Goal: Find specific page/section: Find specific page/section

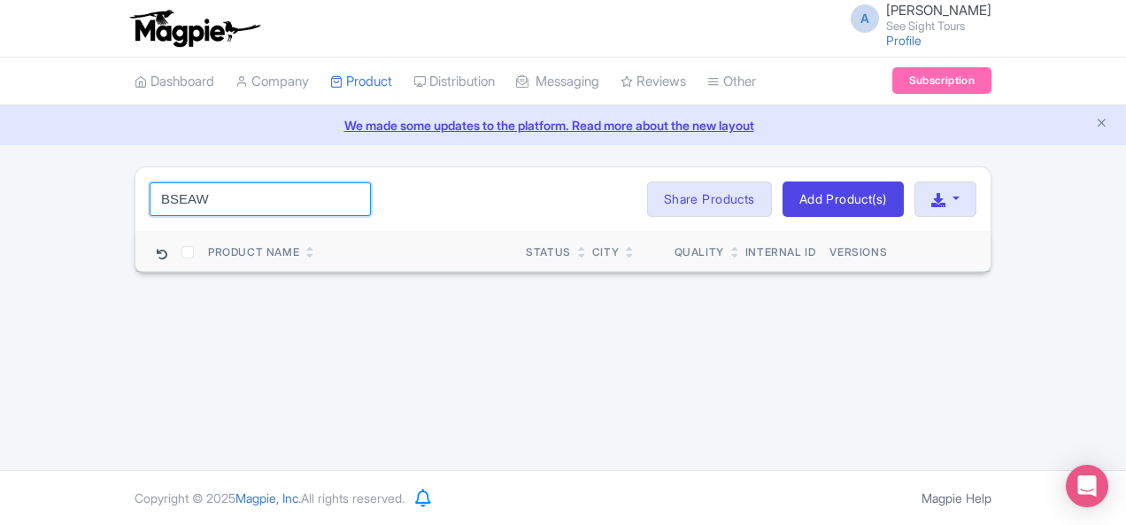
click at [150, 206] on input "BSEAW" at bounding box center [260, 199] width 221 height 34
drag, startPoint x: 109, startPoint y: 206, endPoint x: 305, endPoint y: 156, distance: 202.9
click at [150, 204] on input "BSEAW" at bounding box center [260, 199] width 221 height 34
paste input "Seattle"
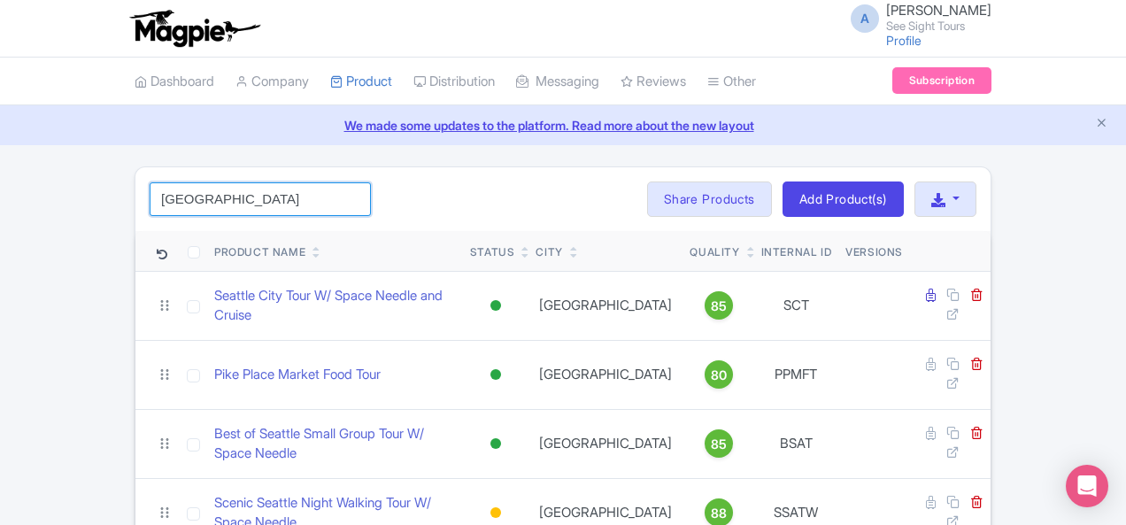
type input "Seattle"
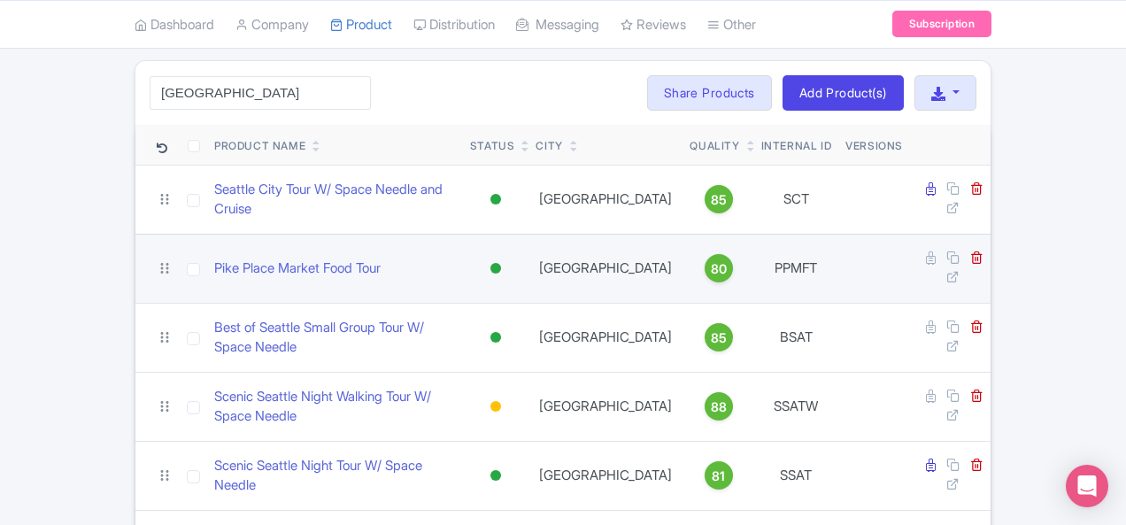
scroll to position [164, 0]
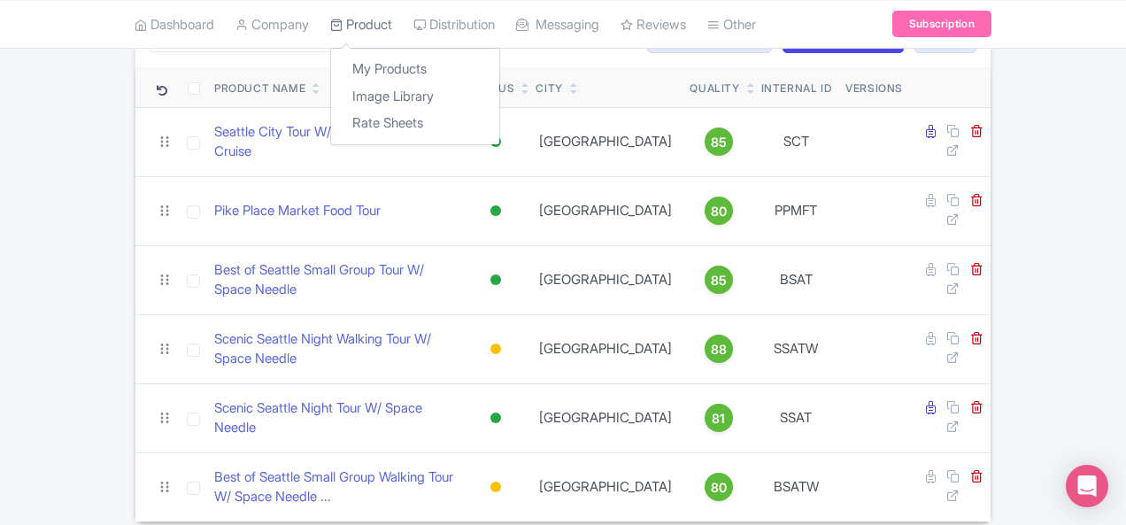
click at [330, 37] on link "Product" at bounding box center [361, 24] width 62 height 49
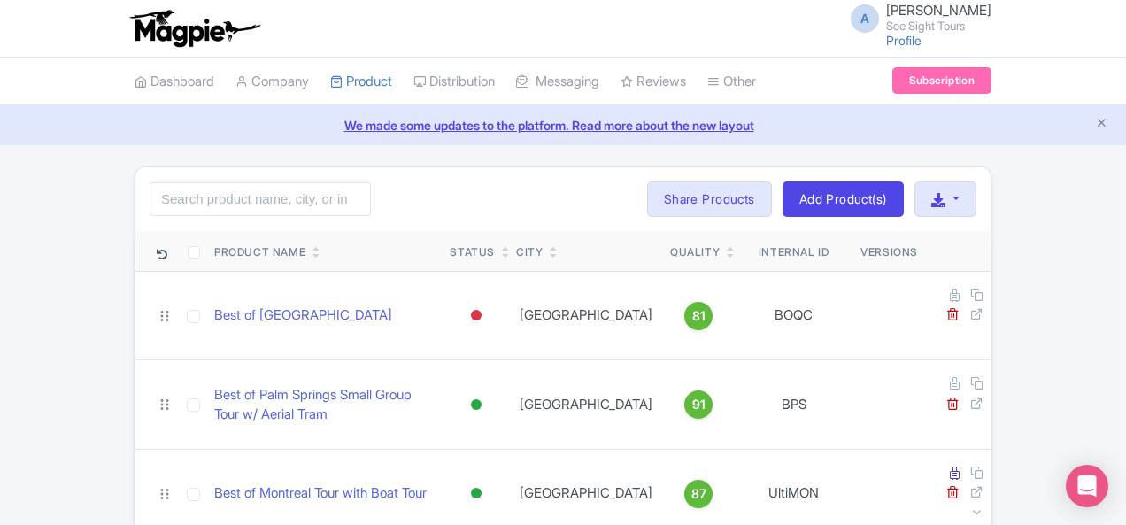
click at [135, 172] on div "Search Bulk Actions Delete Add to Collection Share Products Add to Collection C…" at bounding box center [562, 199] width 855 height 64
click at [150, 186] on input "search" at bounding box center [260, 199] width 221 height 34
paste input "Seattle Walking Tour W/ Space Needle"
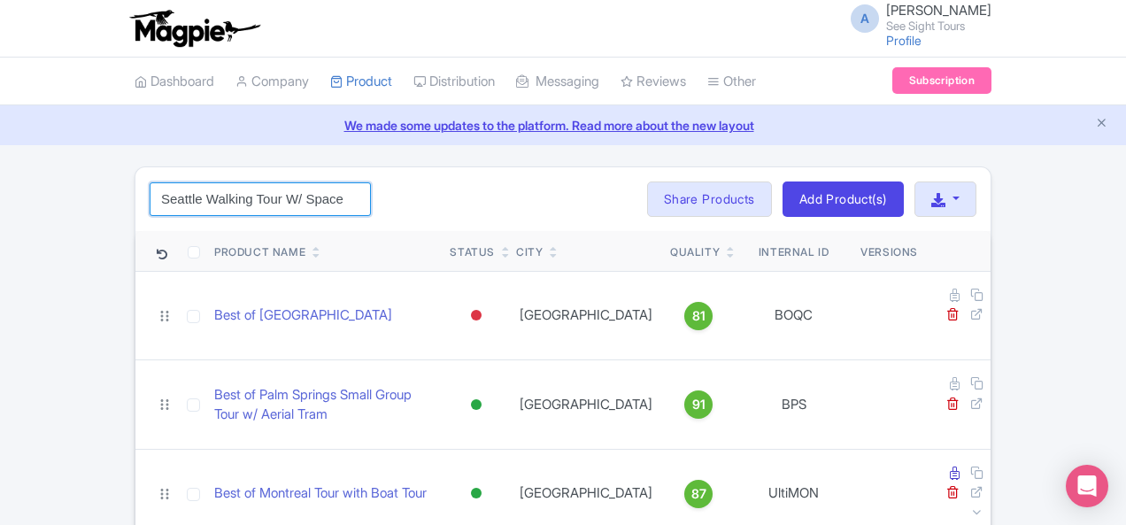
scroll to position [0, 42]
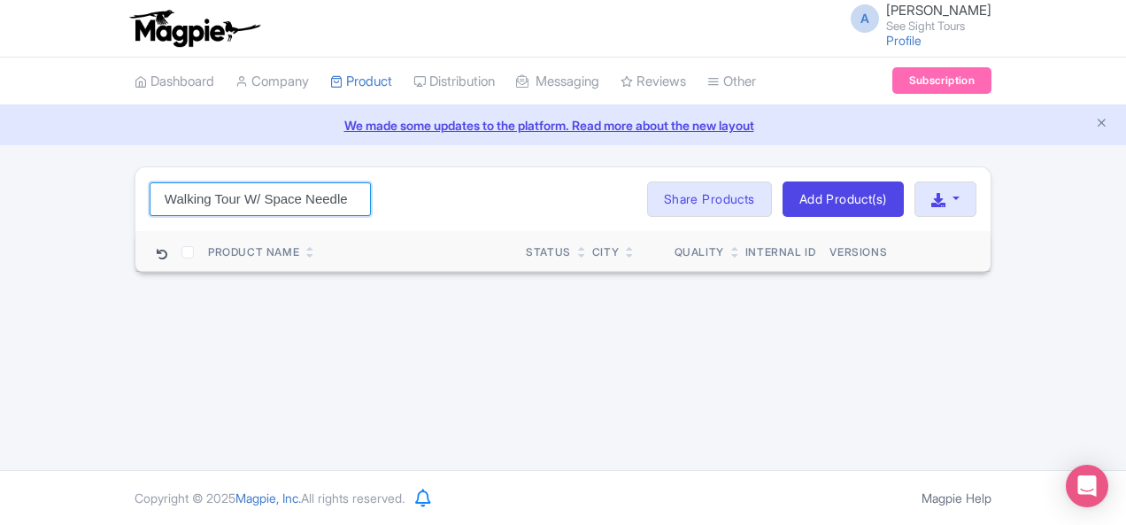
click at [150, 192] on input "Seattle Walking Tour W/ Space Needle" at bounding box center [260, 199] width 221 height 34
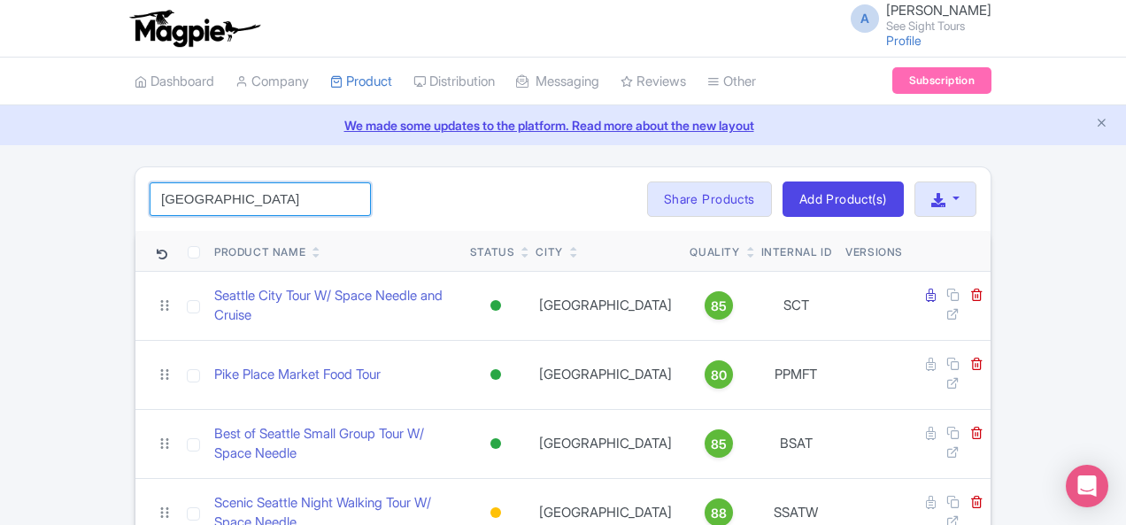
click at [165, 196] on input "Seattle" at bounding box center [260, 199] width 221 height 34
paste input "Tour W/ Space Need"
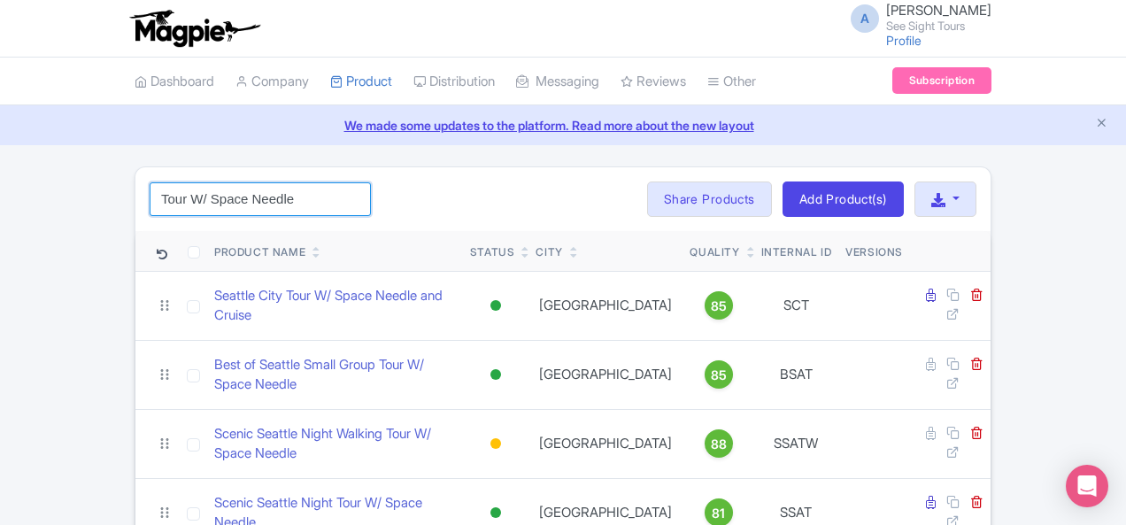
scroll to position [89, 0]
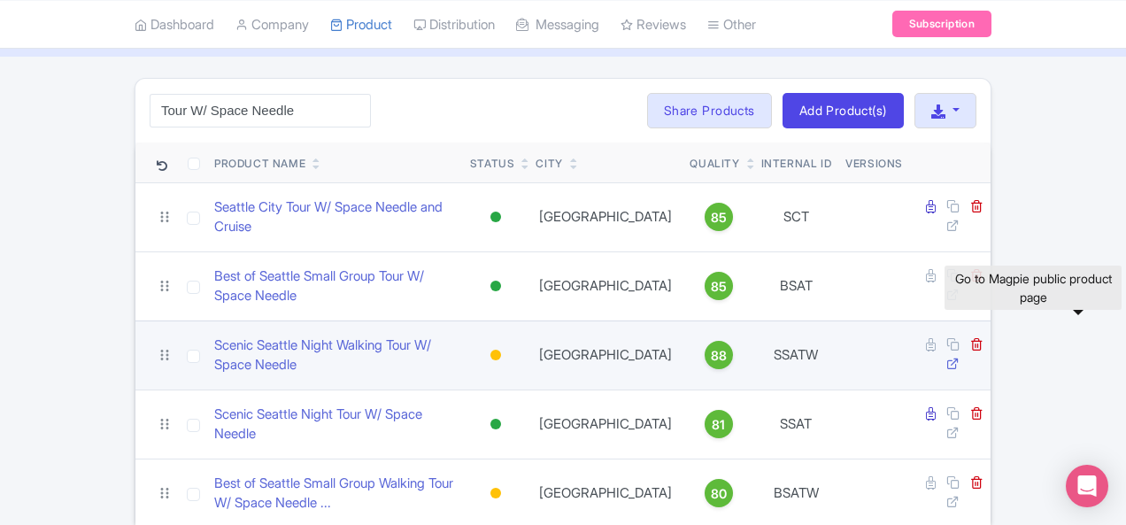
click at [959, 357] on icon at bounding box center [952, 363] width 13 height 13
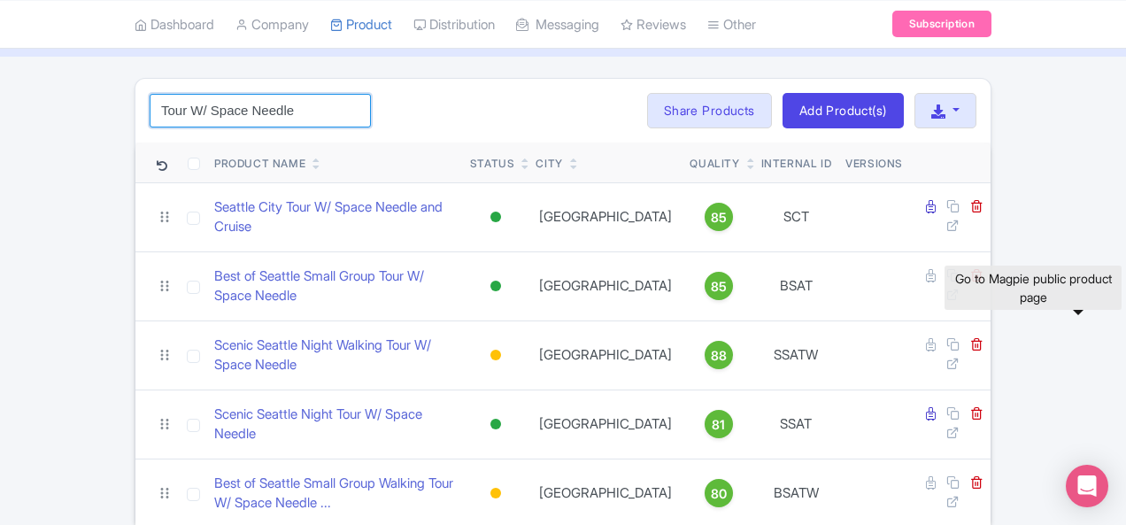
click at [161, 119] on input "Tour W/ Space Needle" at bounding box center [260, 111] width 221 height 34
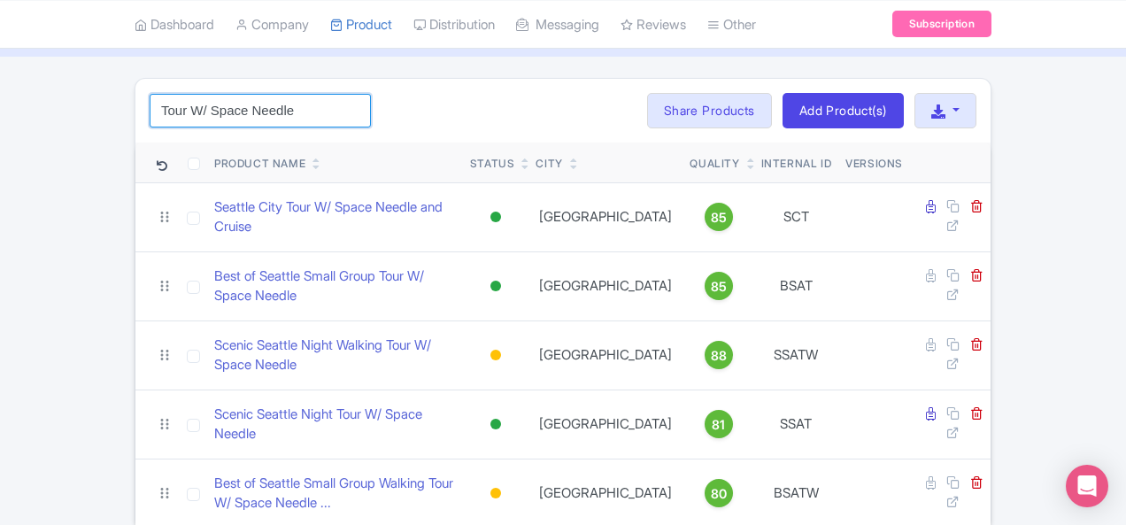
paste input "Seattle"
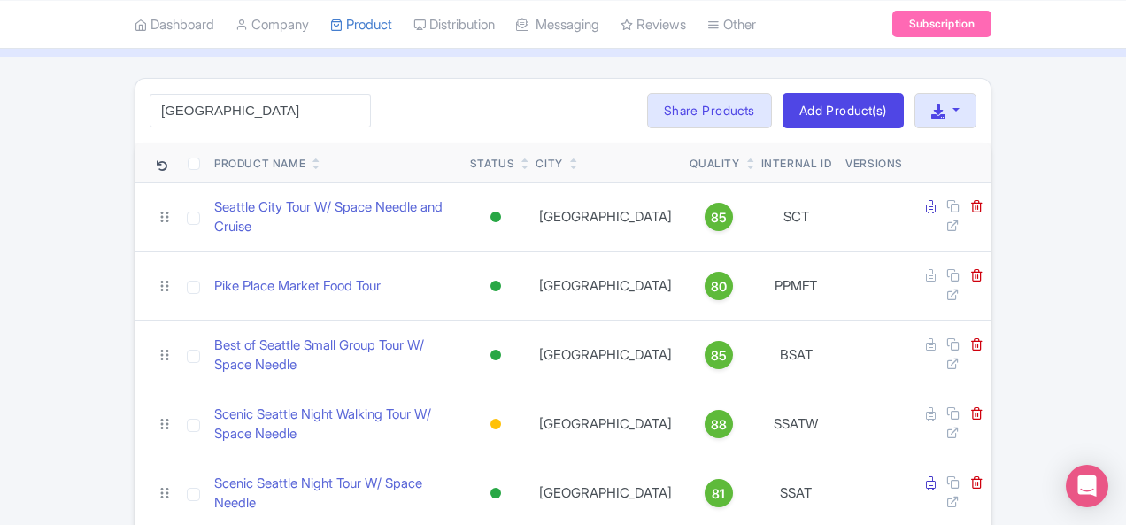
scroll to position [164, 0]
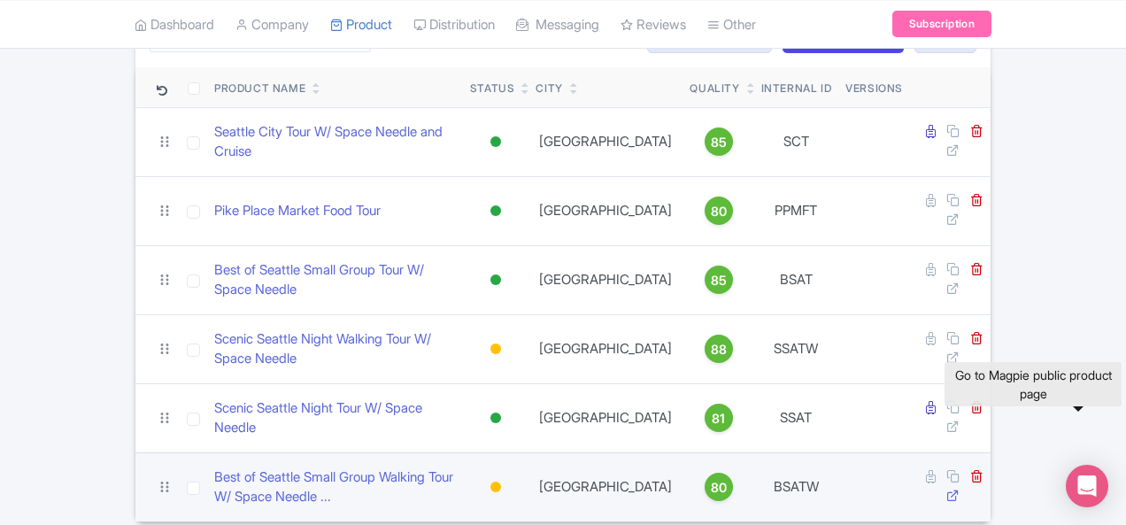
click at [959, 489] on icon at bounding box center [952, 495] width 13 height 13
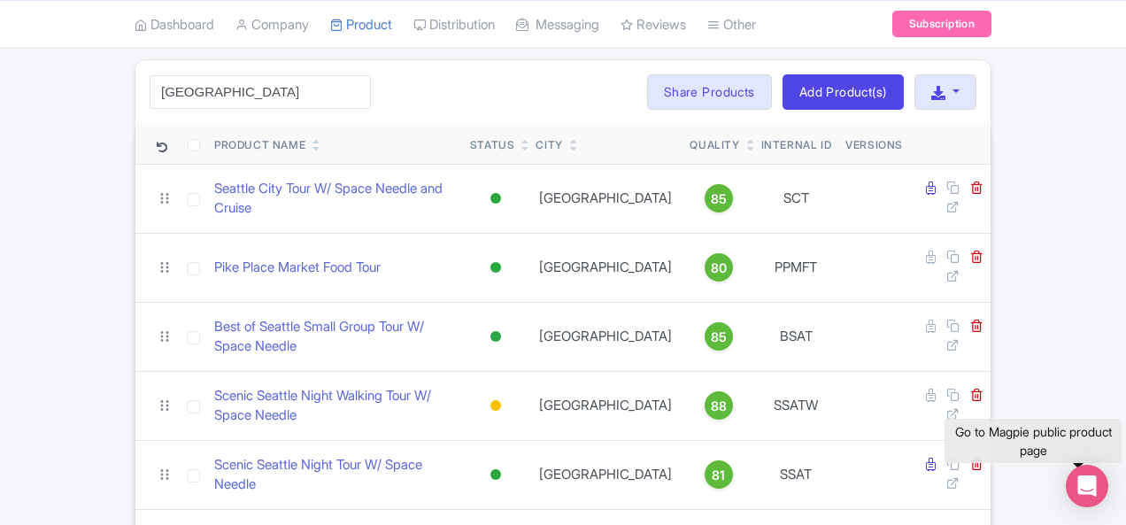
scroll to position [0, 0]
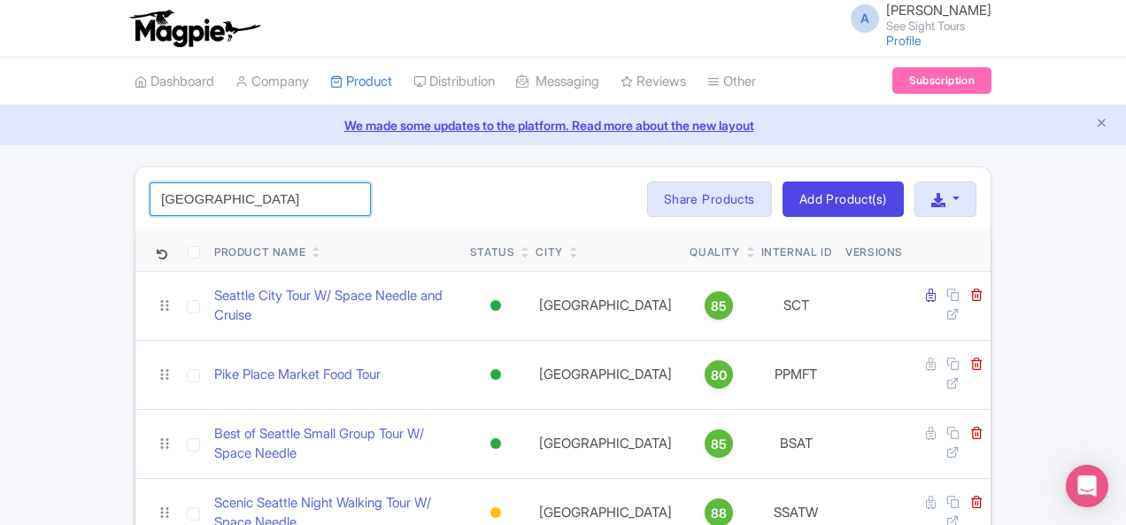
click at [180, 192] on input "Seattle" at bounding box center [260, 199] width 221 height 34
paste input "BSJBT"
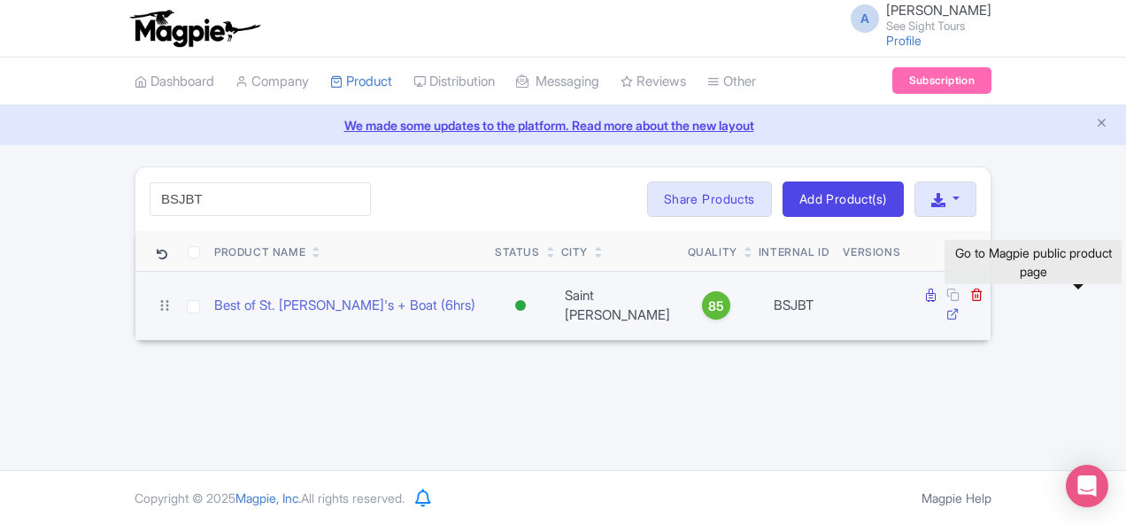
click at [959, 307] on icon at bounding box center [952, 313] width 13 height 13
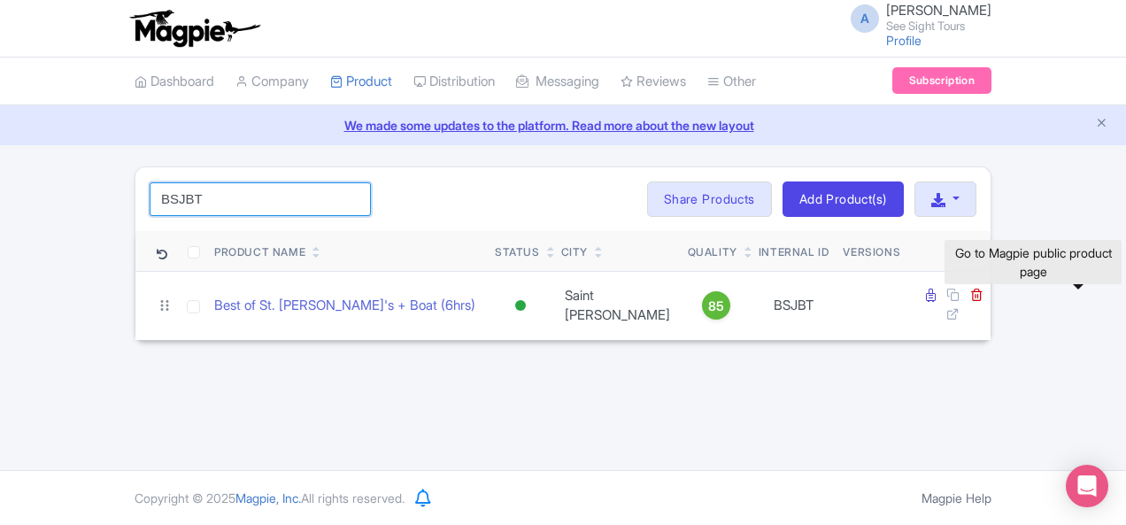
click at [150, 199] on input "BSJBT" at bounding box center [260, 199] width 221 height 34
paste input "est of San Antonio Tour from Austin"
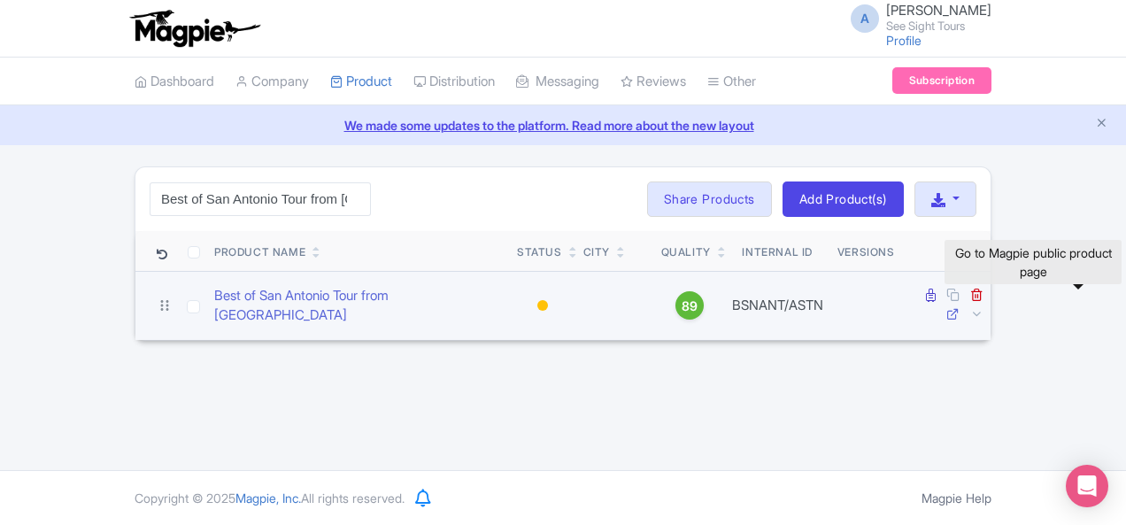
click at [959, 307] on icon at bounding box center [952, 313] width 13 height 13
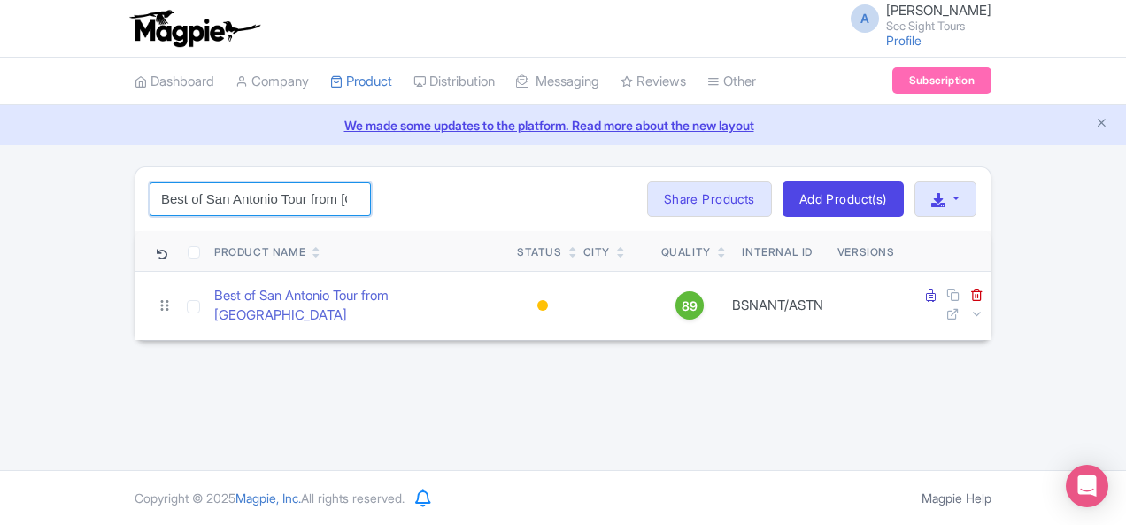
click at [171, 183] on input "Best of San Antonio Tour from [GEOGRAPHIC_DATA]" at bounding box center [260, 199] width 221 height 34
paste input "t. John's Tour"
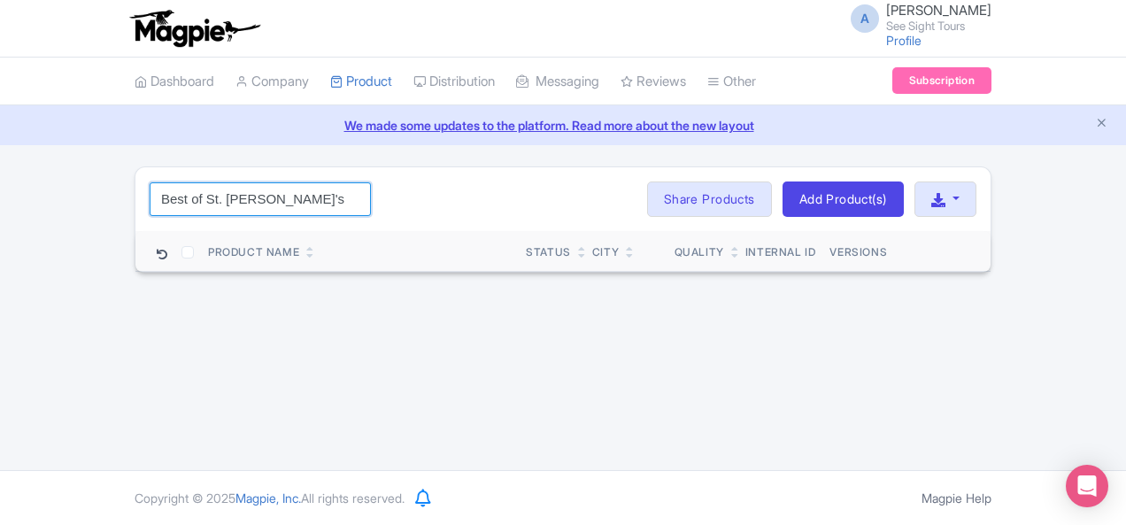
click at [159, 196] on input "Best of St. John's Tour" at bounding box center [260, 199] width 221 height 34
paste input "STJNSNL"
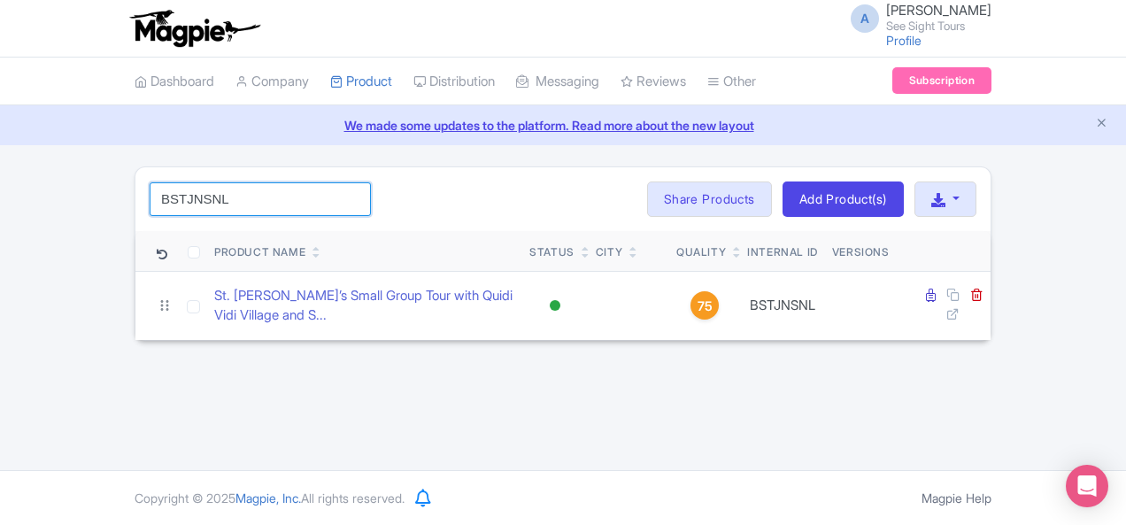
click at [150, 196] on input "BSTJNSNL" at bounding box center [260, 199] width 221 height 34
paste input "St. John"
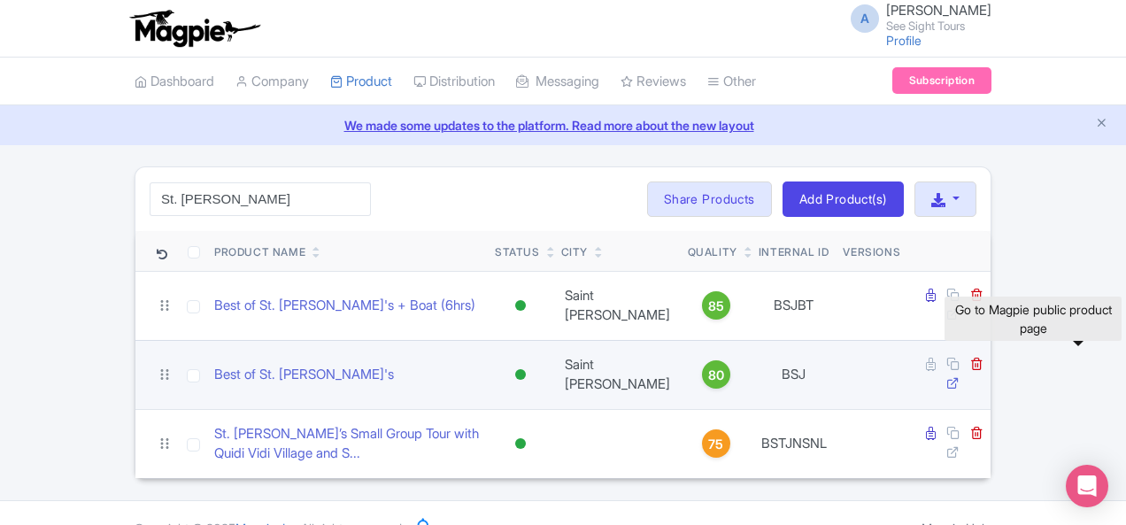
click at [959, 376] on icon at bounding box center [952, 382] width 13 height 13
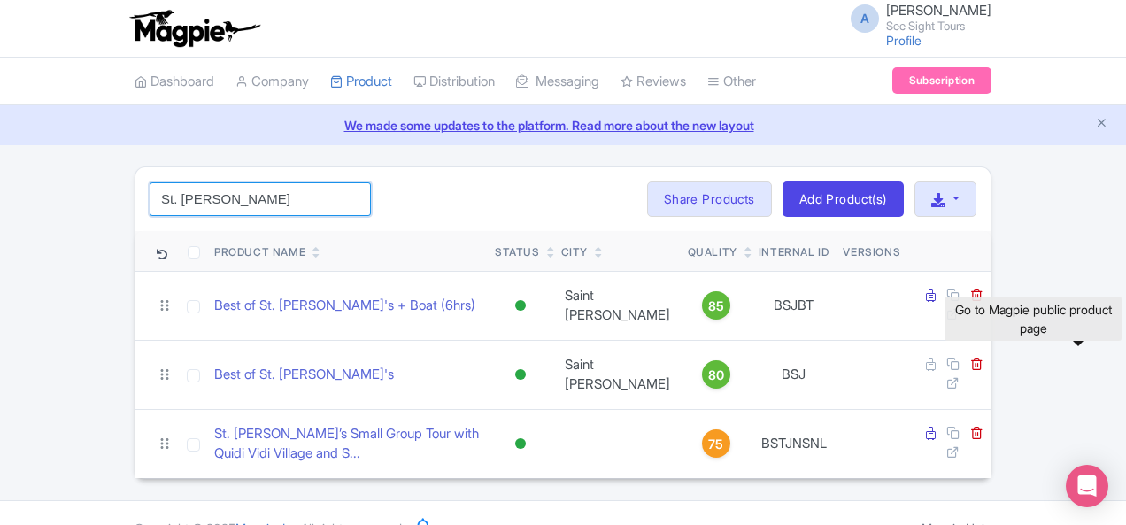
click at [177, 196] on input "St. John" at bounding box center [260, 199] width 221 height 34
click at [178, 188] on input "St. John" at bounding box center [260, 199] width 221 height 34
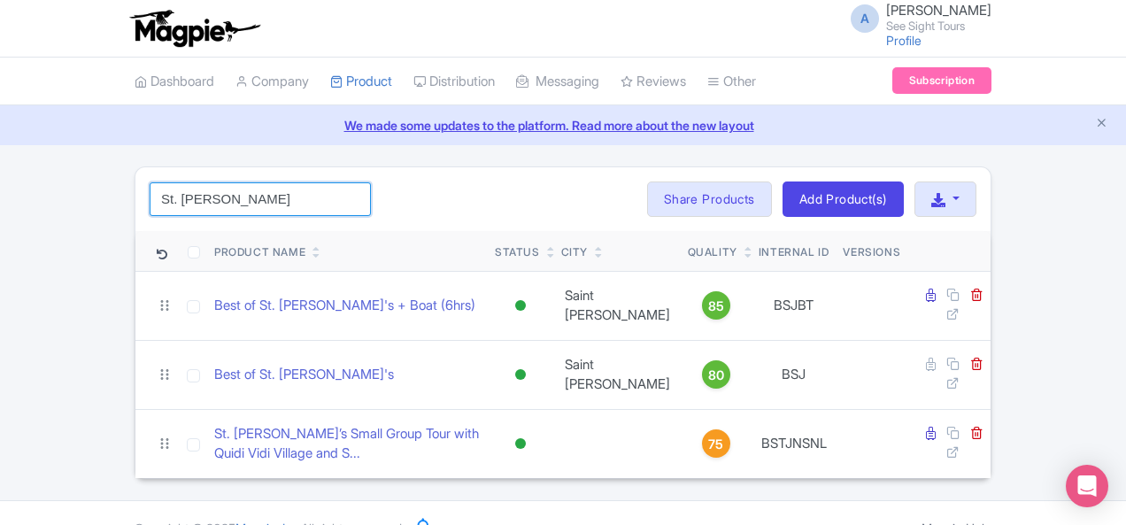
paste input "BSTL"
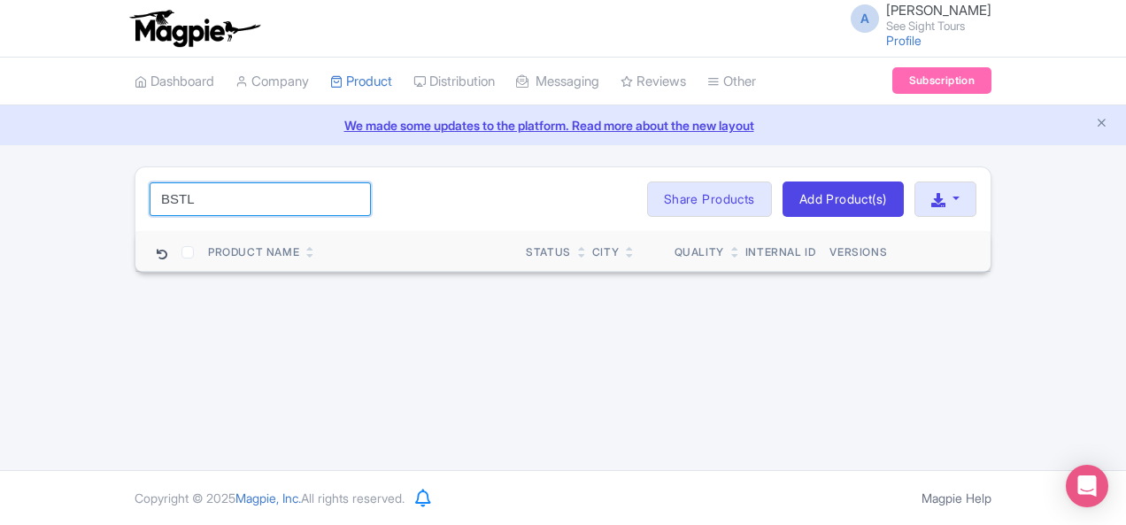
click at [191, 190] on input "BSTL" at bounding box center [260, 199] width 221 height 34
paste input "St. Louis Arch"
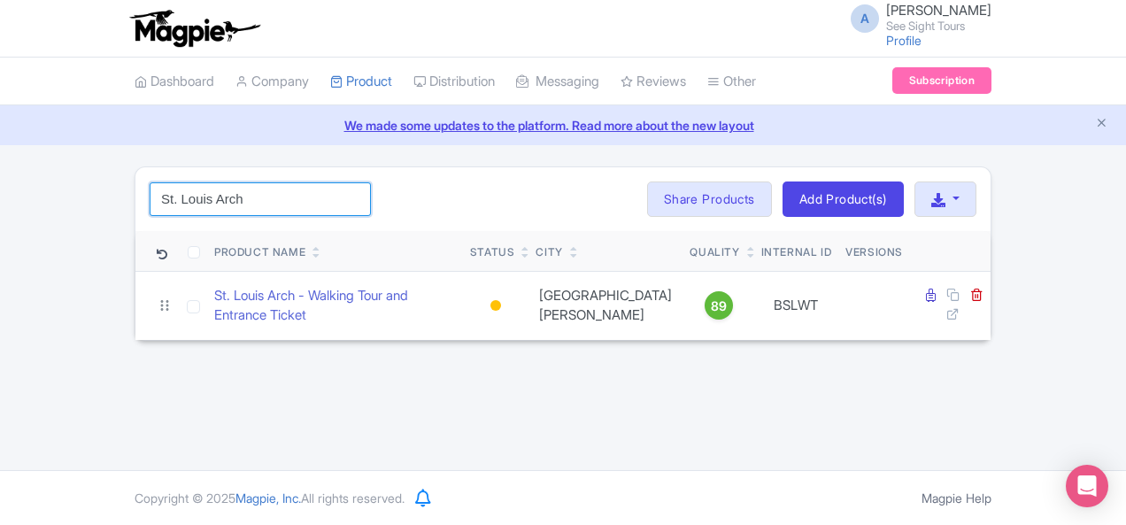
click at [158, 197] on input "St. Louis Arch" at bounding box center [260, 199] width 221 height 34
paste input "search"
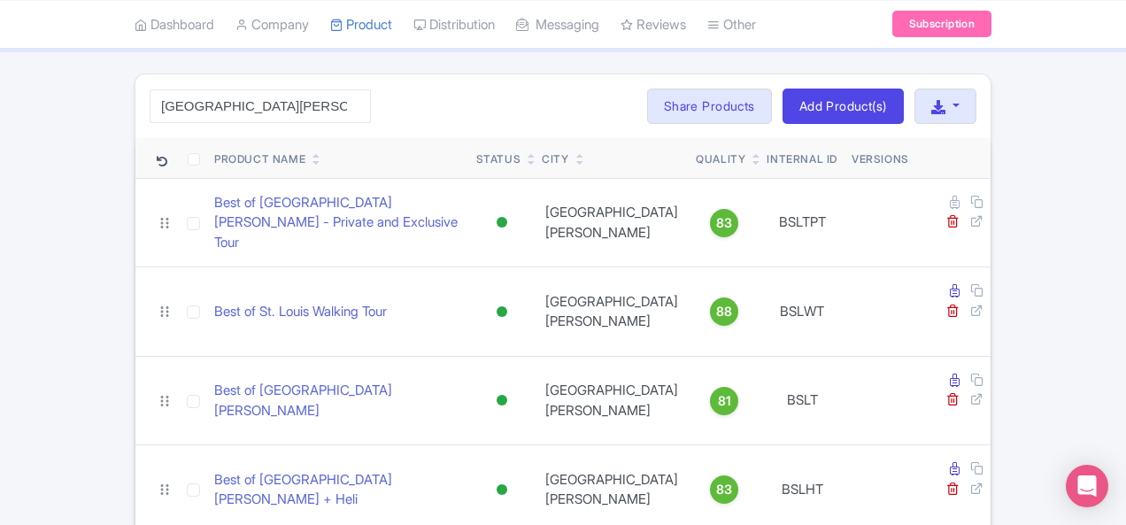
scroll to position [106, 0]
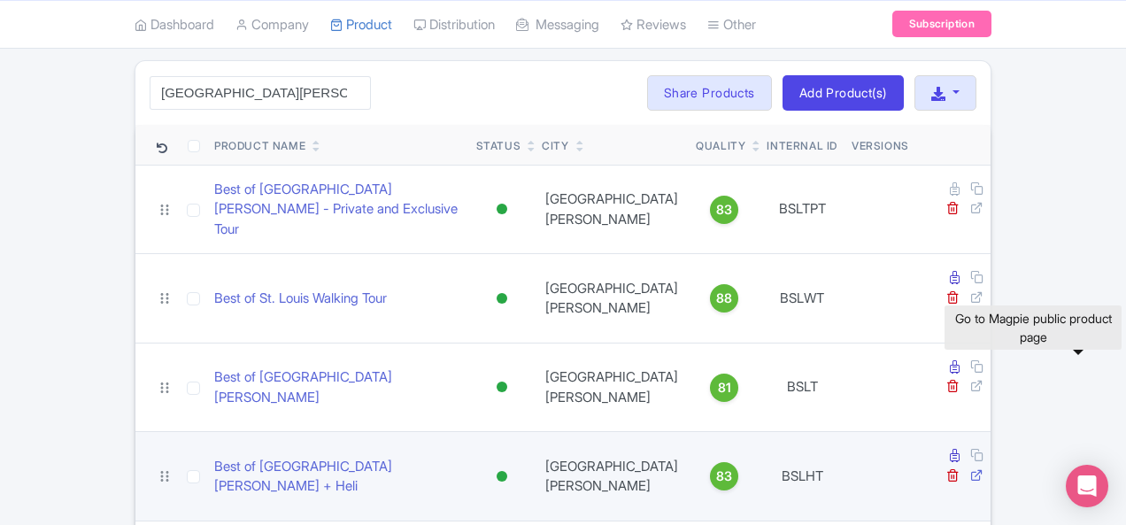
click at [983, 468] on icon at bounding box center [976, 474] width 13 height 13
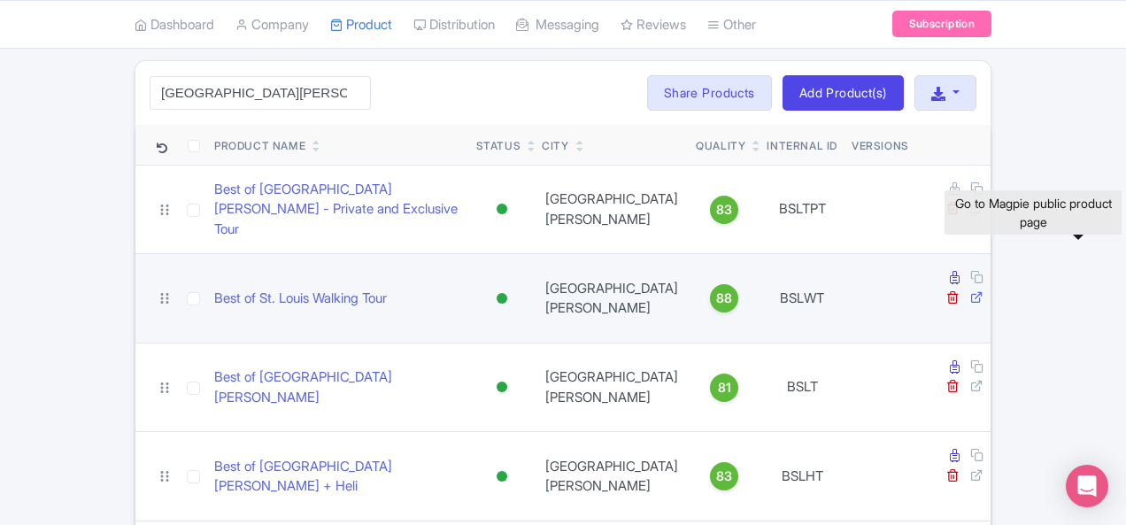
click at [983, 290] on icon at bounding box center [976, 296] width 13 height 13
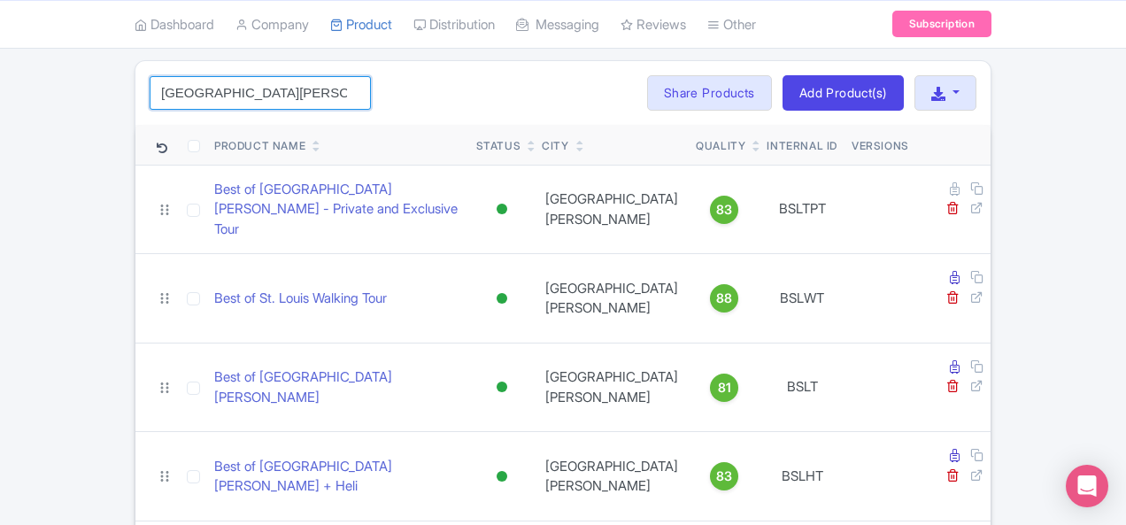
click at [156, 93] on input "[GEOGRAPHIC_DATA][PERSON_NAME]" at bounding box center [260, 93] width 221 height 34
paste input "edona"
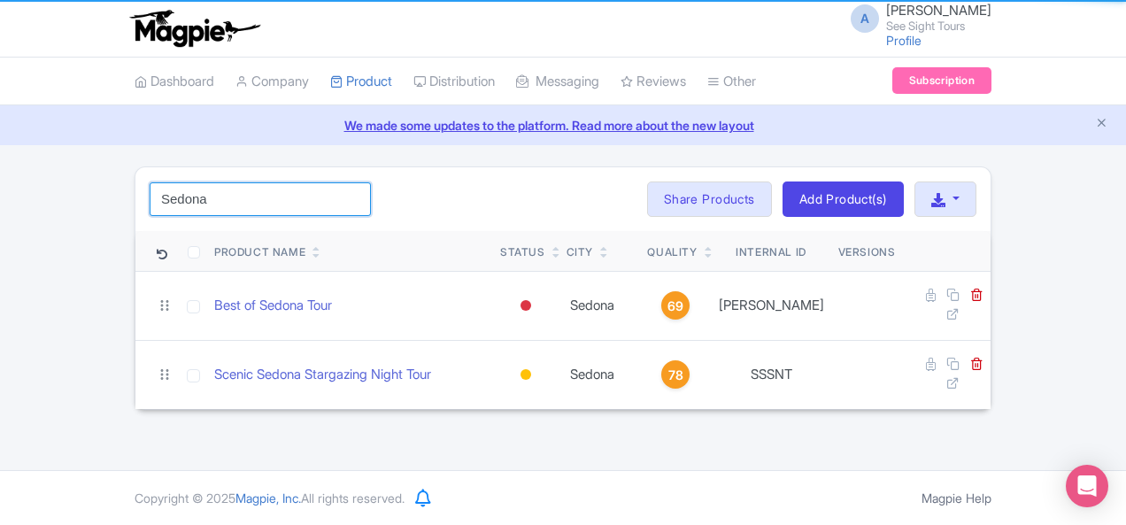
scroll to position [0, 0]
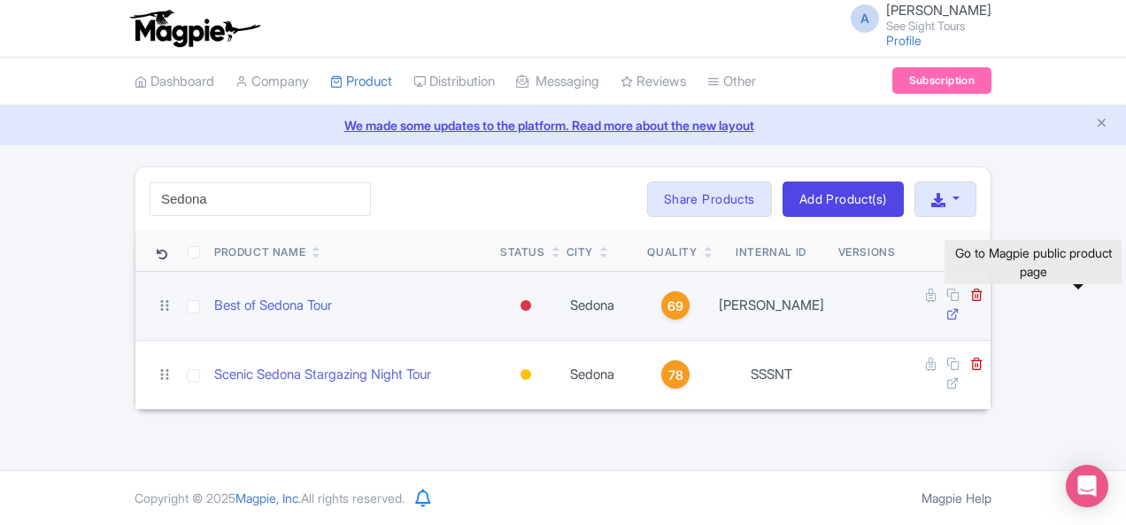
click at [959, 307] on icon at bounding box center [952, 313] width 13 height 13
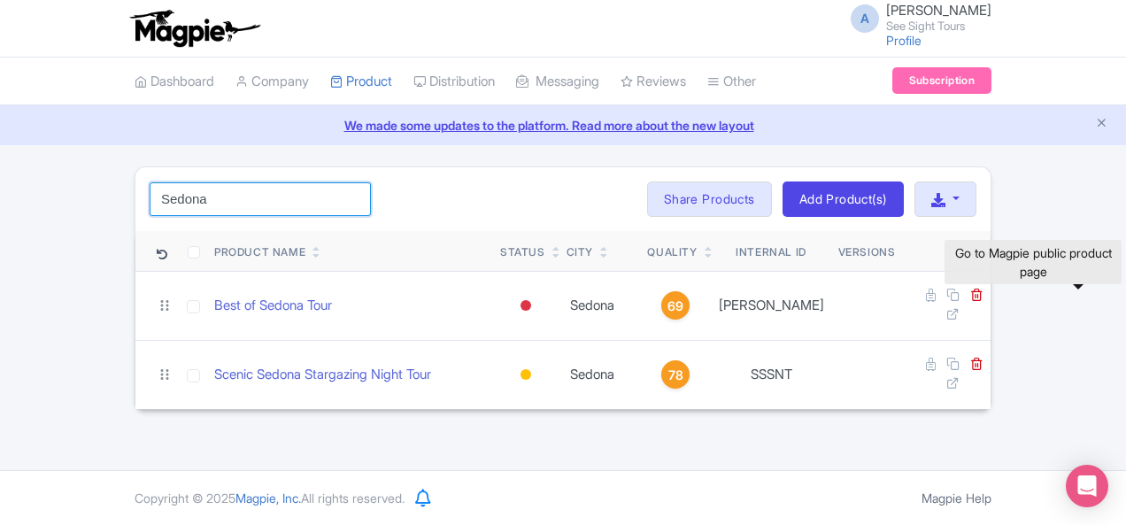
click at [150, 189] on input "Sedona" at bounding box center [260, 199] width 221 height 34
paste input "cenic Boston Night Tour"
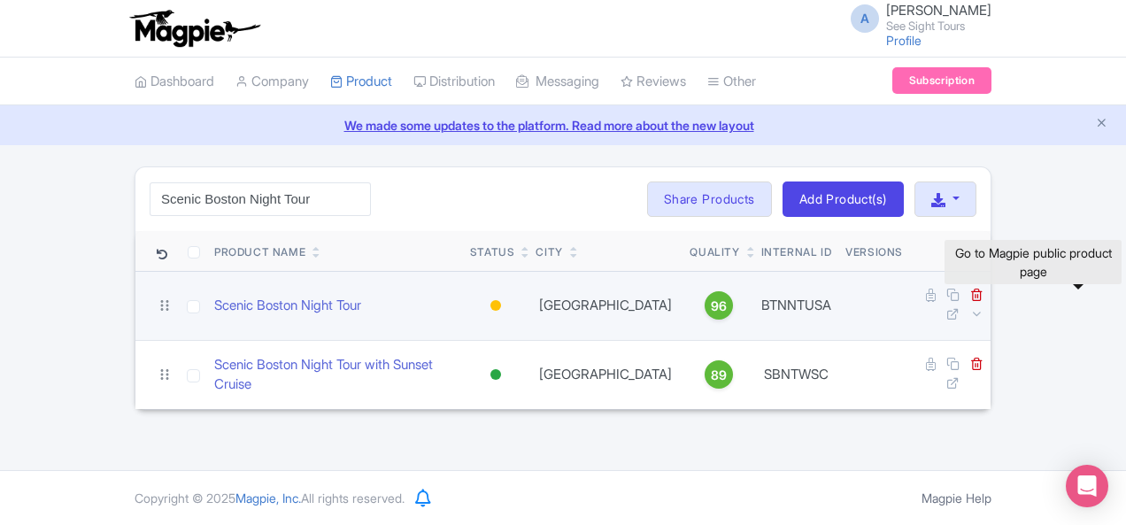
click at [959, 307] on icon at bounding box center [952, 313] width 13 height 13
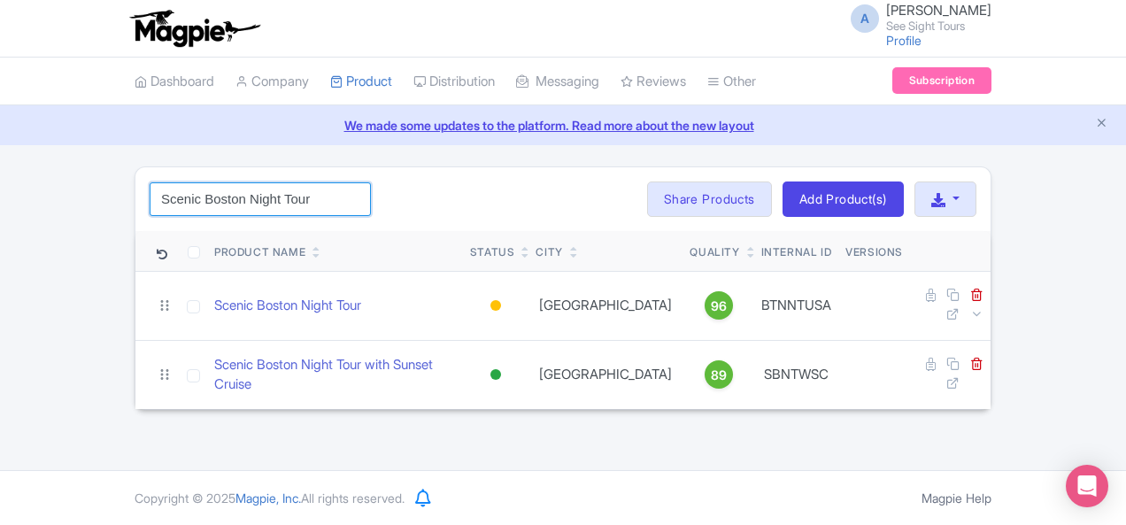
click at [163, 203] on input "Scenic Boston Night Tour" at bounding box center [260, 199] width 221 height 34
paste input "Charleston Food Walking"
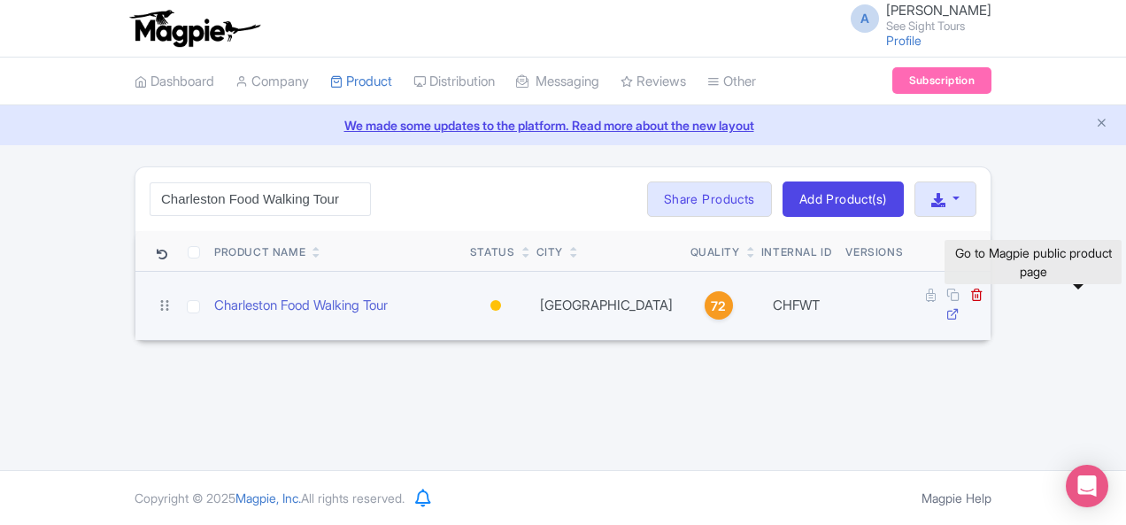
click at [959, 307] on icon at bounding box center [952, 313] width 13 height 13
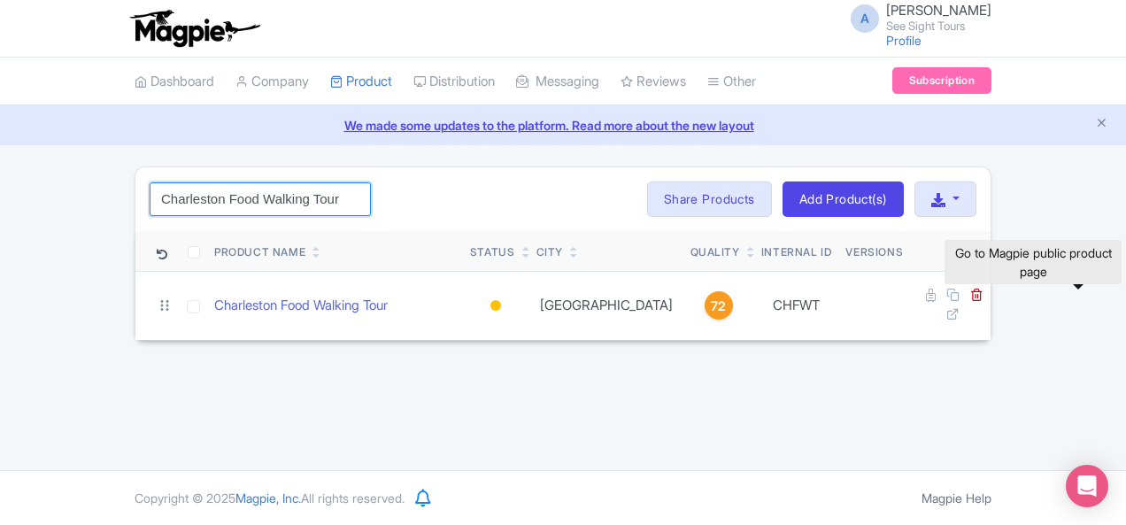
click at [150, 200] on input "Charleston Food Walking Tour" at bounding box center [260, 199] width 221 height 34
paste input "Scenic Chicago Night"
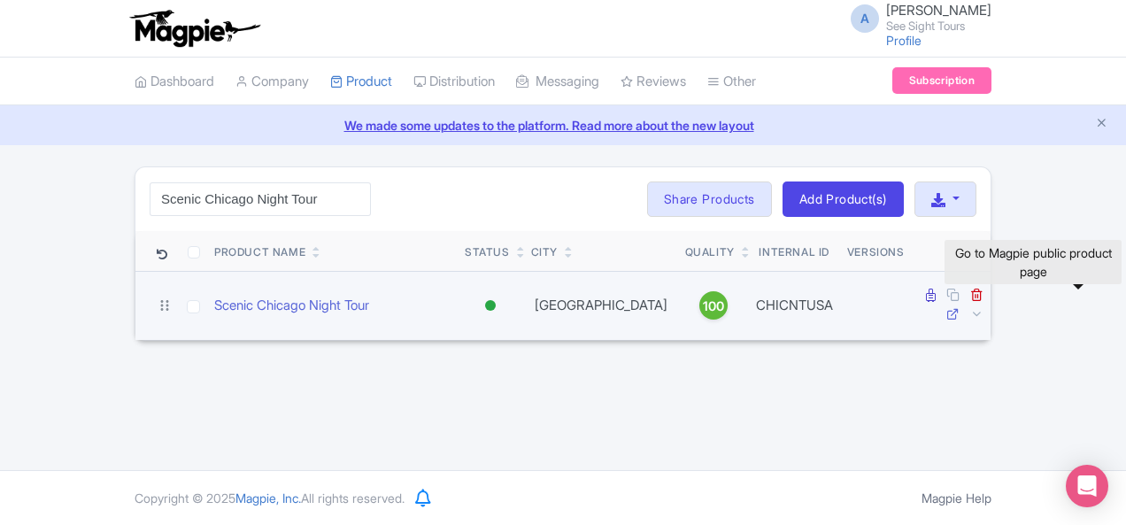
click at [959, 307] on icon at bounding box center [952, 313] width 13 height 13
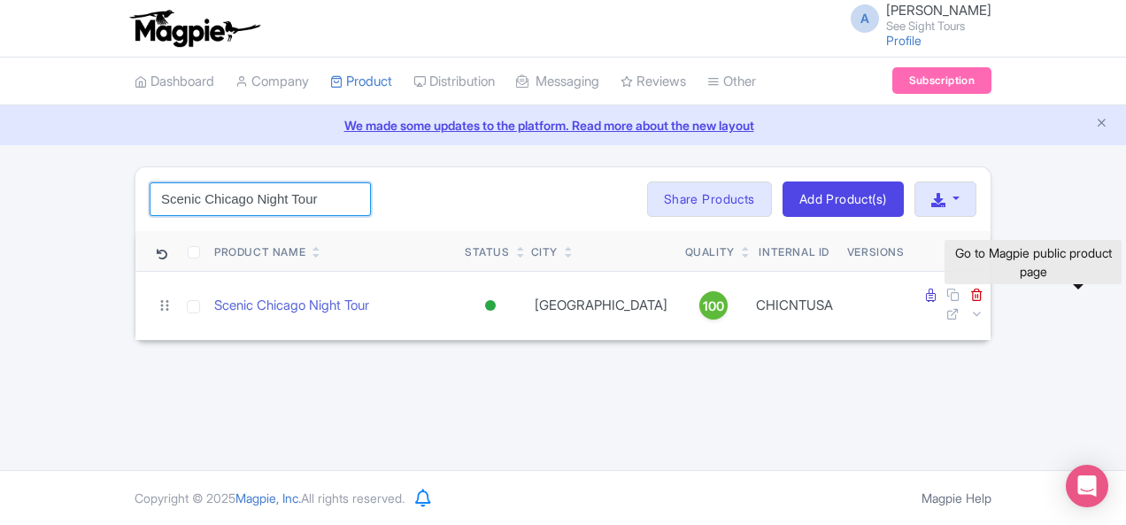
click at [156, 187] on input "Scenic Chicago Night Tour" at bounding box center [260, 199] width 221 height 34
paste input "arleston"
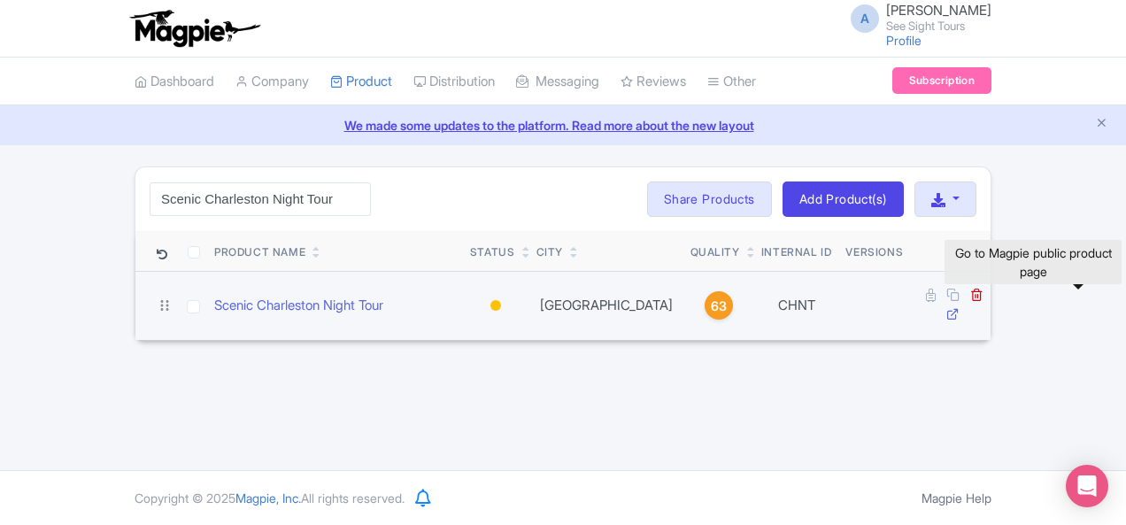
click at [959, 307] on icon at bounding box center [952, 313] width 13 height 13
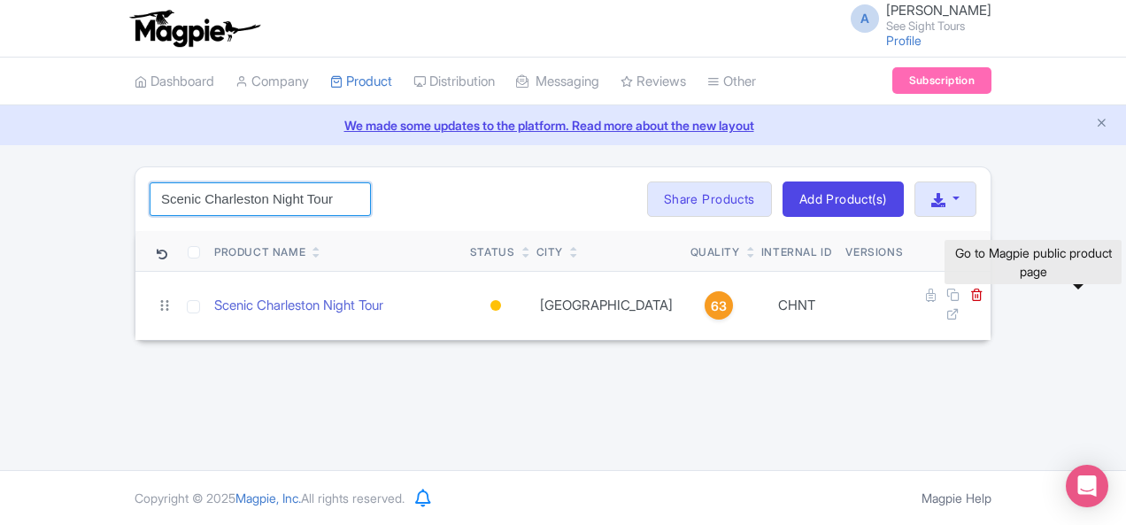
click at [182, 192] on input "Scenic Charleston Night Tour" at bounding box center [260, 199] width 221 height 34
paste input "CHNWT"
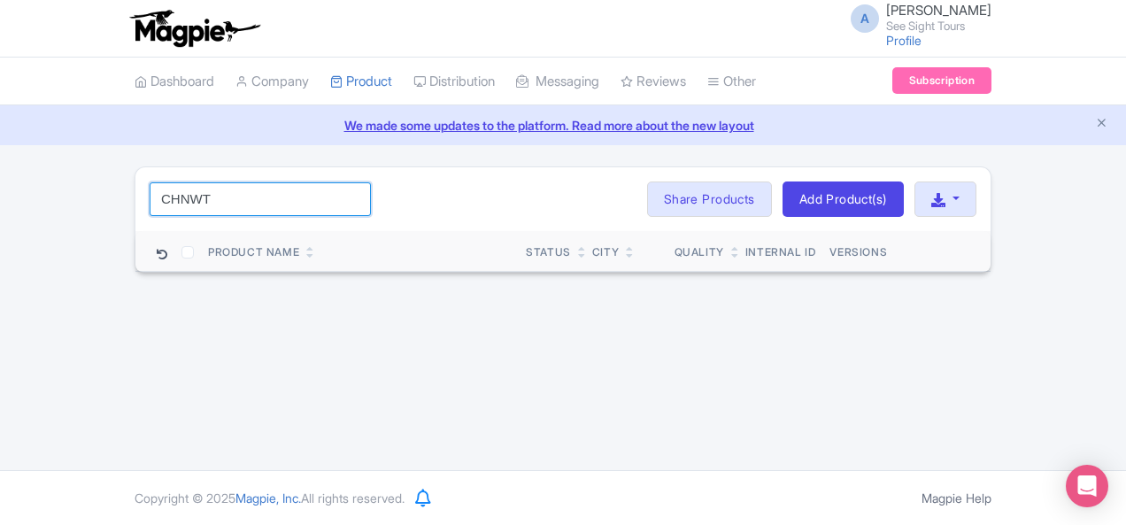
click at [178, 182] on input "CHNWT" at bounding box center [260, 199] width 221 height 34
paste input "harleston"
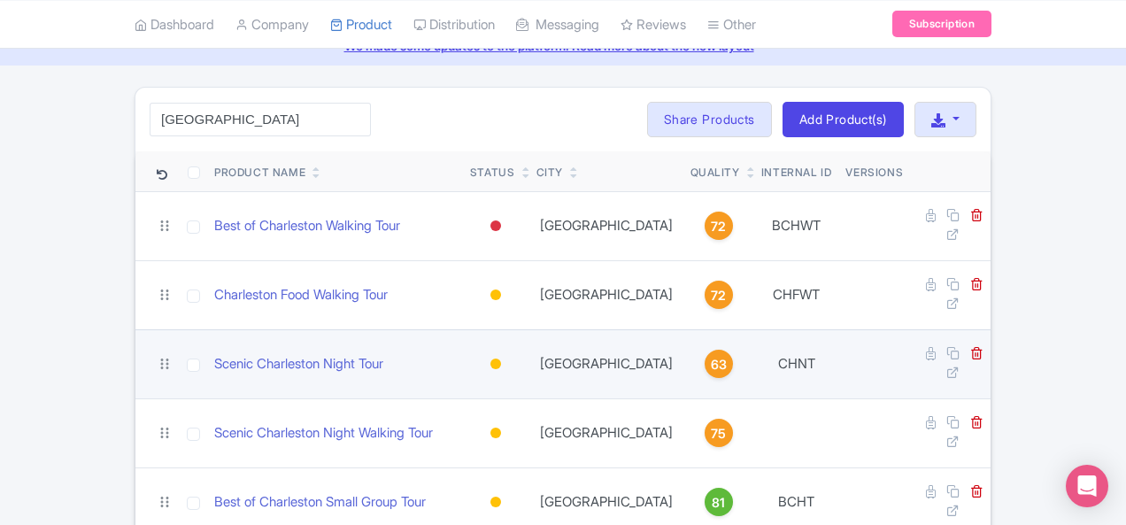
scroll to position [89, 0]
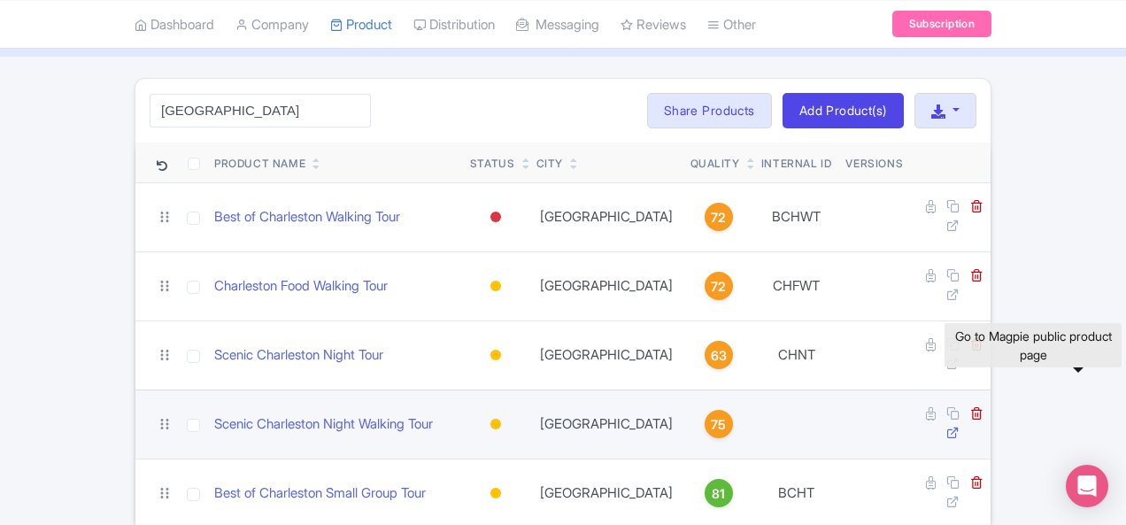
click at [959, 426] on icon at bounding box center [952, 432] width 13 height 13
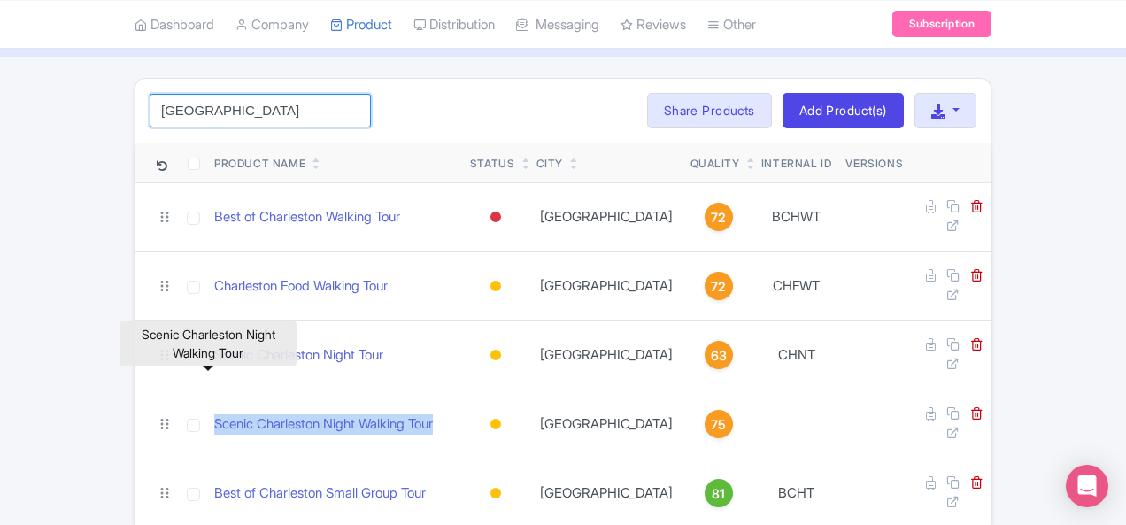
click at [159, 109] on input "Charleston" at bounding box center [260, 111] width 221 height 34
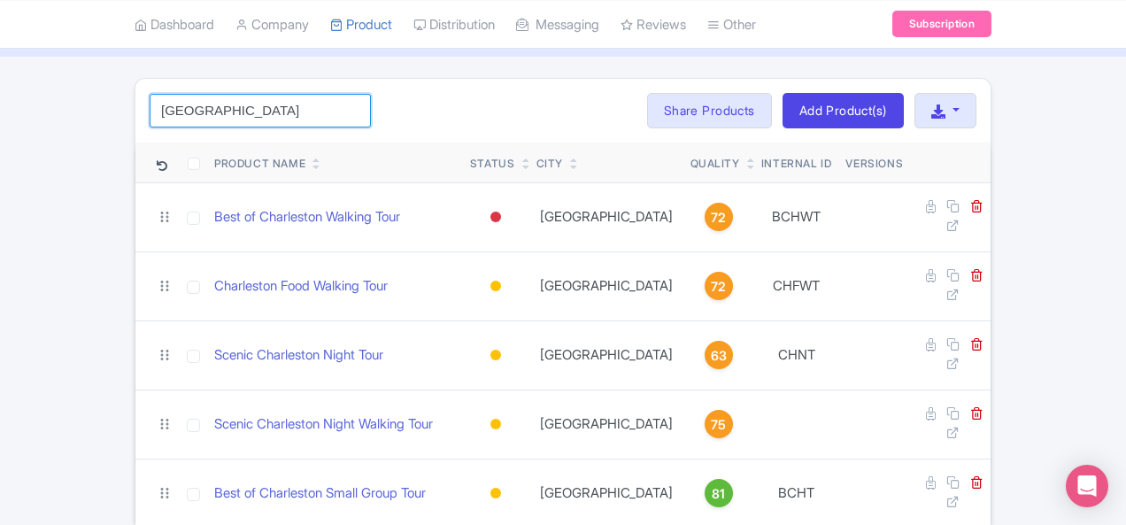
paste input "incinnati - Findlay Market Food Walking Tour"
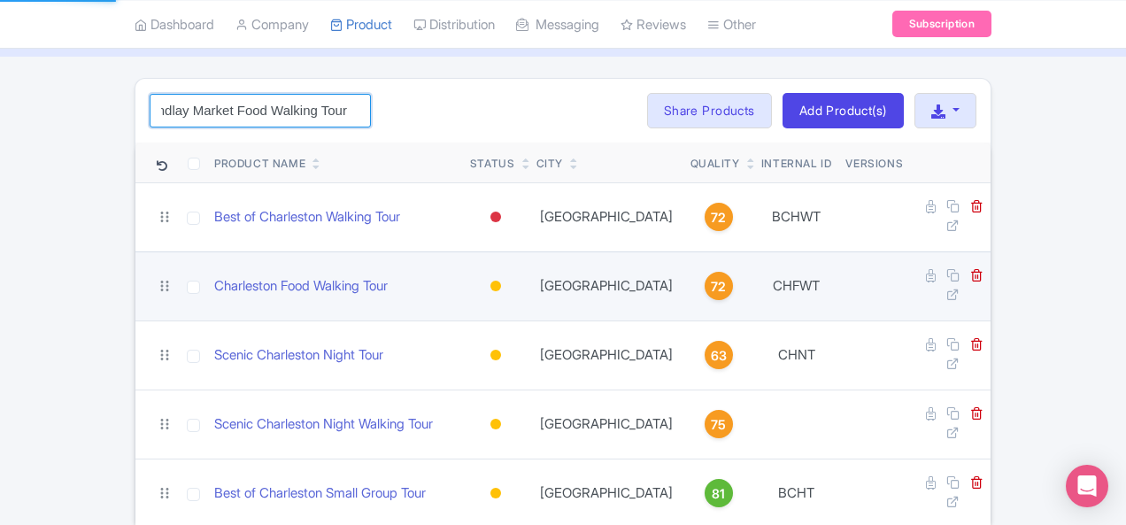
scroll to position [0, 0]
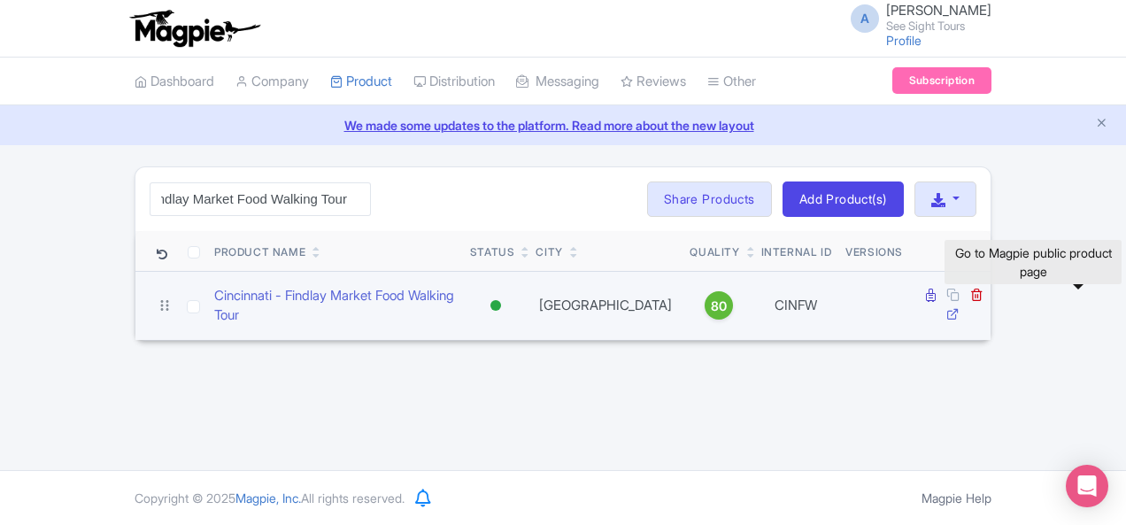
click at [959, 307] on icon at bounding box center [952, 313] width 13 height 13
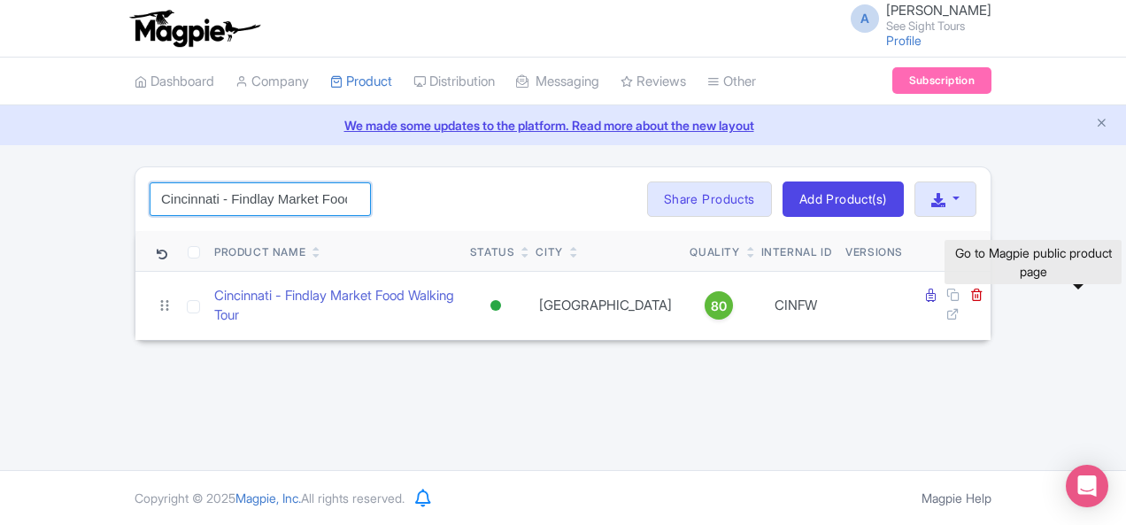
click at [179, 184] on input "Cincinnati - Findlay Market Food Walking Tour" at bounding box center [260, 199] width 221 height 34
paste input "hinatown & Little Italy"
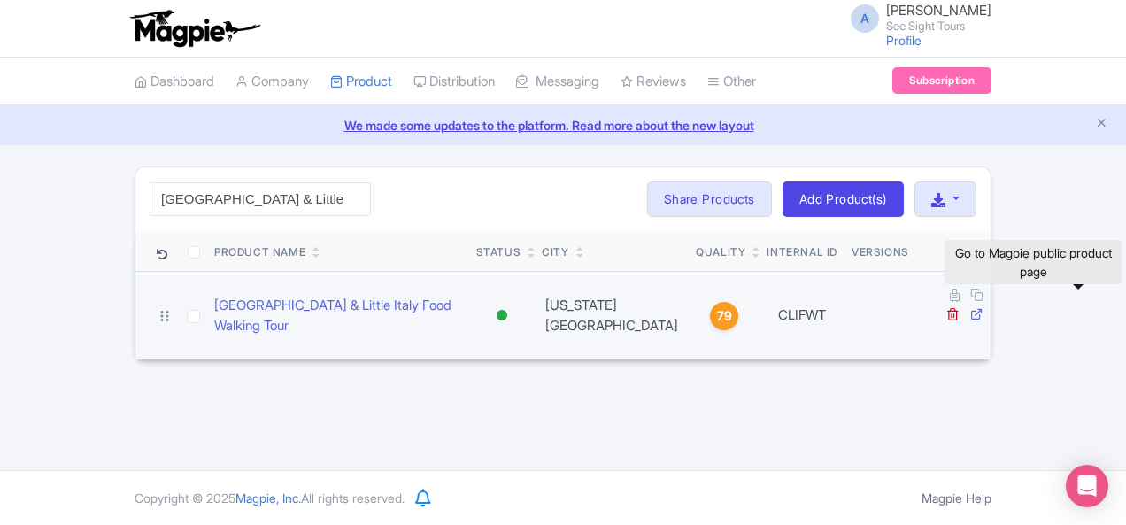
click at [983, 307] on icon at bounding box center [976, 313] width 13 height 13
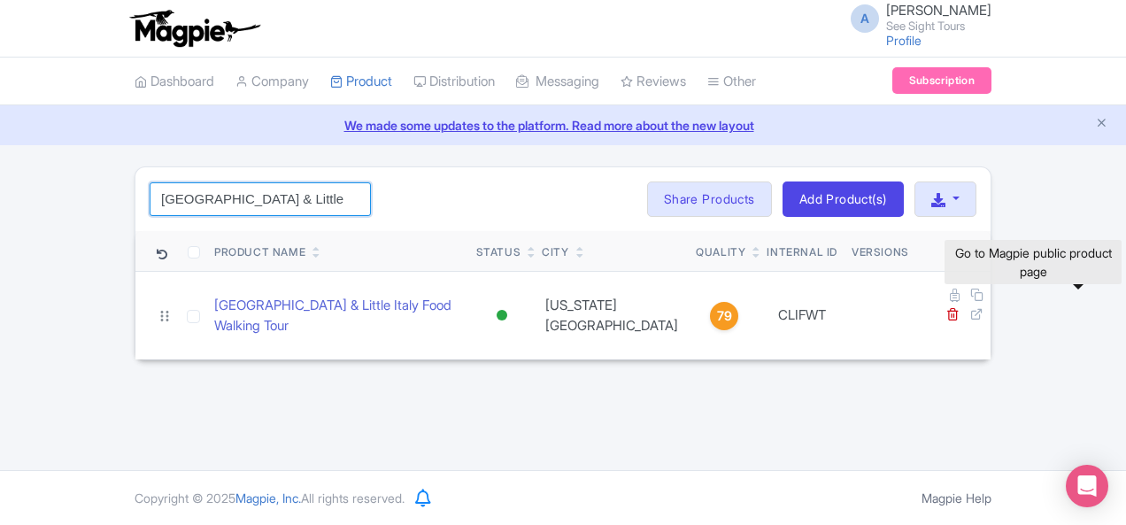
click at [184, 195] on input "Chinatown & Little Italy Food Walking Tour" at bounding box center [260, 199] width 221 height 34
paste input "DADNT"
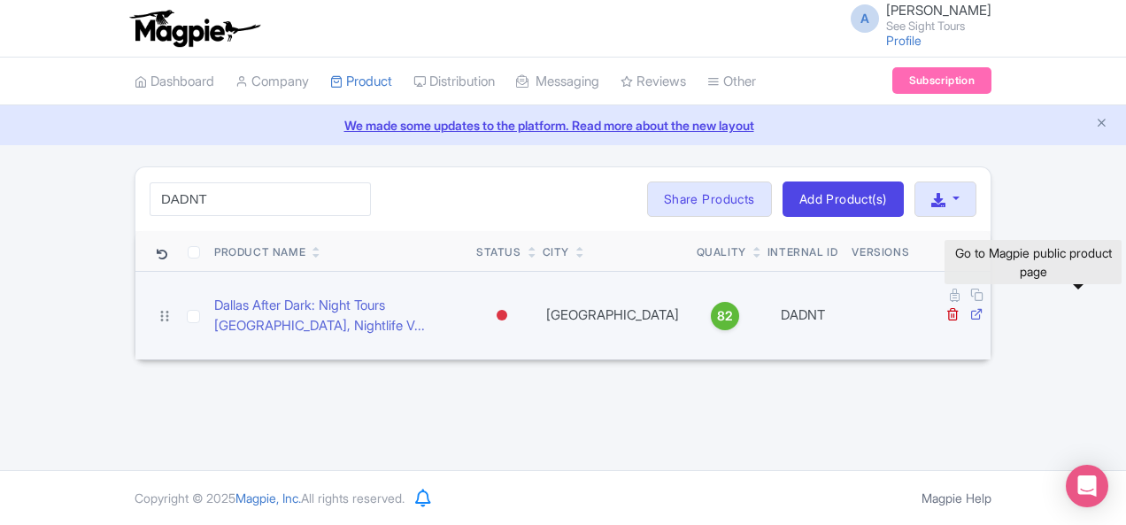
click at [983, 307] on icon at bounding box center [976, 313] width 13 height 13
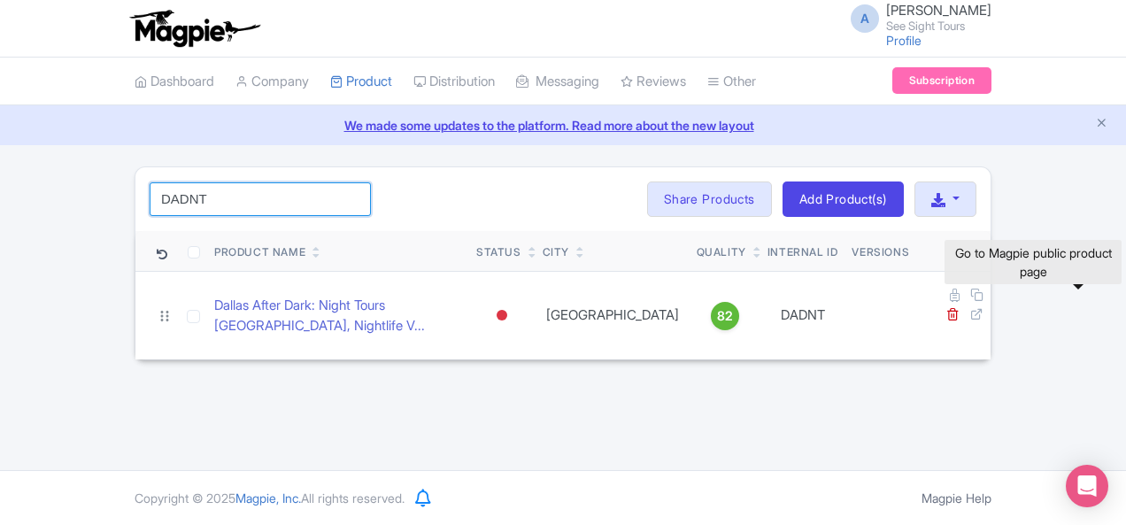
click at [159, 199] on input "DADNT" at bounding box center [260, 199] width 221 height 34
paste input "DEFW"
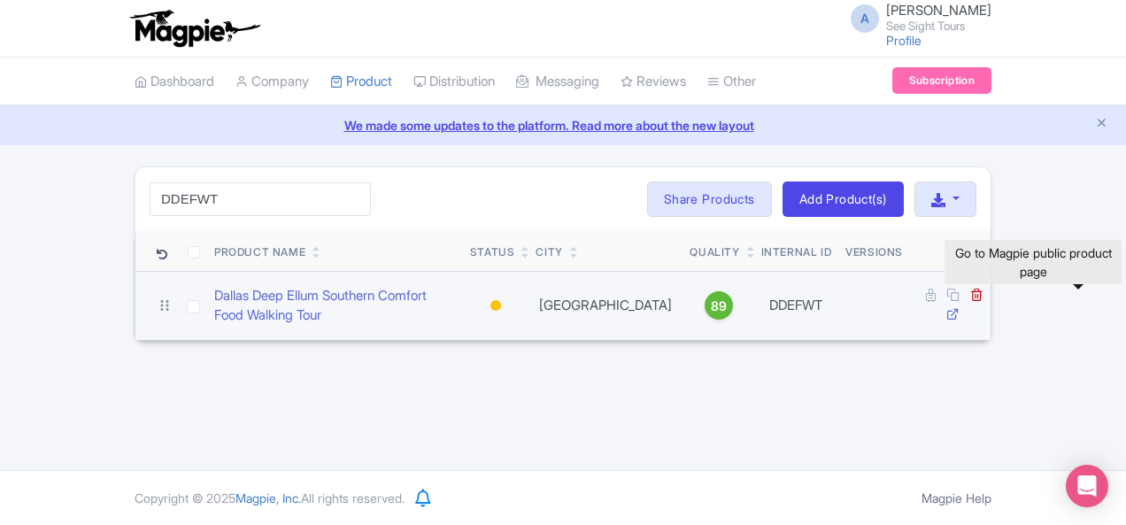
click at [959, 307] on icon at bounding box center [952, 313] width 13 height 13
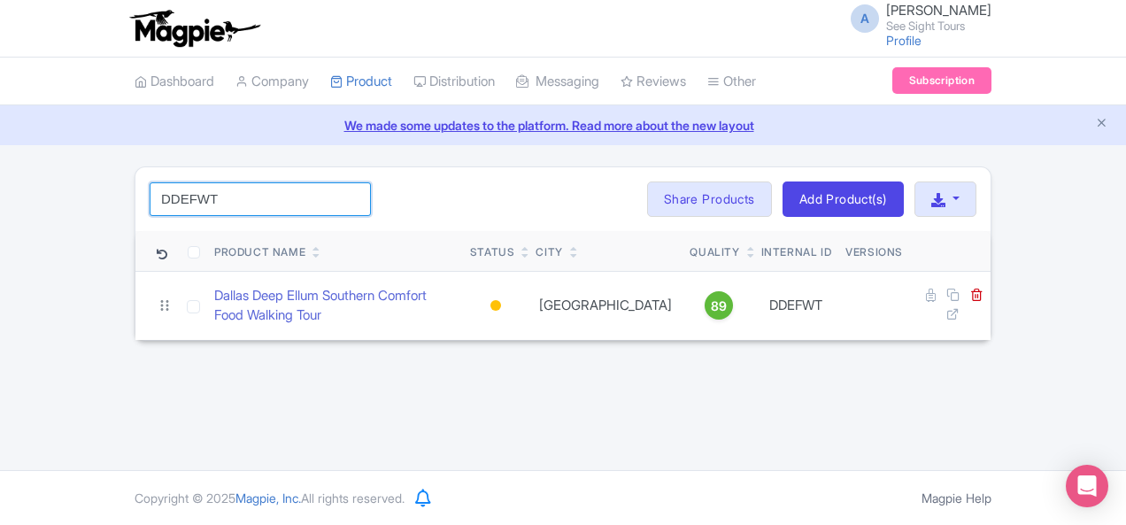
click at [150, 191] on input "DDEFWT" at bounding box center [260, 199] width 221 height 34
paste input "SGWTOD"
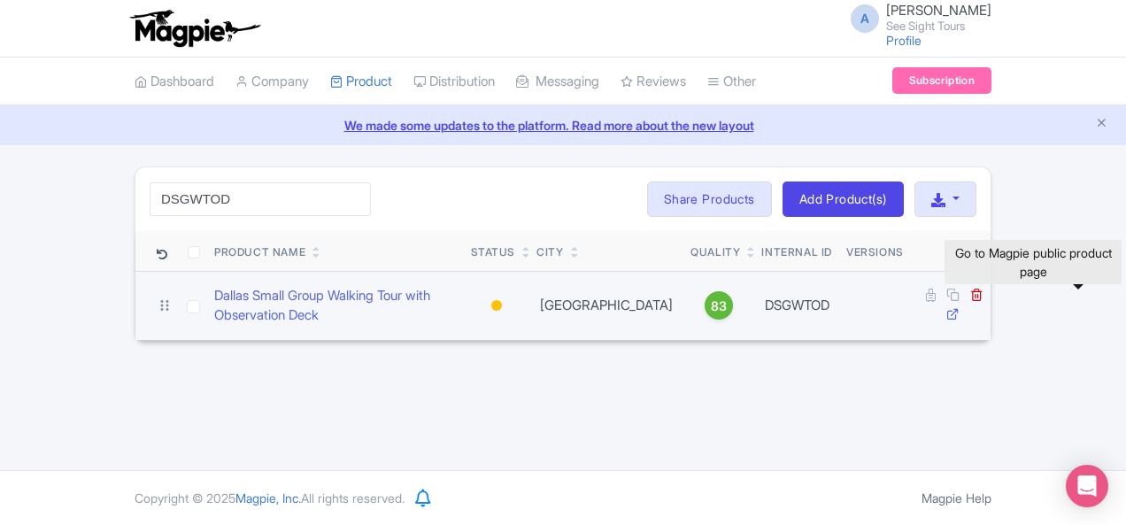
click at [959, 307] on icon at bounding box center [952, 313] width 13 height 13
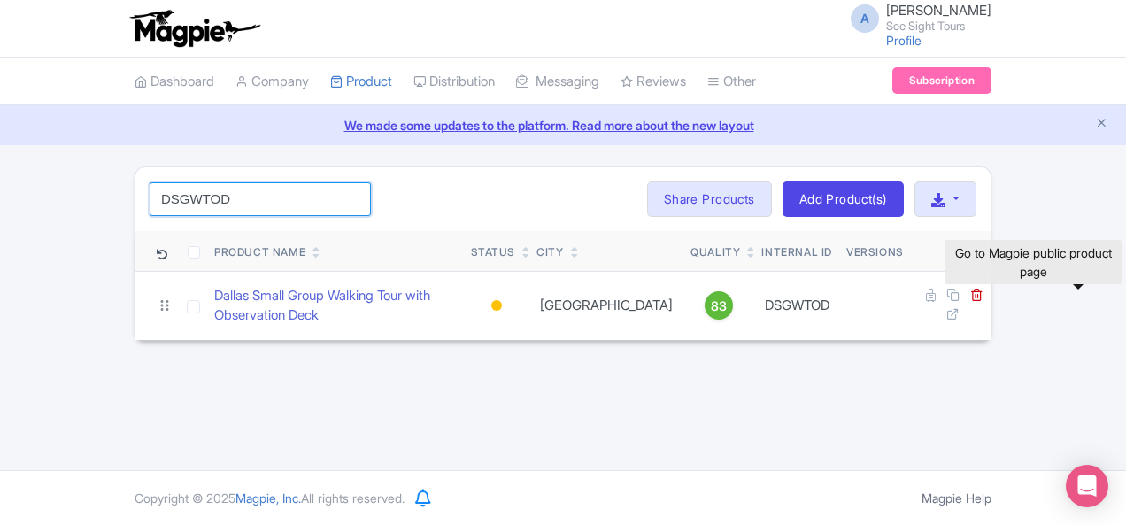
click at [181, 204] on input "DSGWTOD" at bounding box center [260, 199] width 221 height 34
paste input "Everglades Express from Fort Lauderdale Tour"
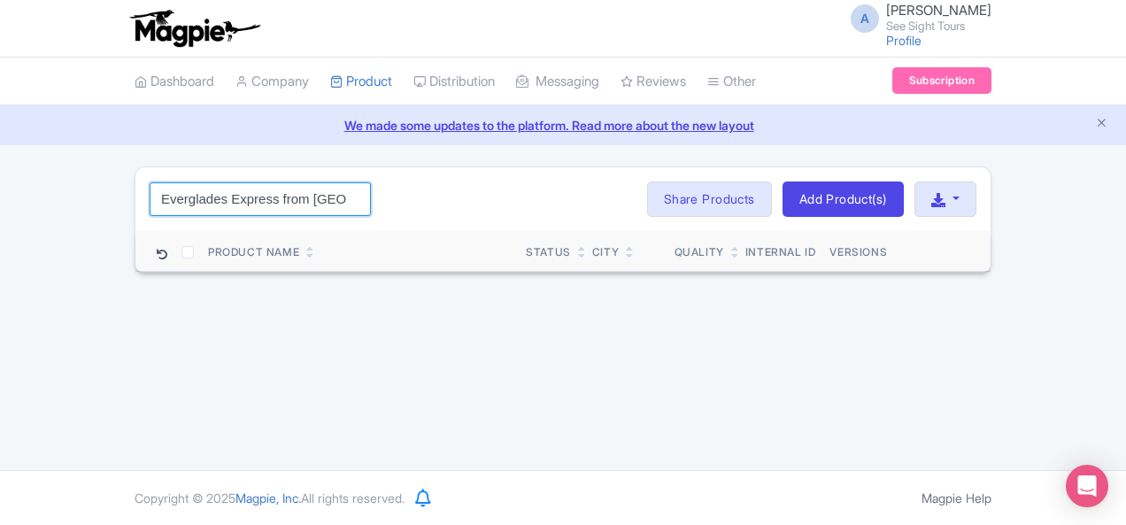
click at [150, 214] on input "Everglades Express from Fort Lauderdale Tour" at bounding box center [260, 199] width 221 height 34
paste input "VXFLL"
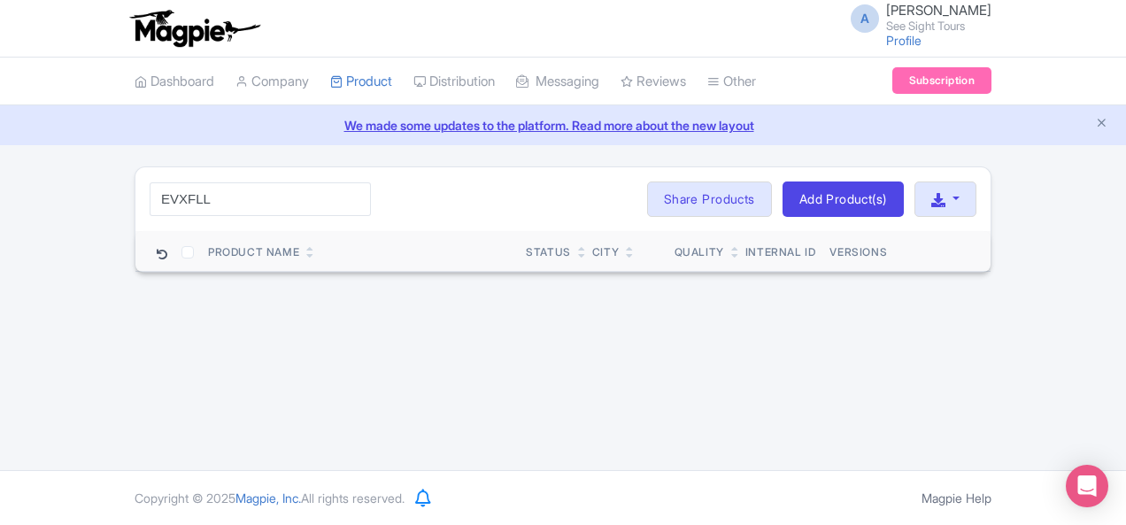
click at [135, 216] on div "EVXFLL Search Bulk Actions Delete Add to Collection Share Products Add to Colle…" at bounding box center [562, 199] width 855 height 64
click at [150, 203] on input "EVXFLL" at bounding box center [260, 199] width 221 height 34
paste input "verglades Express"
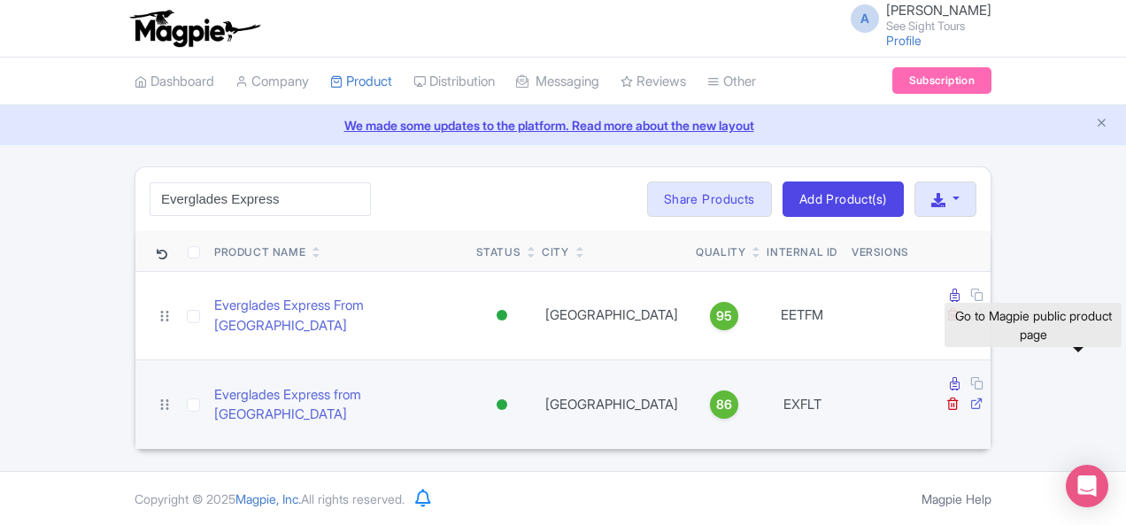
click at [983, 397] on icon at bounding box center [976, 403] width 13 height 13
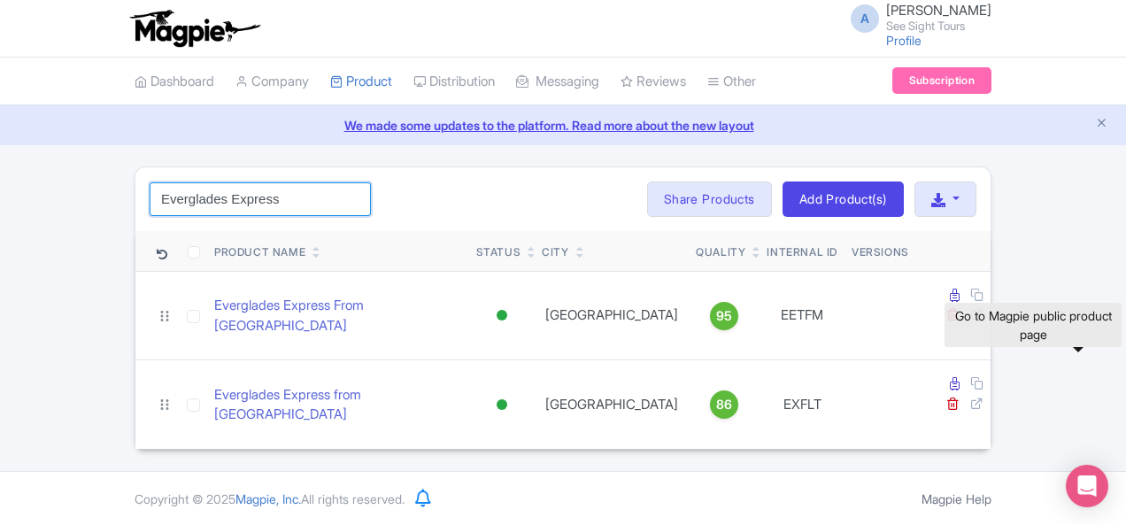
click at [154, 196] on input "Everglades Express" at bounding box center [260, 199] width 221 height 34
paste input "from Miami with Airboat Ride"
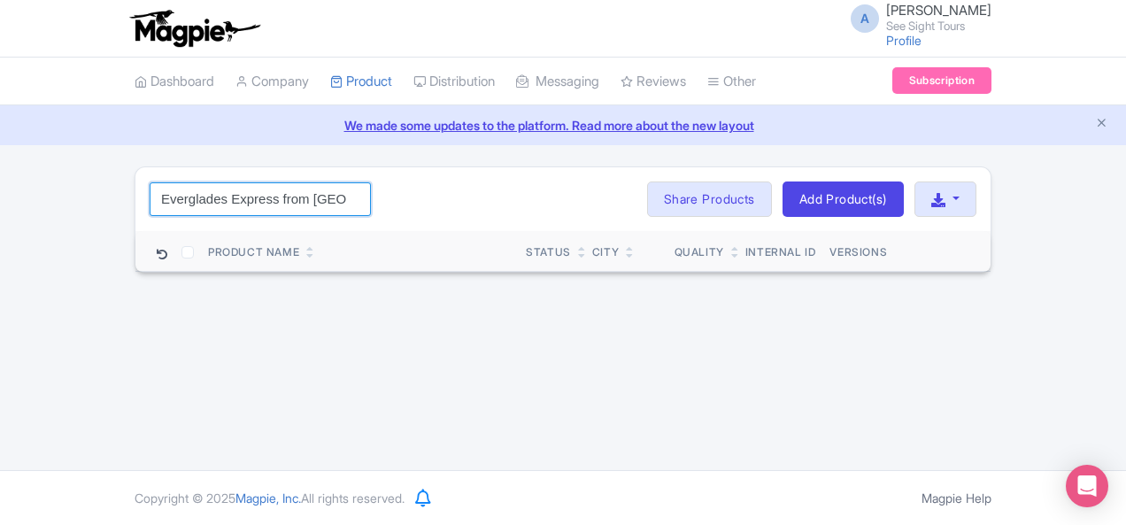
click at [198, 204] on input "Everglades Express from Miami with Airboat Ride" at bounding box center [260, 199] width 221 height 34
paste input "search"
click at [150, 199] on input "Airboat Ride" at bounding box center [260, 199] width 221 height 34
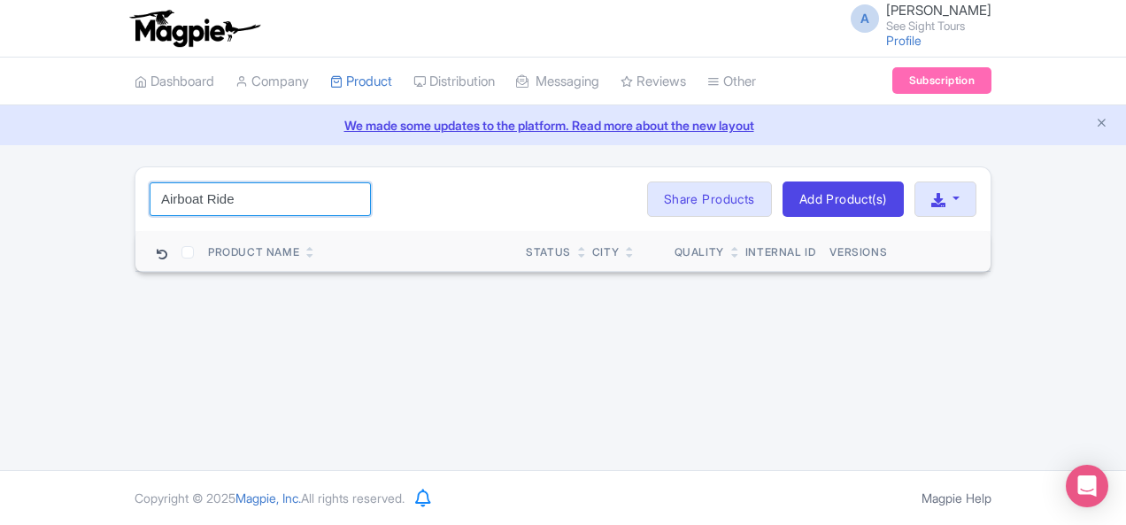
click at [150, 199] on input "Airboat Ride" at bounding box center [260, 199] width 221 height 34
paste input "Everglades Express"
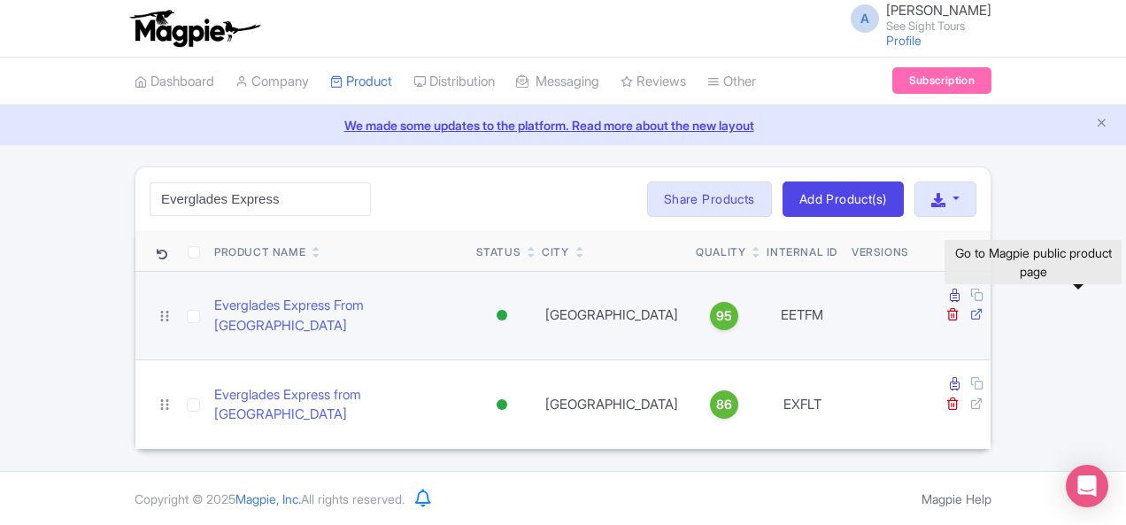
click at [983, 307] on icon at bounding box center [976, 313] width 13 height 13
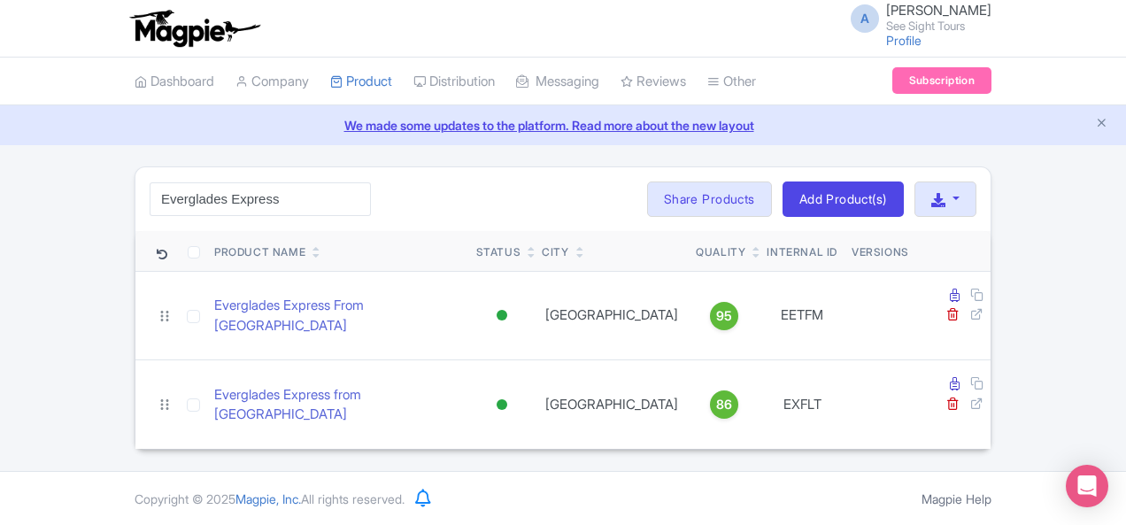
click at [605, 42] on div "A [PERSON_NAME] See Sight Tours Profile Users Settings Sign out" at bounding box center [563, 29] width 857 height 50
click at [609, 14] on div "A [PERSON_NAME] See Sight Tours Profile Users Settings Sign out" at bounding box center [563, 29] width 857 height 50
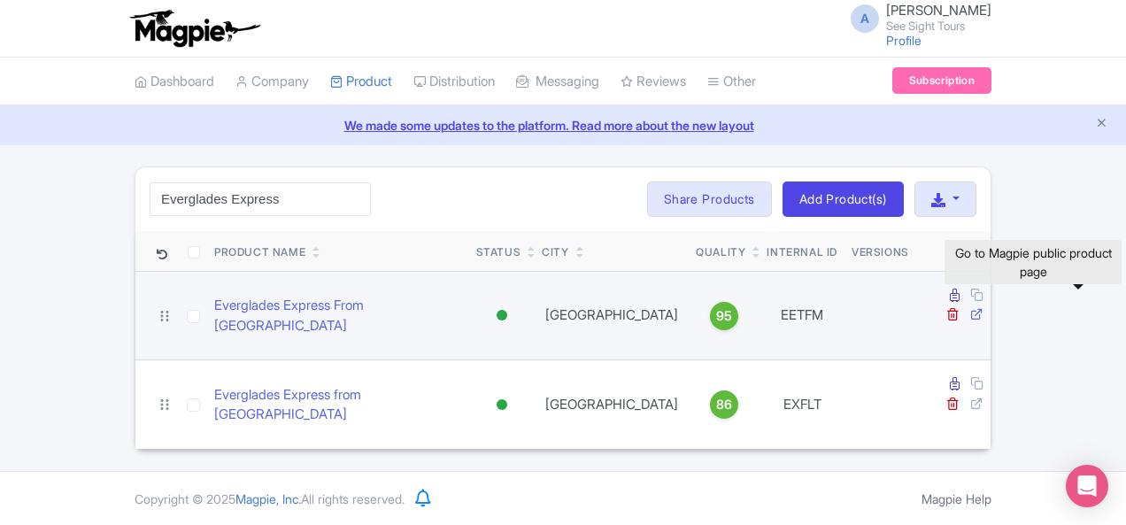
click at [983, 307] on icon at bounding box center [976, 313] width 13 height 13
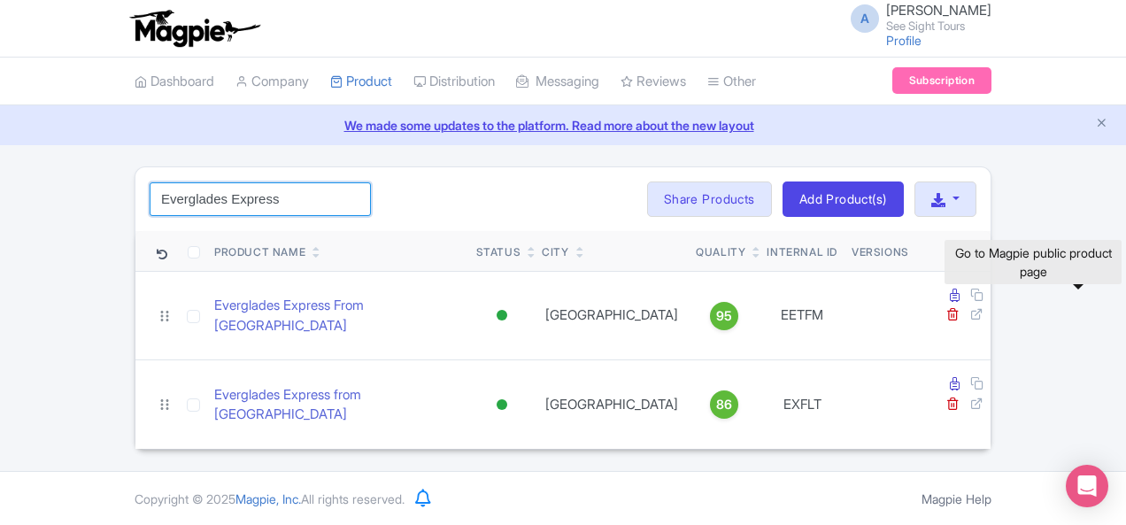
click at [155, 198] on input "Everglades Express" at bounding box center [260, 199] width 221 height 34
paste input "FTHFWT"
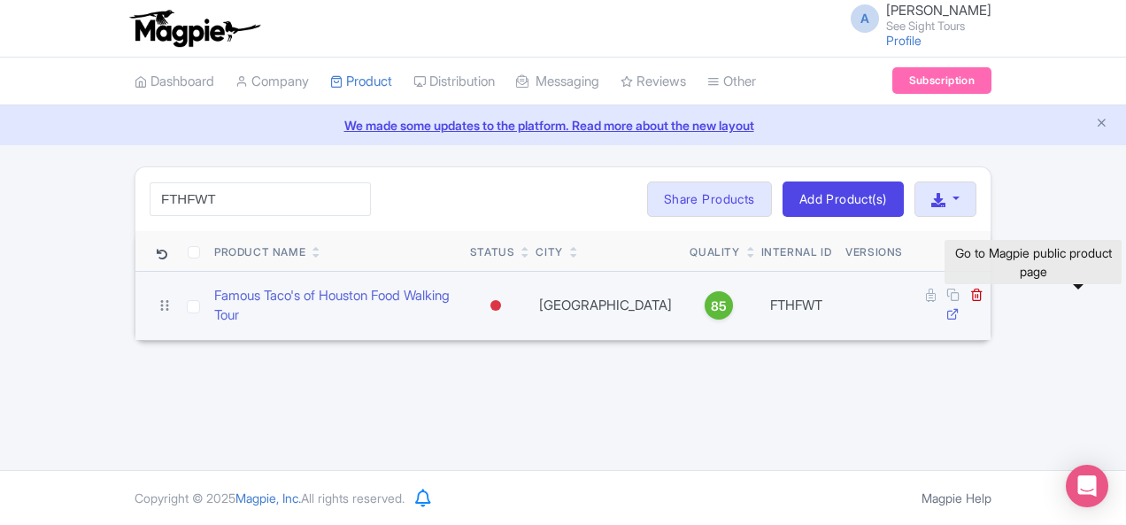
click at [959, 307] on icon at bounding box center [952, 313] width 13 height 13
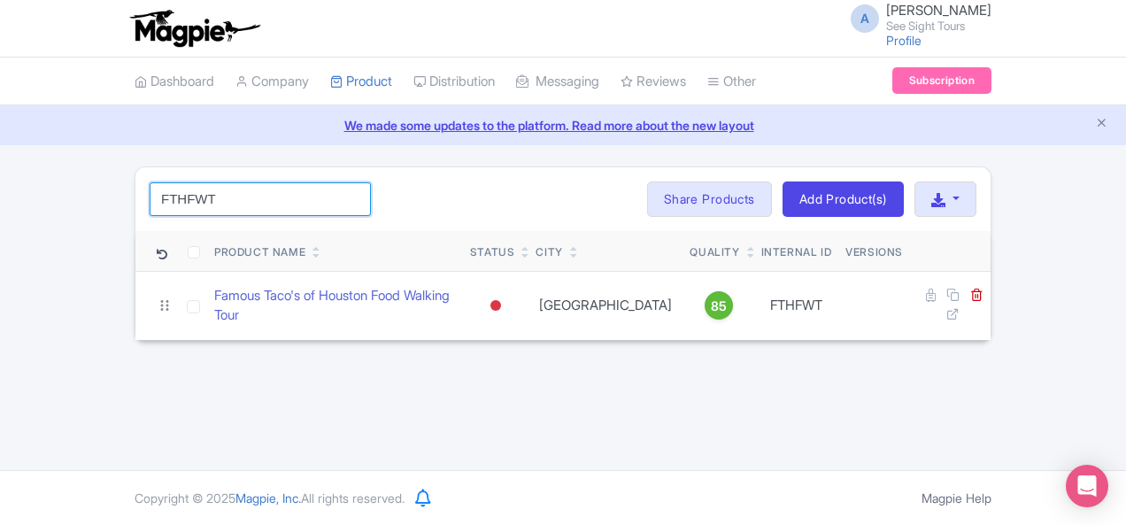
click at [158, 193] on input "FTHFWT" at bounding box center [260, 199] width 221 height 34
paste input "Best of Little Havana Food & Walking Tour (Miami)"
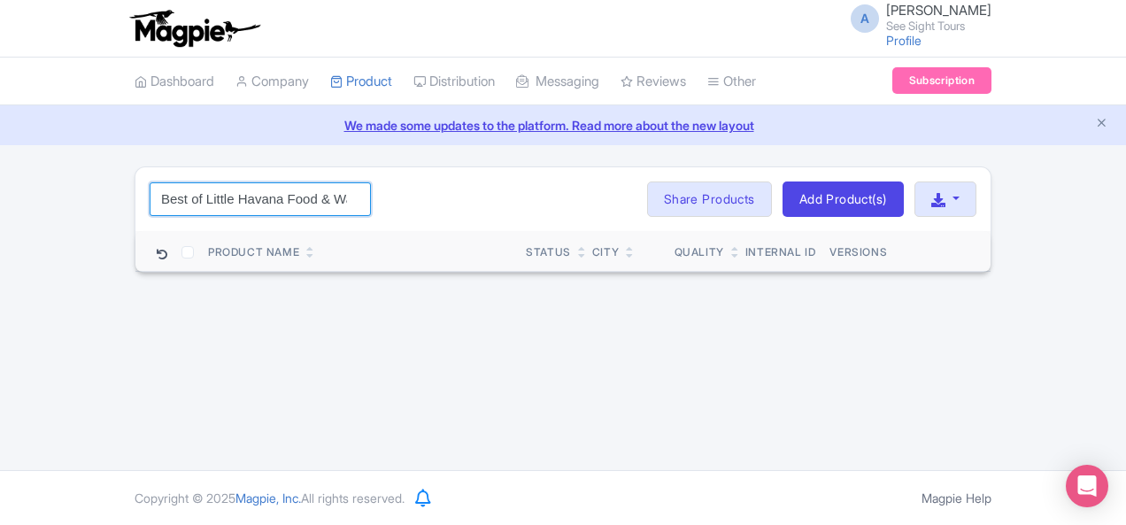
click at [170, 197] on input "Best of Little Havana Food & Walking Tour (Miami)" at bounding box center [260, 199] width 221 height 34
paste input "MIAFOOD"
click at [158, 200] on input "MIAFOOD" at bounding box center [260, 199] width 221 height 34
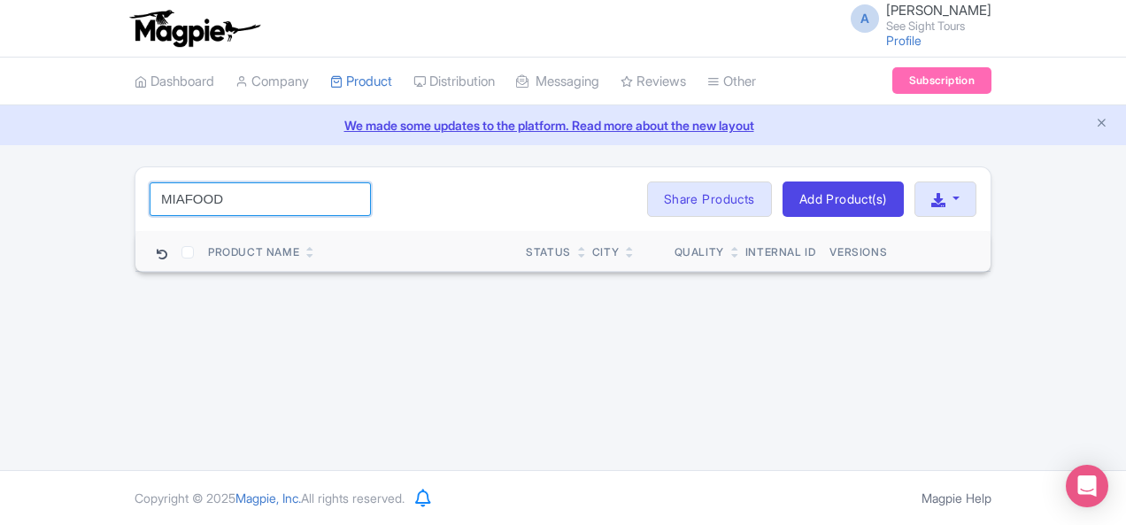
click at [158, 200] on input "MIAFOOD" at bounding box center [260, 199] width 221 height 34
paste input "Havana"
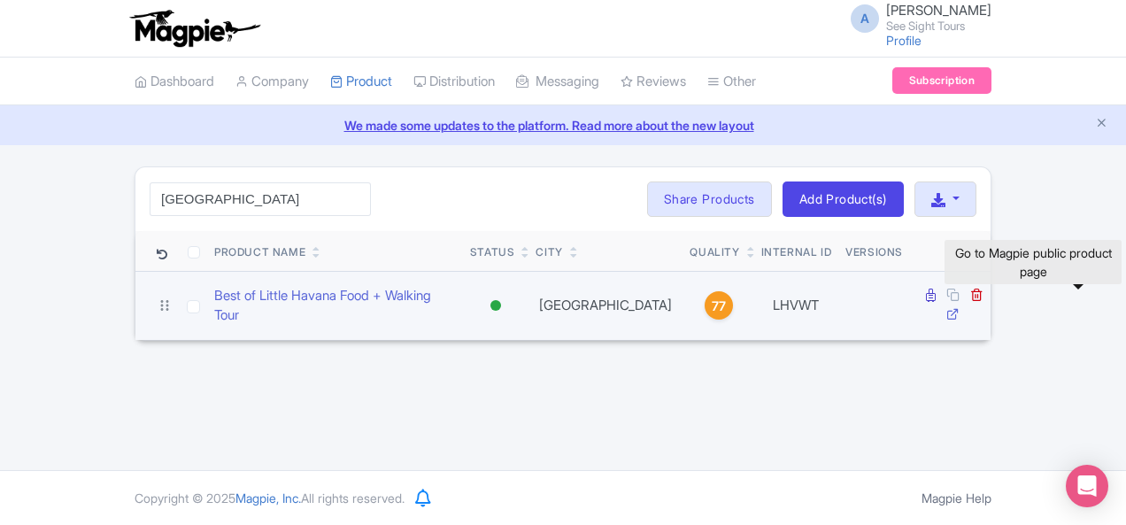
click at [959, 307] on icon at bounding box center [952, 313] width 13 height 13
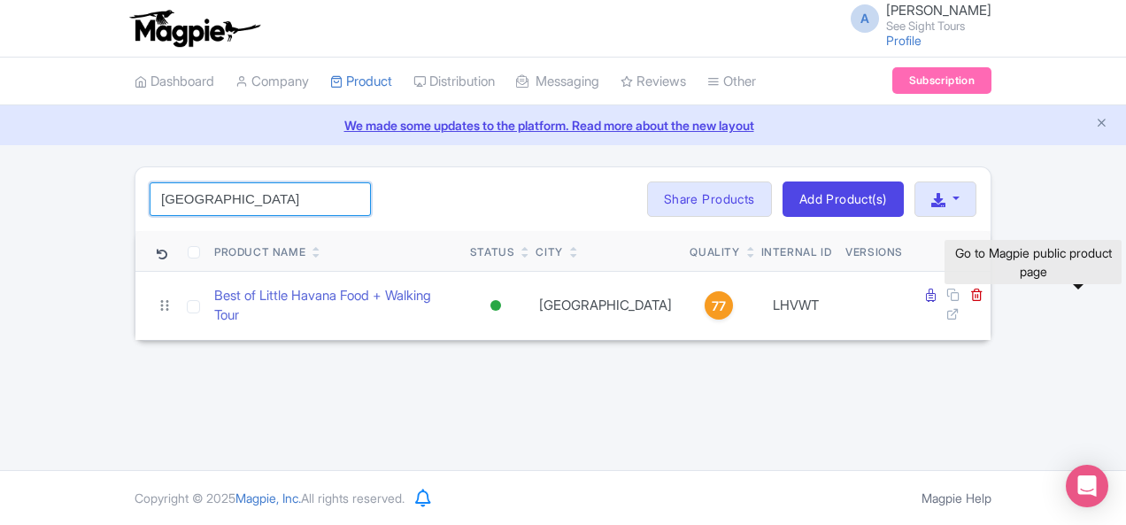
click at [172, 201] on input "Havana" at bounding box center [260, 199] width 221 height 34
click at [171, 201] on input "Havana" at bounding box center [260, 199] width 221 height 34
paste input "Scenic Miami Night Tour"
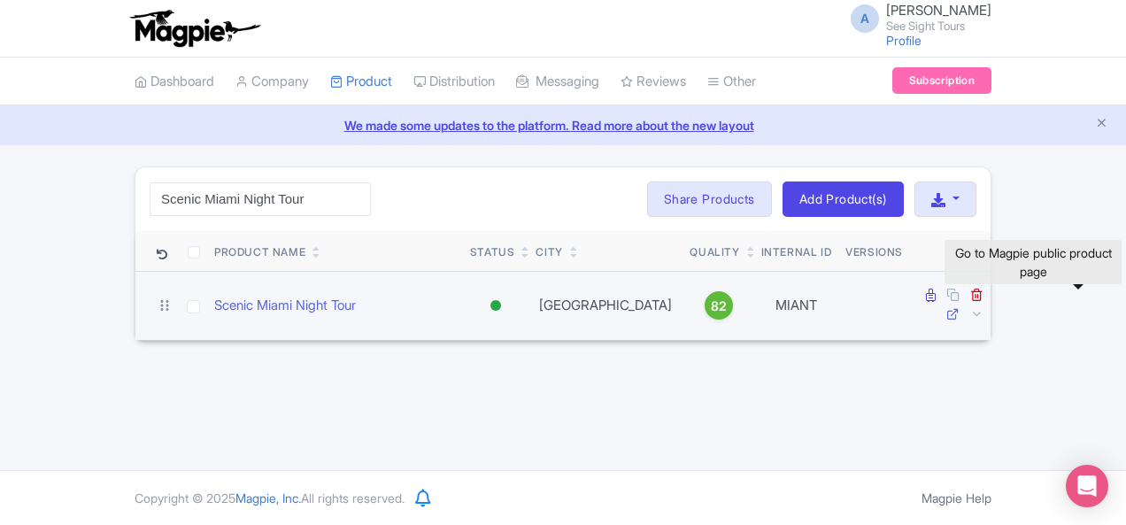
click at [959, 307] on icon at bounding box center [952, 313] width 13 height 13
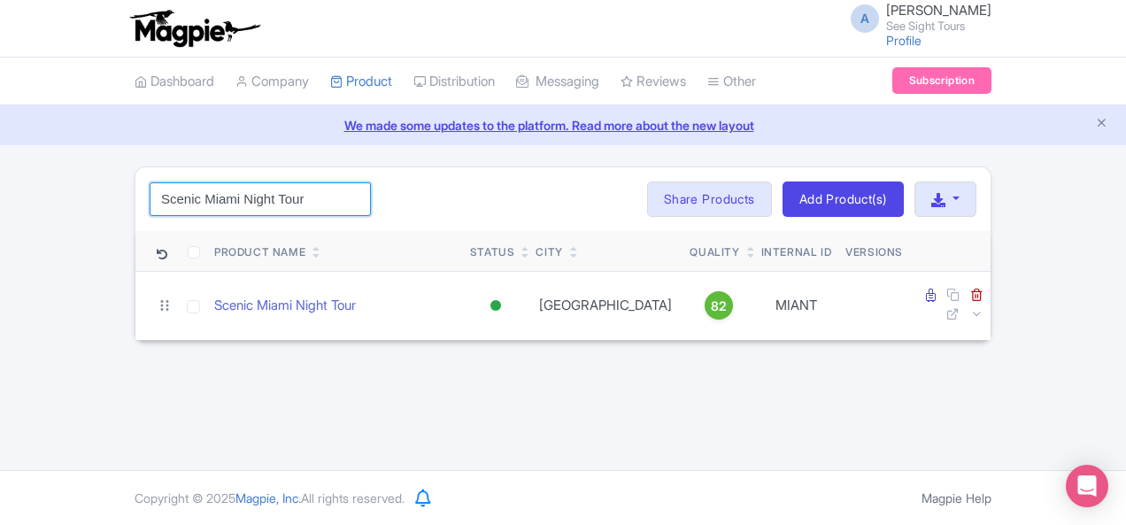
click at [168, 189] on input "Scenic Miami Night Tour" at bounding box center [260, 199] width 221 height 34
paste input "MICITY"
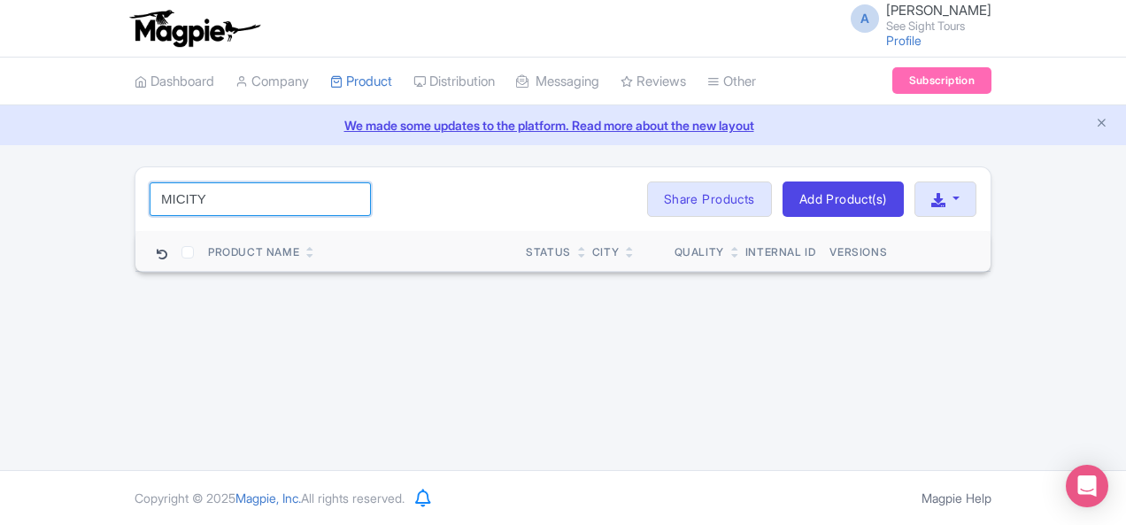
click at [202, 183] on input "MICITY" at bounding box center [260, 199] width 221 height 34
paste input "iami"
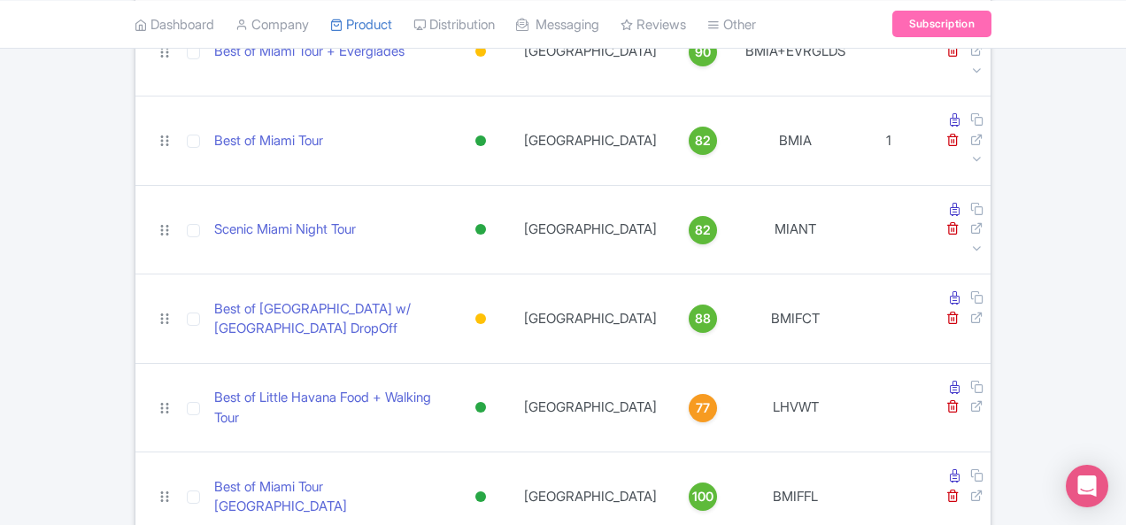
scroll to position [177, 0]
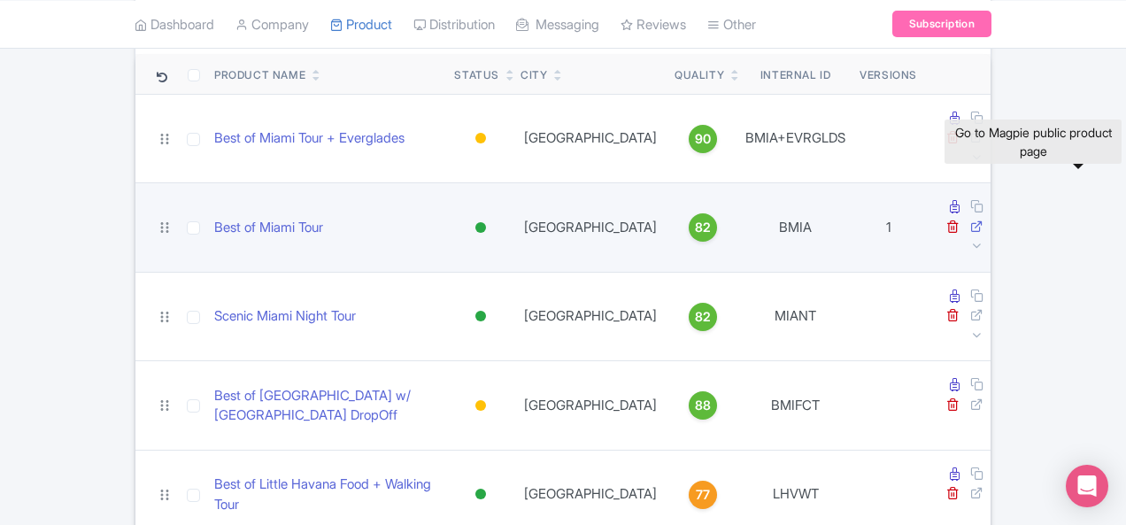
click at [983, 219] on icon at bounding box center [976, 225] width 13 height 13
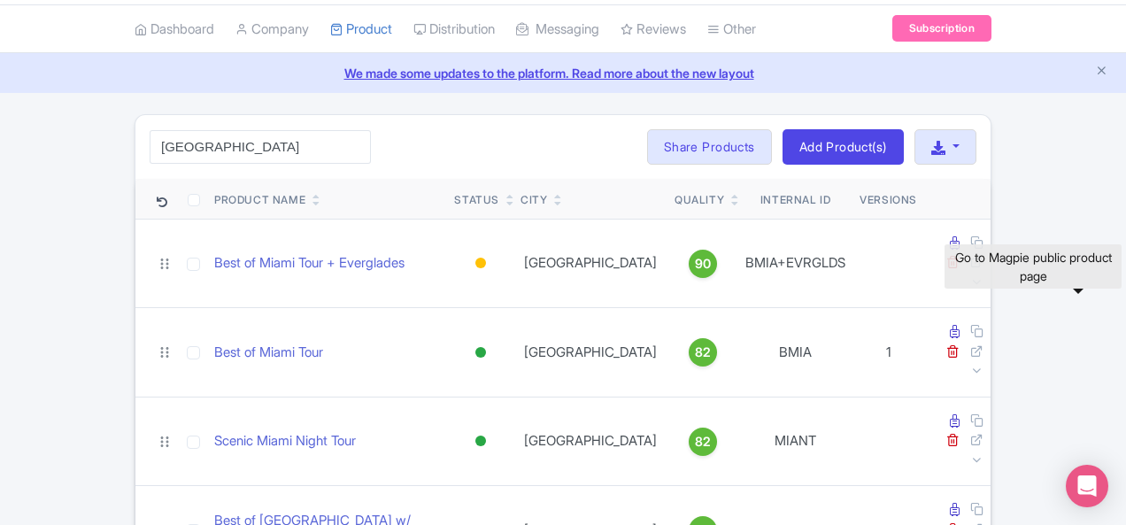
scroll to position [0, 0]
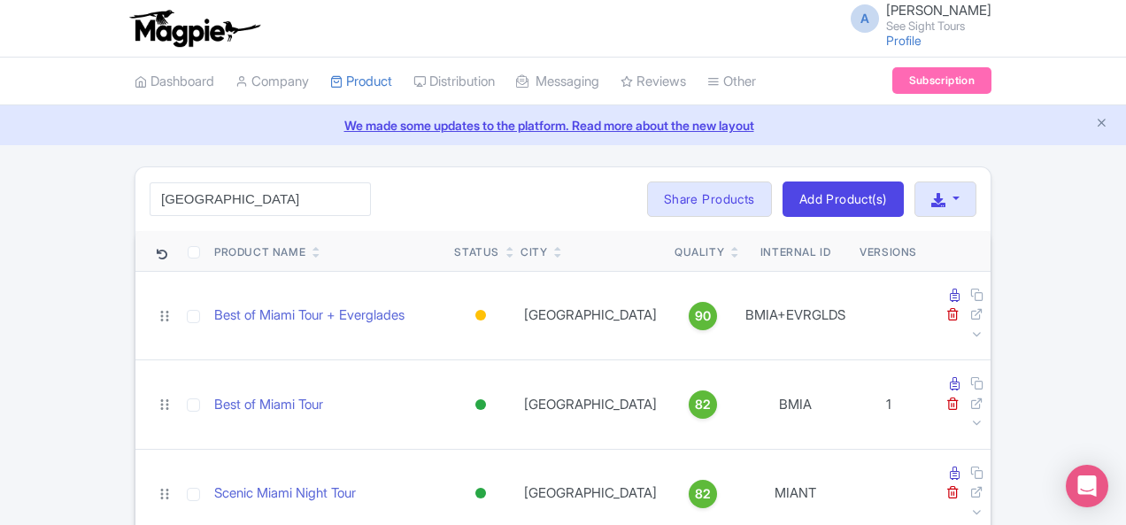
click at [803, 75] on ul "Dashboard Company Product My Products Image Library Rate Sheets Distribution Ma…" at bounding box center [563, 82] width 878 height 48
click at [158, 196] on input "[GEOGRAPHIC_DATA]" at bounding box center [260, 199] width 221 height 34
paste input "ISGMET"
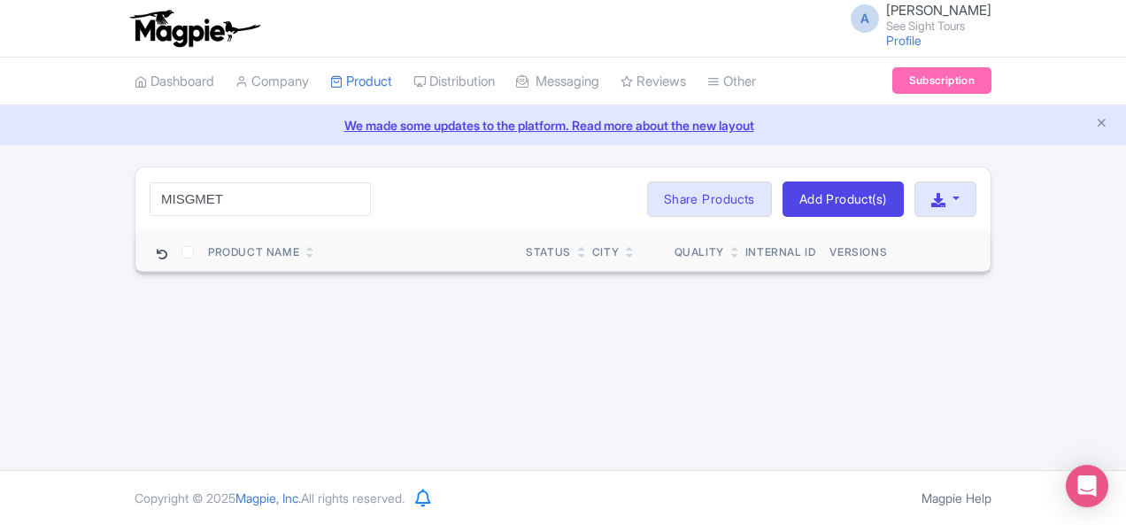
drag, startPoint x: 135, startPoint y: 218, endPoint x: 135, endPoint y: 194, distance: 23.9
click at [135, 218] on div "MISGMET Search Bulk Actions Delete Add to Collection Share Products Add to Coll…" at bounding box center [562, 199] width 855 height 64
click at [150, 193] on input "MISGMET" at bounding box center [260, 199] width 221 height 34
paste input "Sawgrass"
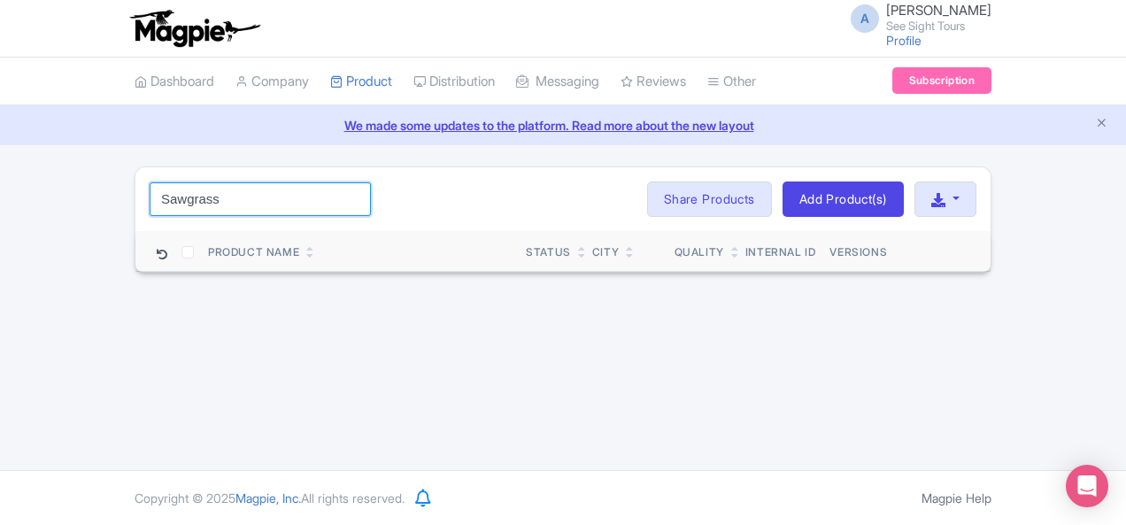
click at [150, 190] on input "Sawgrass" at bounding box center [260, 199] width 221 height 34
paste input "Mills"
click at [150, 197] on input "Mills" at bounding box center [260, 199] width 221 height 34
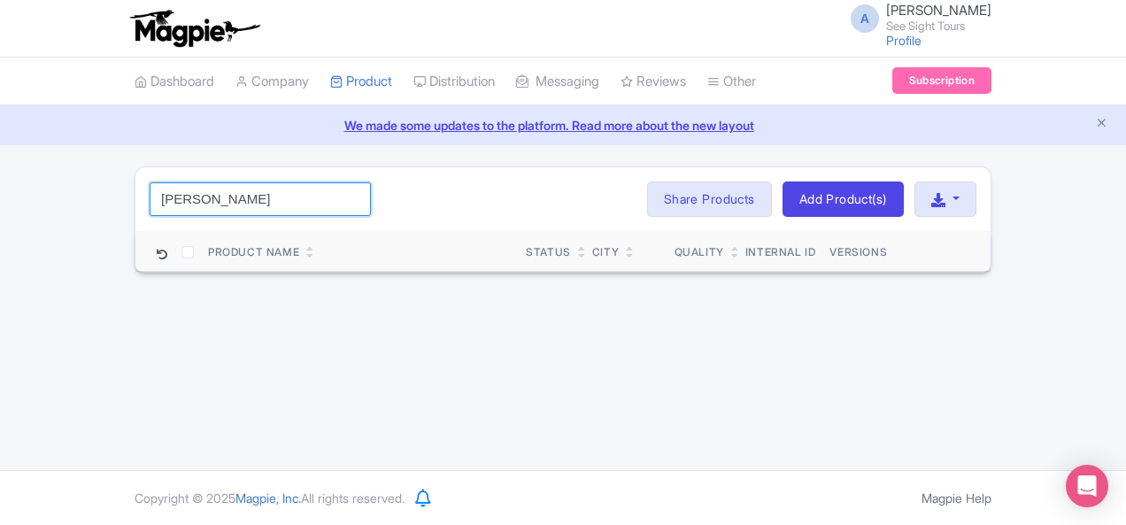
click at [150, 197] on input "Mills" at bounding box center [260, 199] width 221 height 34
paste input "Sawgrass"
type input "grass"
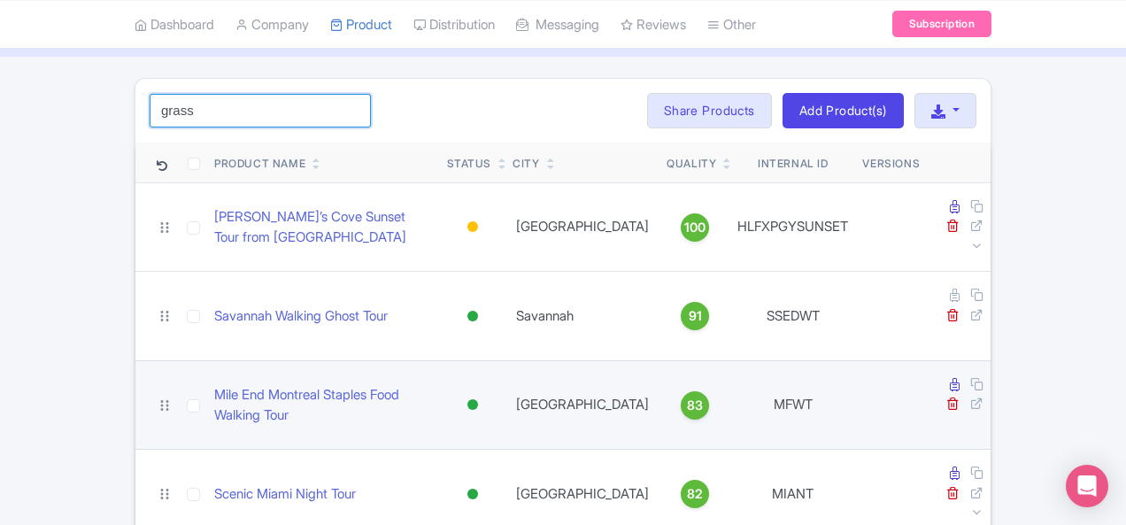
scroll to position [266, 0]
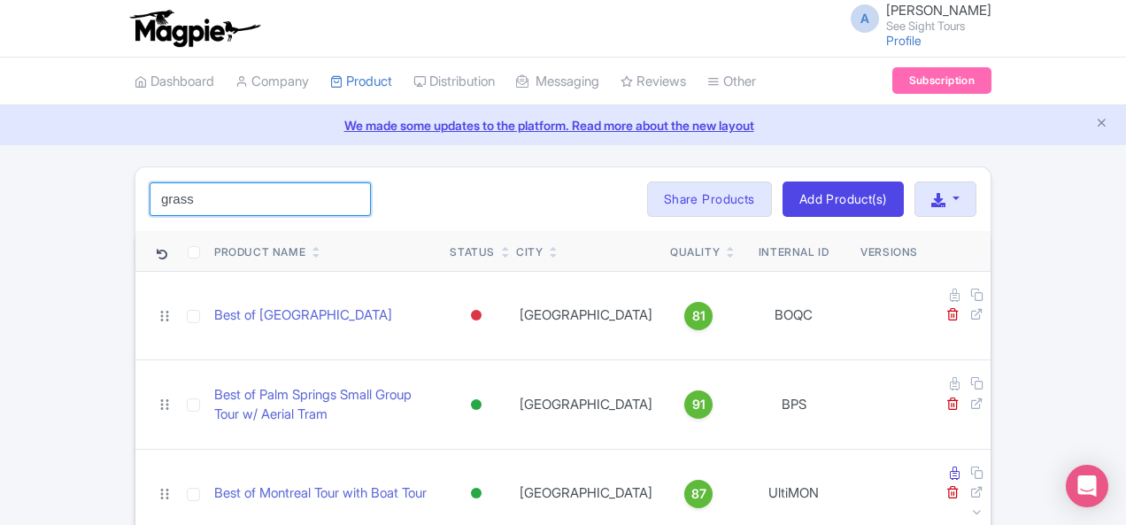
click at [177, 198] on input "grass" at bounding box center [260, 199] width 221 height 34
click at [176, 198] on input "grass" at bounding box center [260, 199] width 221 height 34
paste input "Miami City Tour"
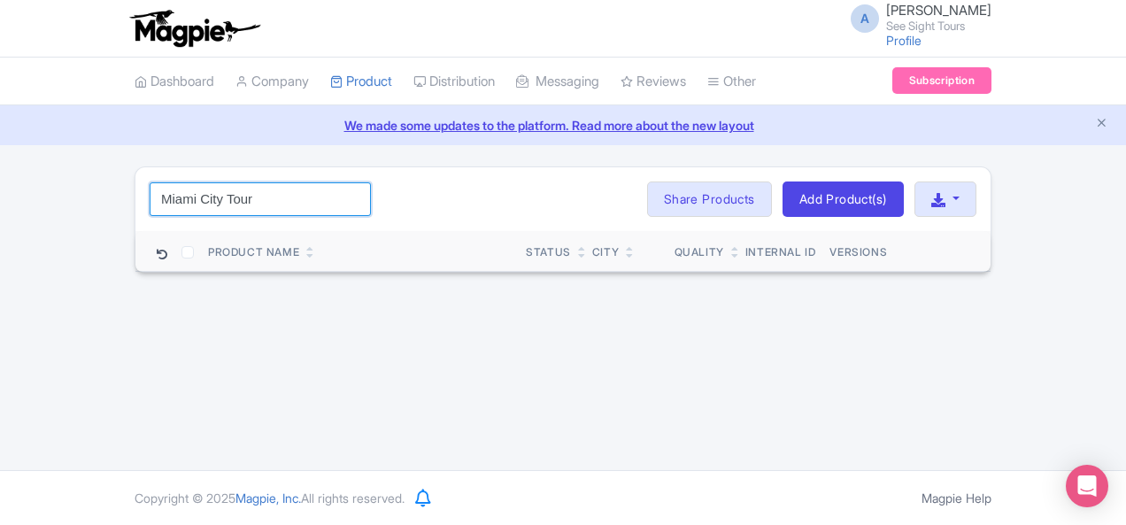
click at [172, 196] on input "Miami City Tour" at bounding box center [260, 199] width 221 height 34
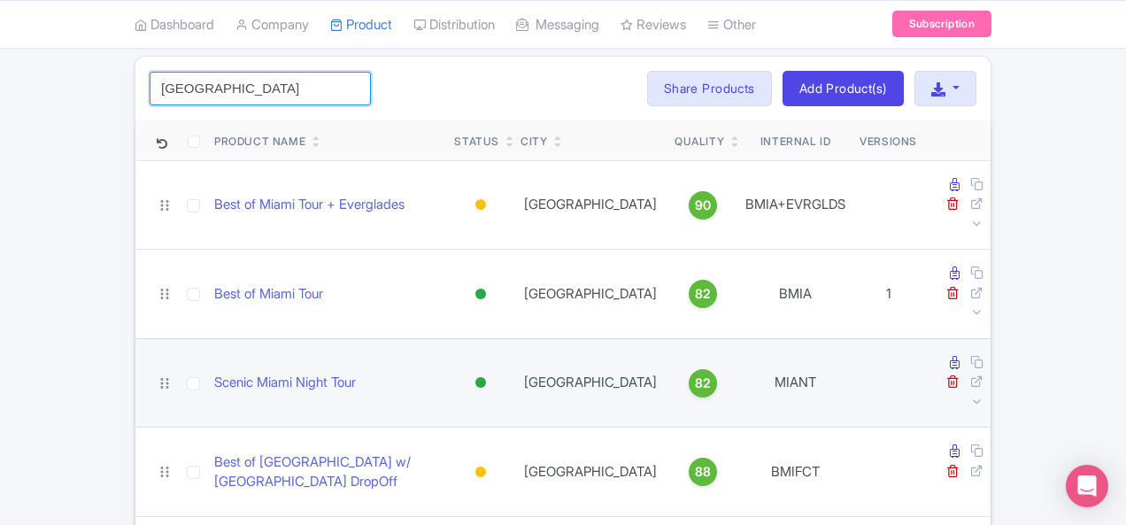
scroll to position [107, 0]
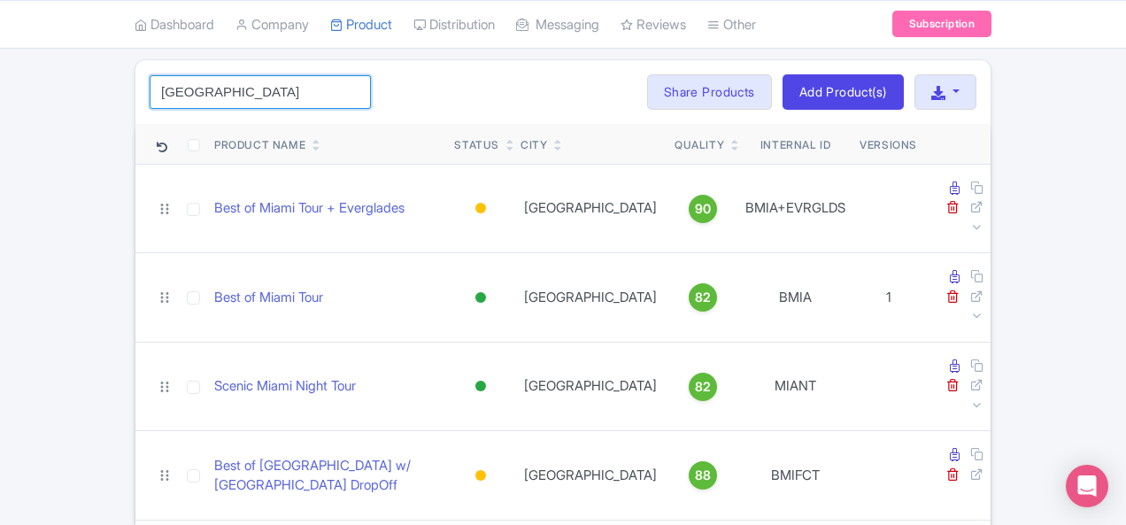
click at [150, 78] on input "Miami" at bounding box center [260, 92] width 221 height 34
paste input "Sawgrass Mills Express"
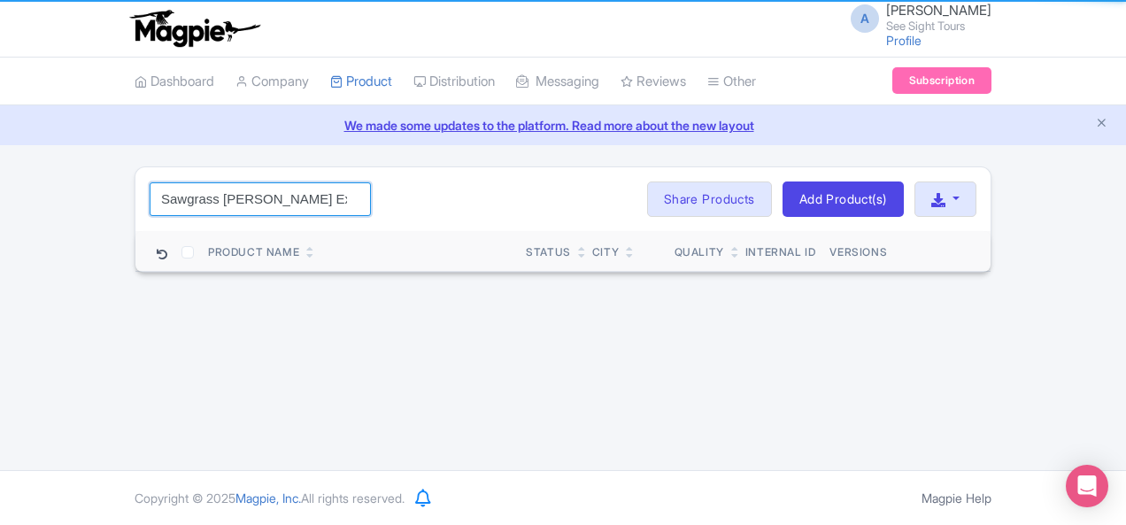
scroll to position [0, 0]
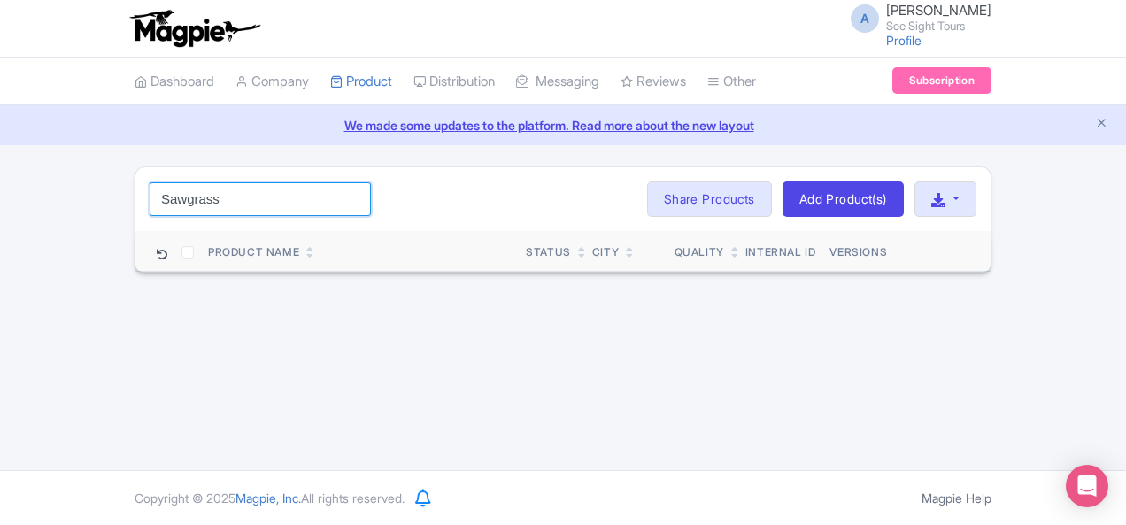
click at [150, 194] on input "Sawgrass" at bounding box center [260, 199] width 221 height 34
paste input "MISGMET"
click at [150, 189] on input "MISGMET" at bounding box center [260, 199] width 221 height 34
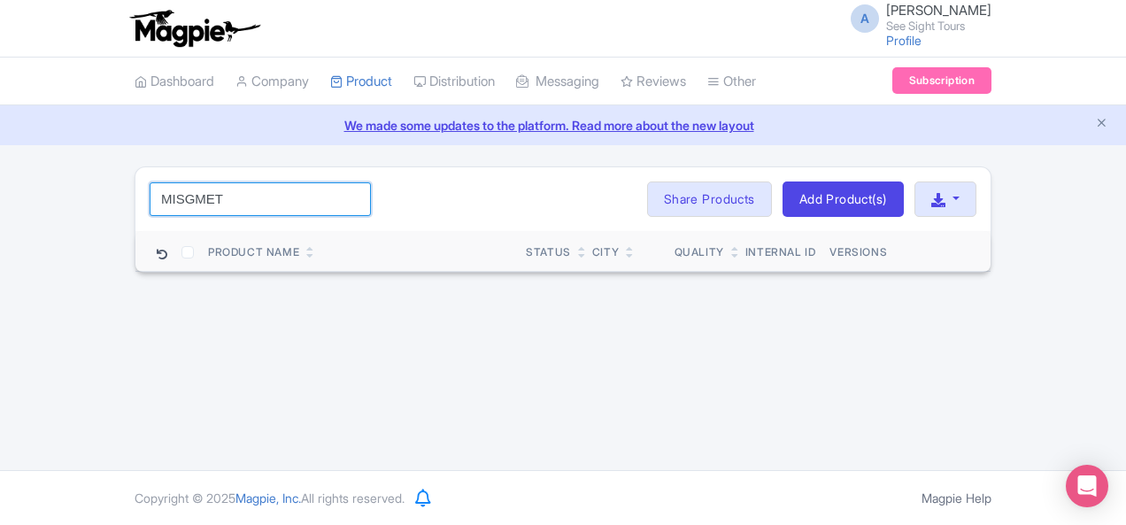
click at [150, 189] on input "MISGMET" at bounding box center [260, 199] width 221 height 34
paste input "Scenic Memphis Night Tour"
drag, startPoint x: 82, startPoint y: 194, endPoint x: 0, endPoint y: 193, distance: 82.3
click at [124, 193] on div "Scenic Memphis Night Tour Search Bulk Actions Delete Add to Collection Share Pr…" at bounding box center [563, 219] width 878 height 106
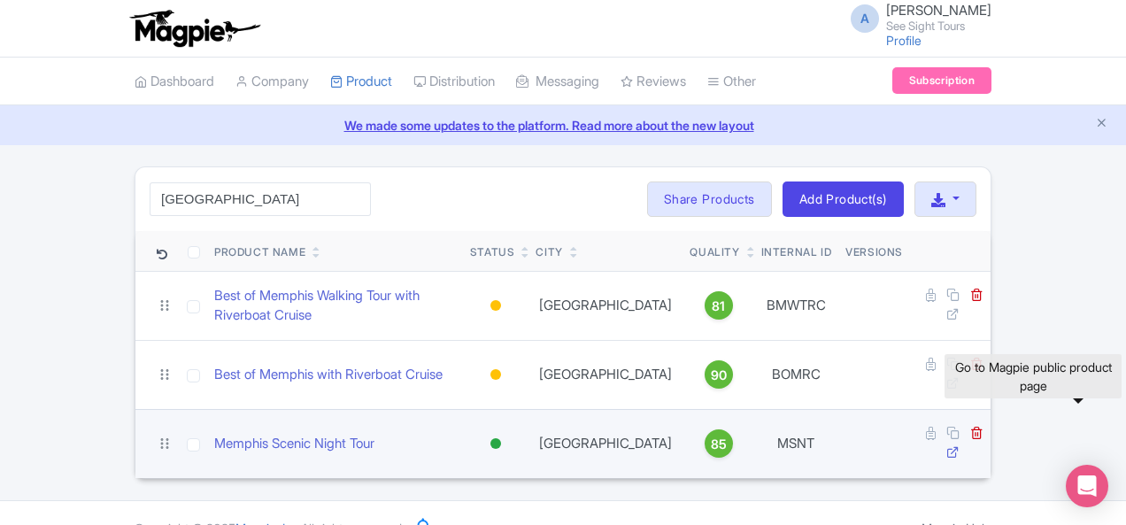
click at [959, 445] on icon at bounding box center [952, 451] width 13 height 13
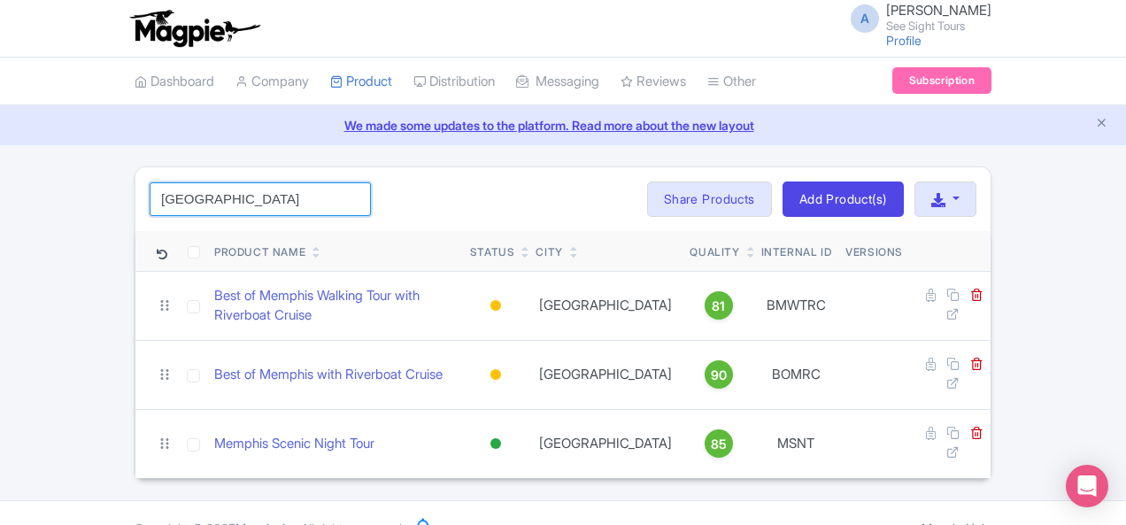
click at [194, 214] on input "Memphis" at bounding box center [260, 199] width 221 height 34
click at [193, 211] on input "Memphis" at bounding box center [260, 199] width 221 height 34
paste input "Maid of the Mist"
click at [202, 207] on input "MemphisMaid of the Mist" at bounding box center [260, 199] width 221 height 34
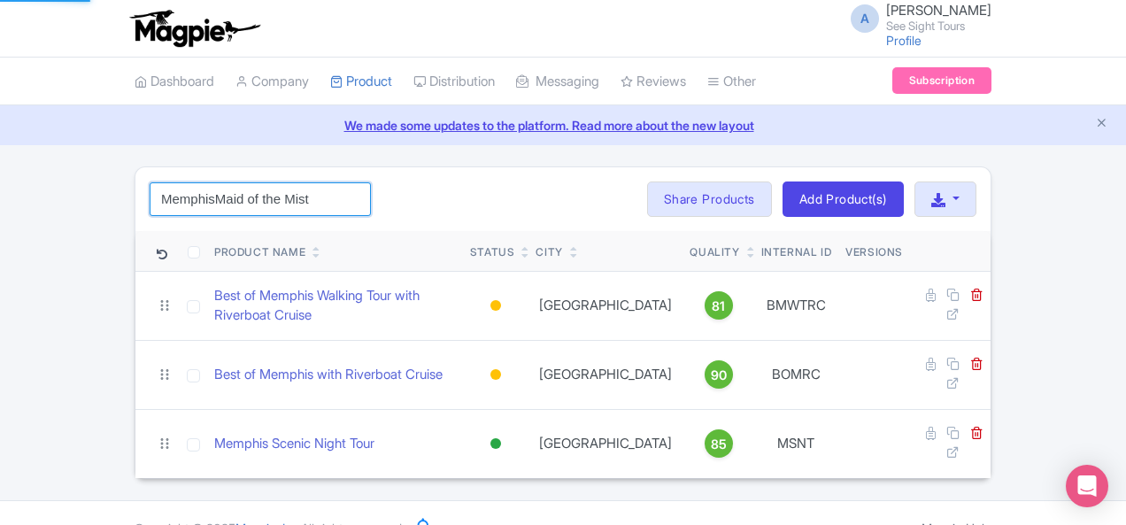
click at [202, 207] on input "MemphisMaid of the Mist" at bounding box center [260, 199] width 221 height 34
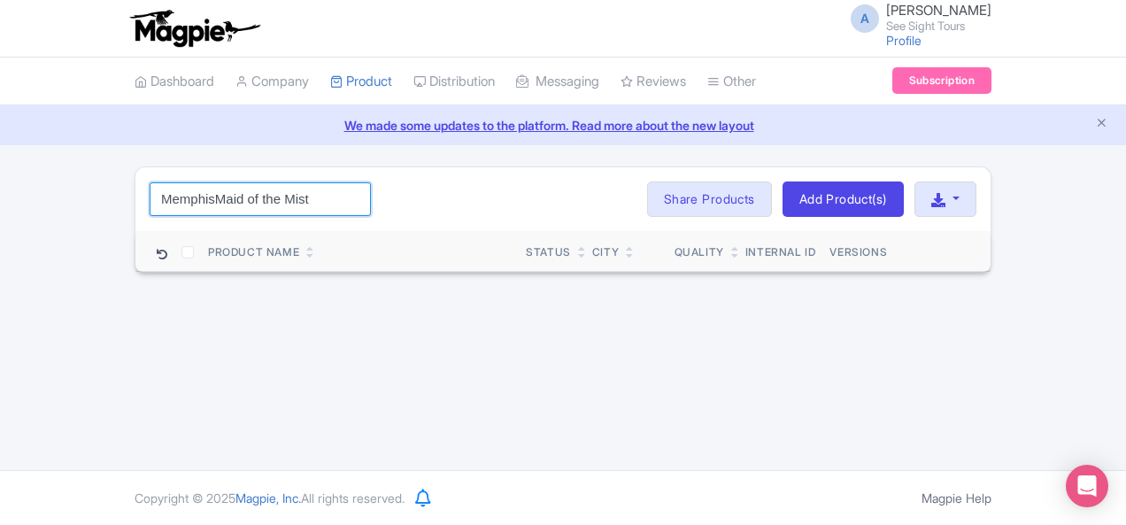
paste input "search"
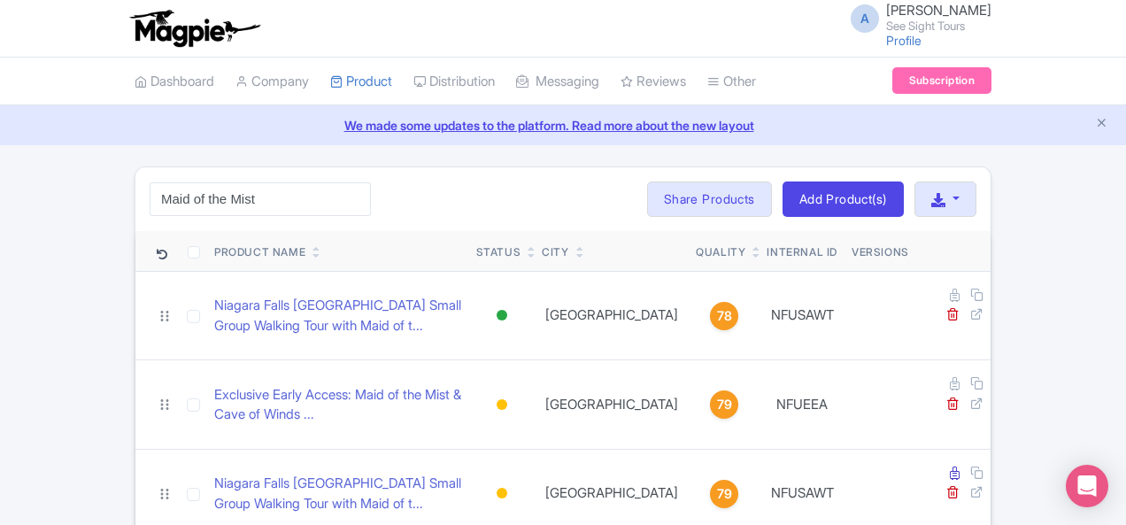
click at [162, 177] on div "Maid of the Mist Search Bulk Actions Delete Add to Collection Share Products Ad…" at bounding box center [562, 199] width 855 height 64
click at [161, 179] on div "Maid of the Mist Search Bulk Actions Delete Add to Collection Share Products Ad…" at bounding box center [562, 199] width 855 height 64
click at [160, 185] on input "Maid of the Mist" at bounding box center [260, 199] width 221 height 34
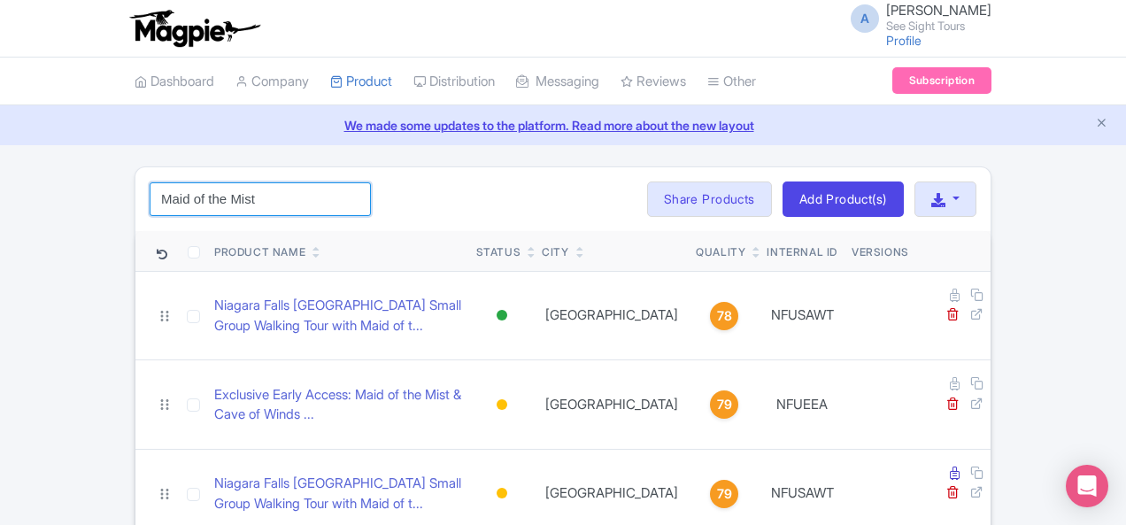
click at [160, 185] on input "Maid of the Mist" at bounding box center [260, 199] width 221 height 34
paste input "NFUEEA"
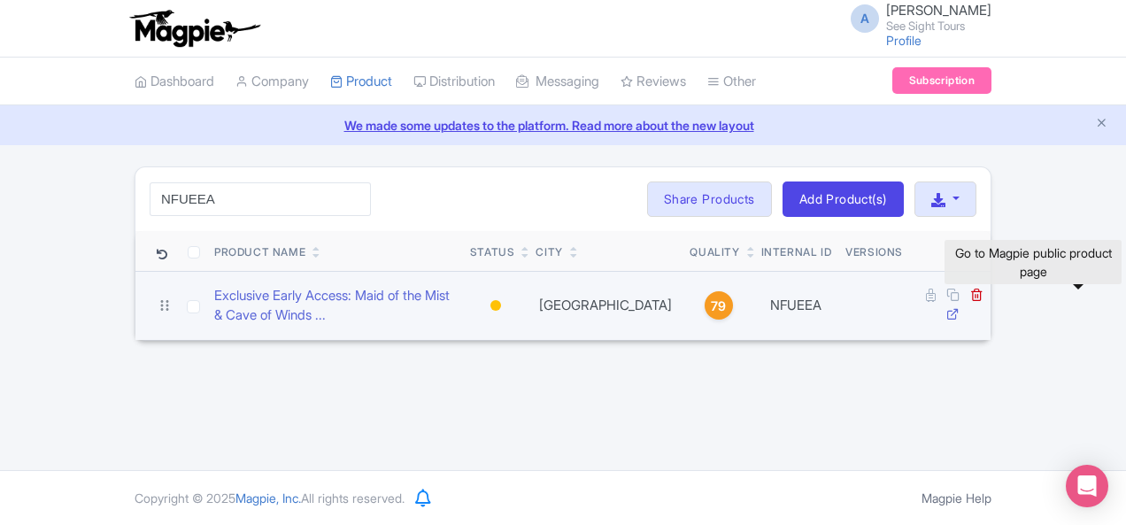
click at [963, 306] on link at bounding box center [954, 314] width 17 height 17
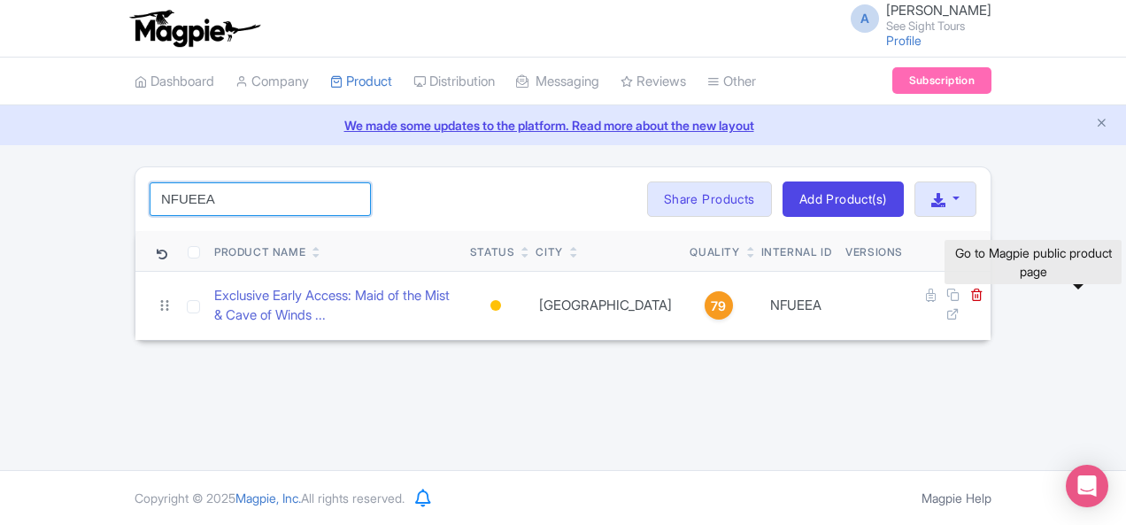
click at [173, 214] on input "NFUEEA" at bounding box center [260, 199] width 221 height 34
click at [173, 213] on input "NFUEEA" at bounding box center [260, 199] width 221 height 34
paste input "SADN"
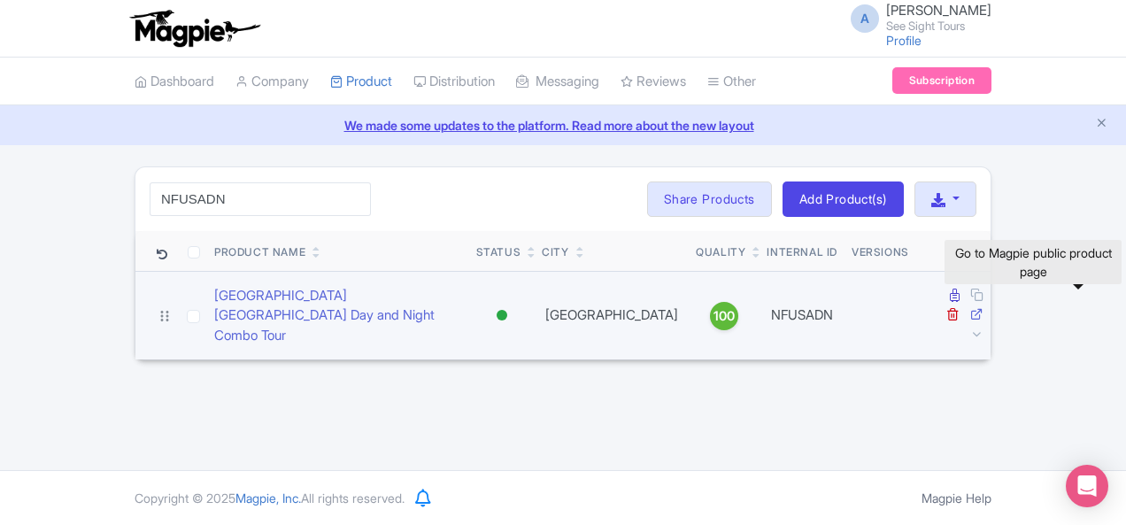
click at [983, 307] on icon at bounding box center [976, 313] width 13 height 13
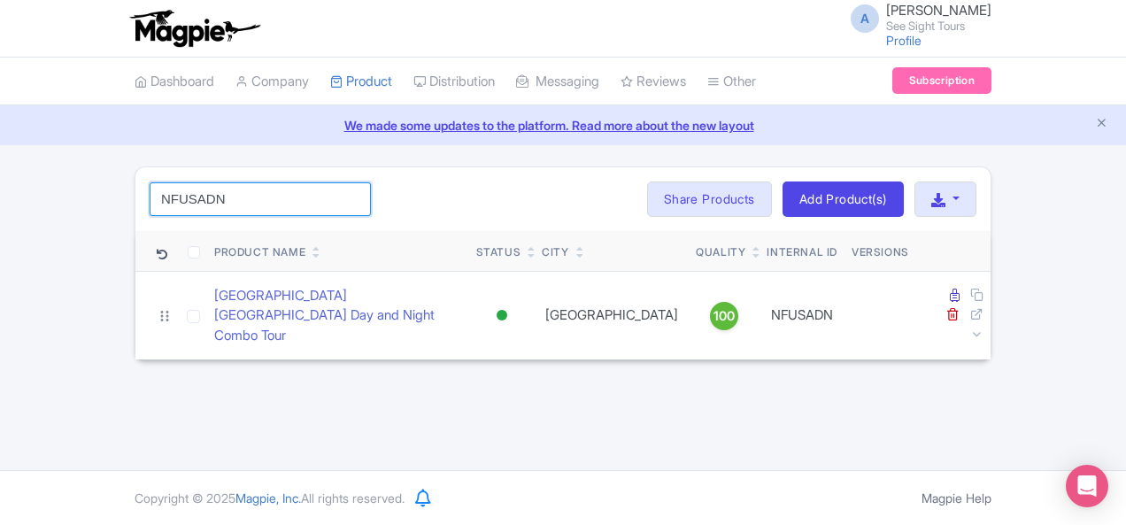
click at [152, 192] on input "NFUSADN" at bounding box center [260, 199] width 221 height 34
paste input "HELI"
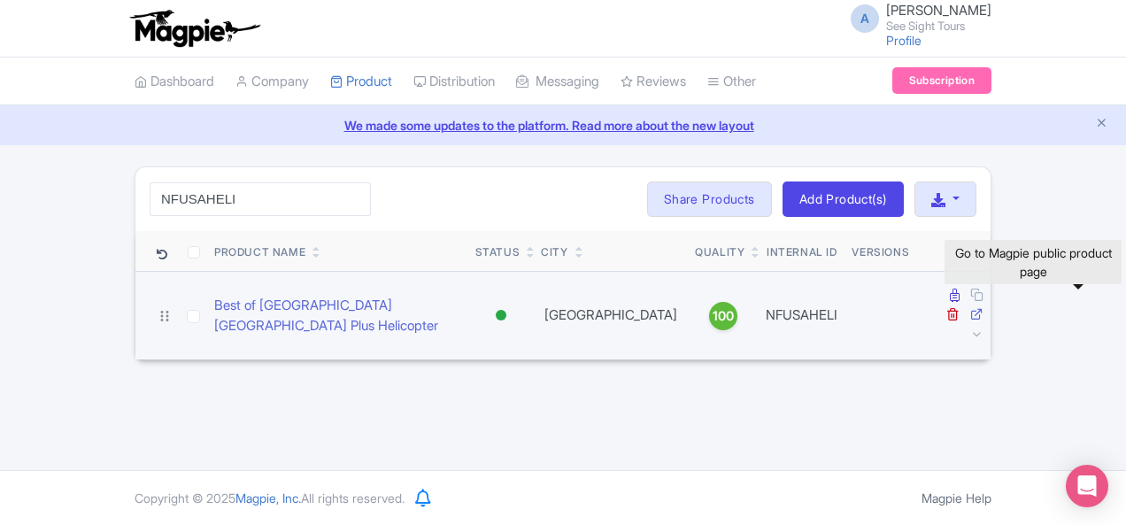
click at [983, 307] on icon at bounding box center [976, 313] width 13 height 13
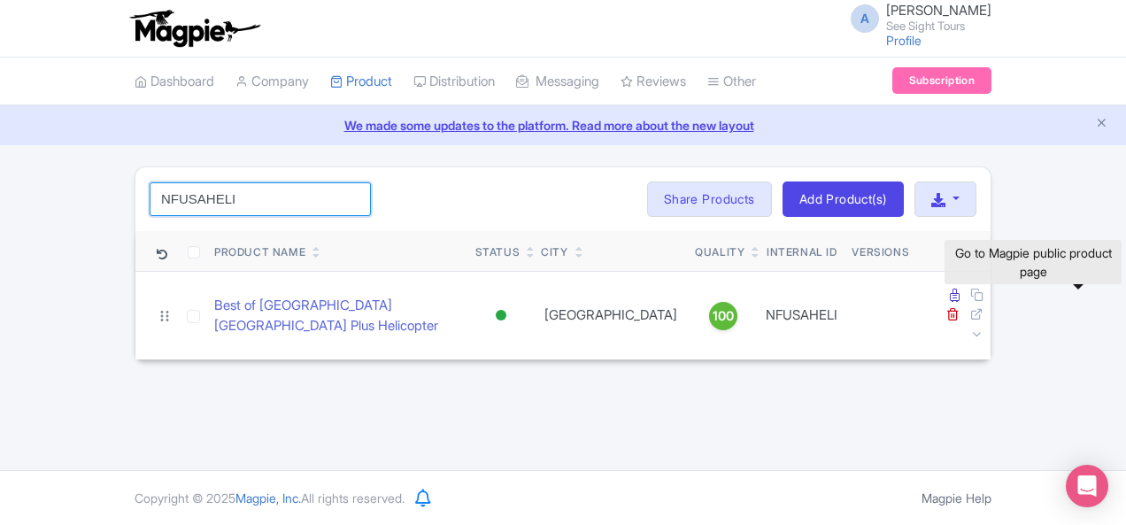
click at [150, 195] on input "NFUSAHELI" at bounding box center [260, 199] width 221 height 34
paste input "WT"
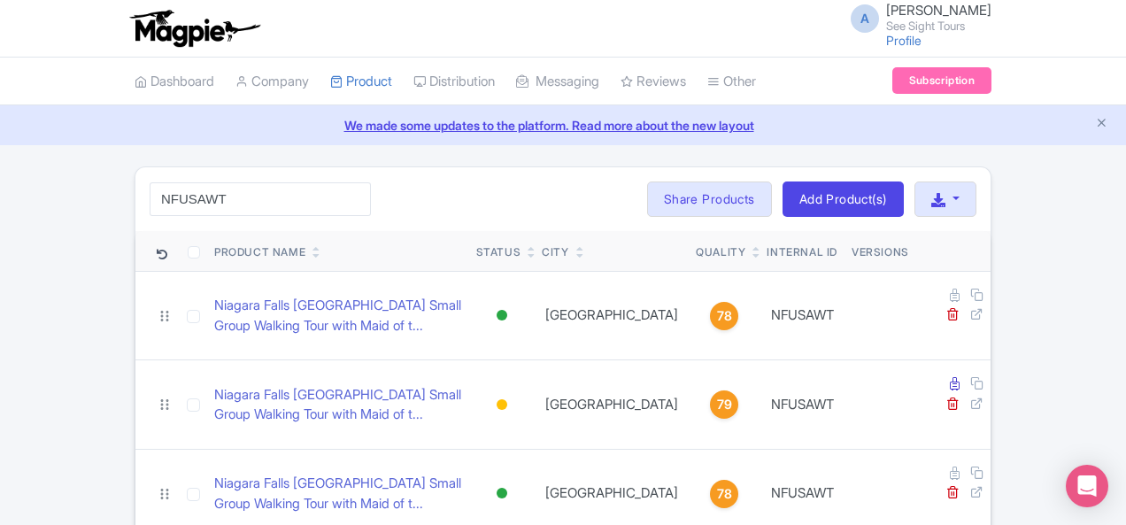
click at [691, 50] on div "A [PERSON_NAME] See Sight Tours Profile Users Settings Sign out" at bounding box center [563, 29] width 857 height 50
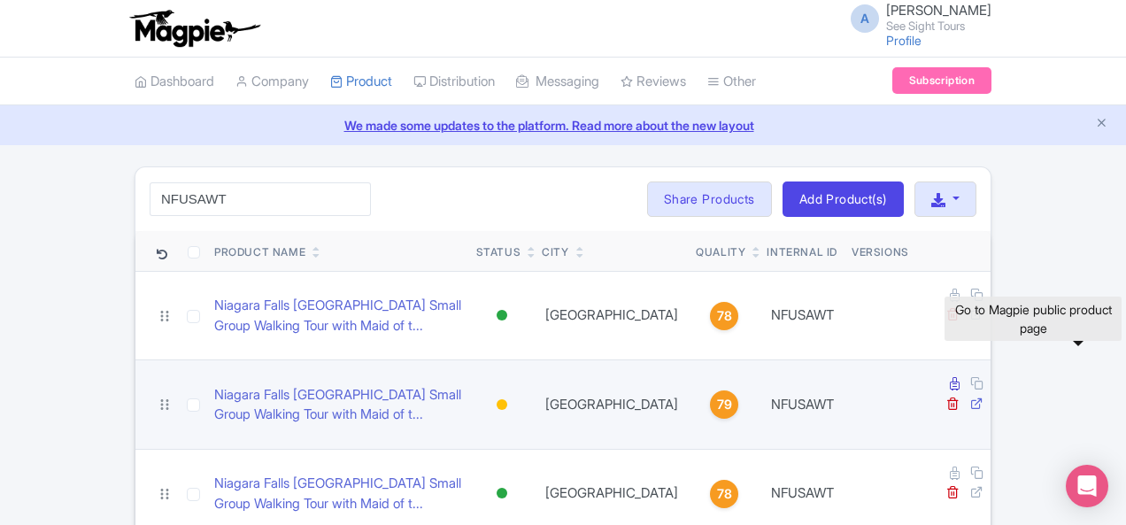
click at [983, 397] on icon at bounding box center [976, 403] width 13 height 13
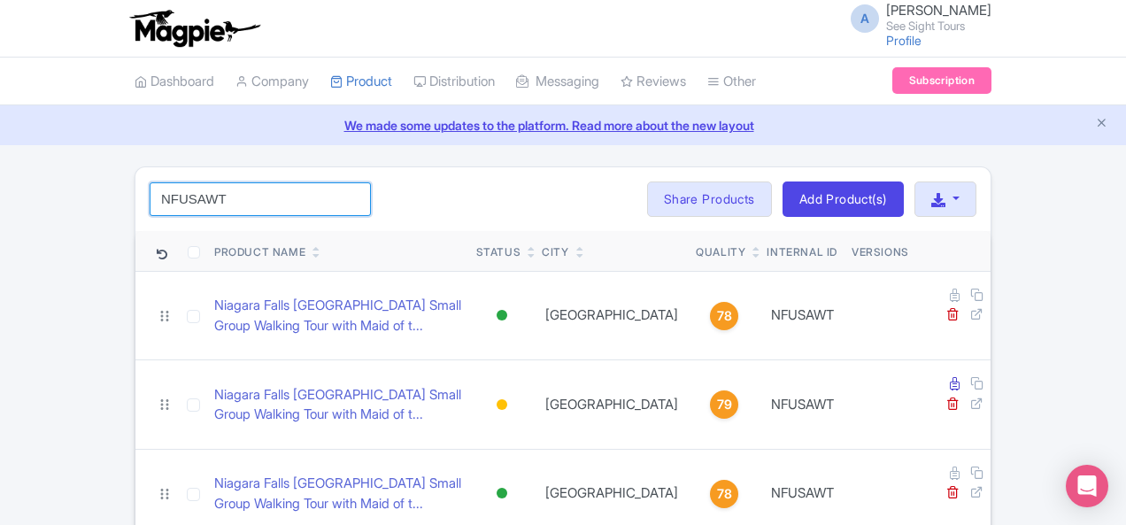
click at [150, 199] on input "NFUSAWT" at bounding box center [260, 199] width 221 height 34
paste input "OF"
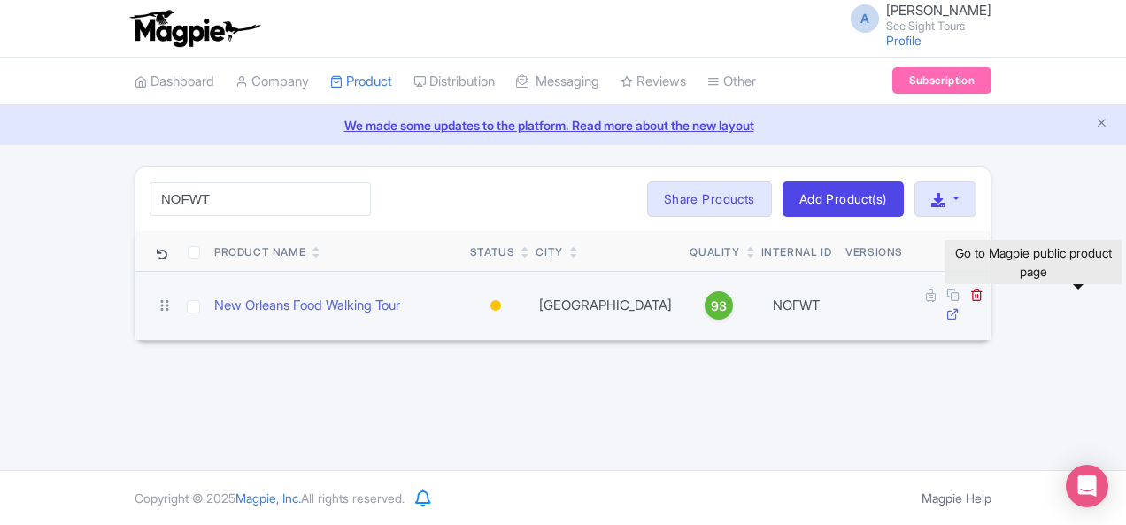
click at [959, 307] on icon at bounding box center [952, 313] width 13 height 13
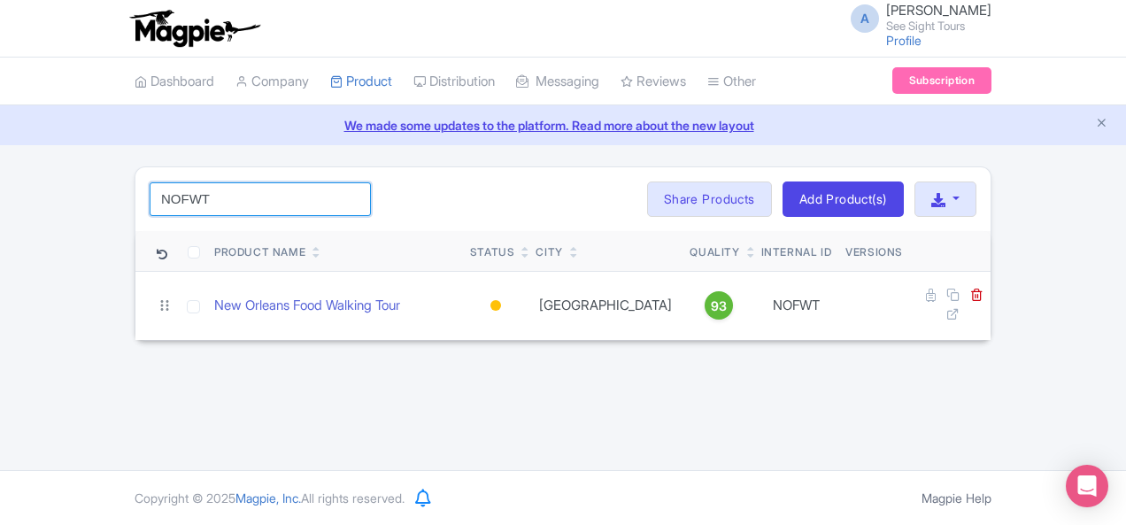
click at [150, 197] on input "NOFWT" at bounding box center [260, 199] width 221 height 34
paste input "WCOTW"
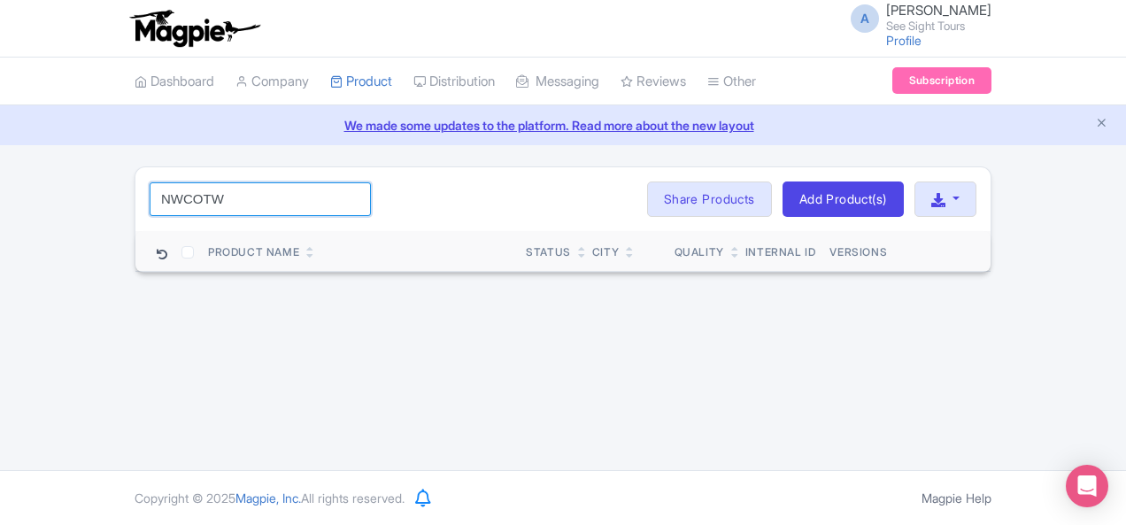
click at [150, 190] on input "NWCOTW" at bounding box center [260, 199] width 221 height 34
paste input "iagara Falls NY"
click at [156, 194] on input "Niagara Falls NY" at bounding box center [260, 199] width 221 height 34
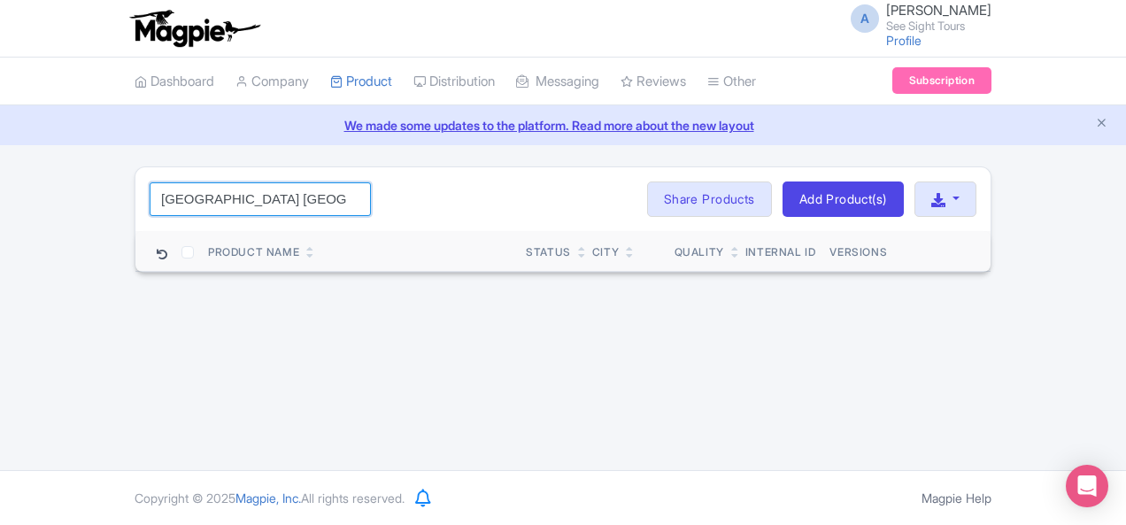
click at [156, 194] on input "Niagara Falls NY" at bounding box center [260, 199] width 221 height 34
paste input "Cave of the Winds"
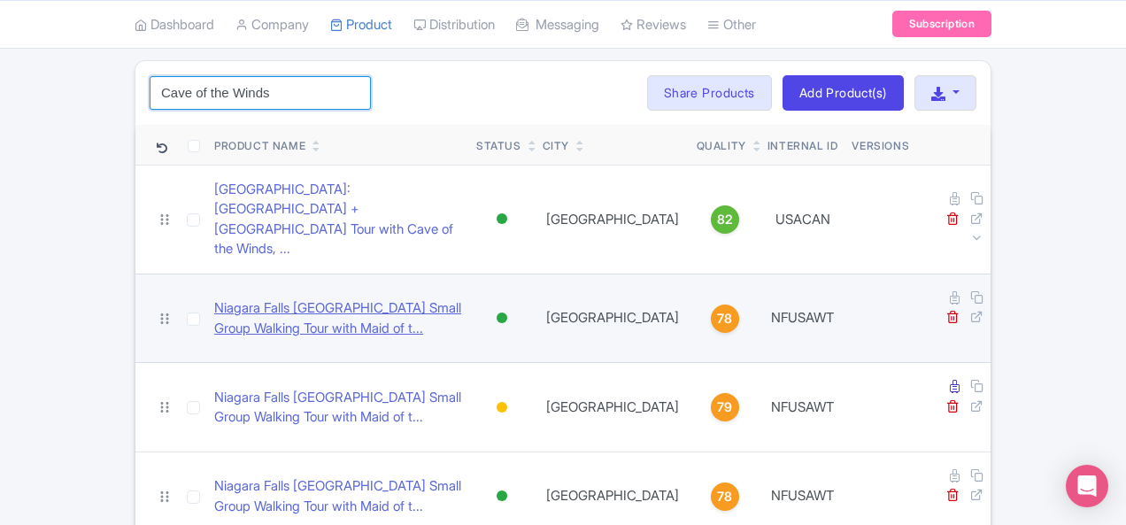
scroll to position [106, 0]
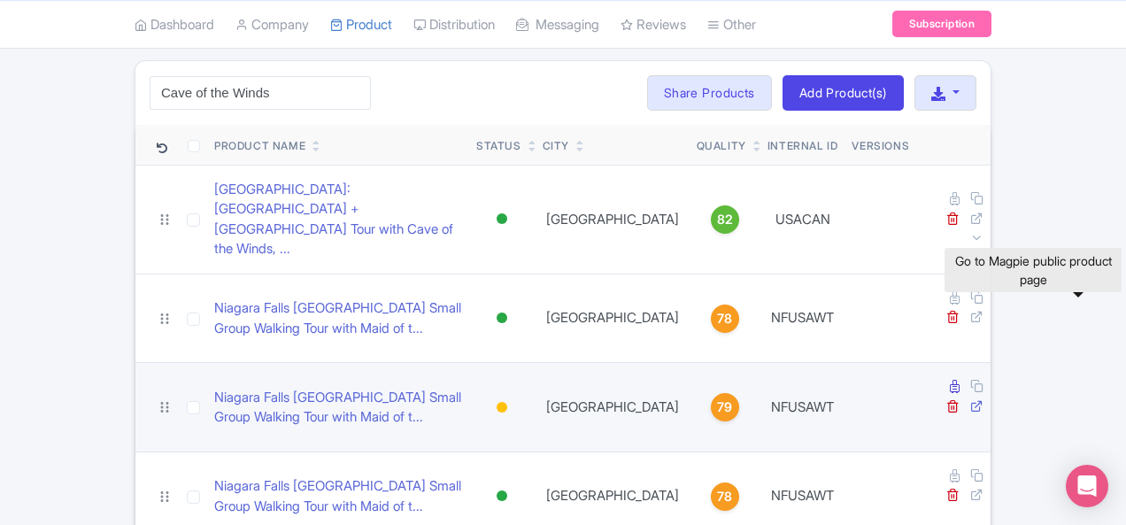
click at [983, 399] on icon at bounding box center [976, 405] width 13 height 13
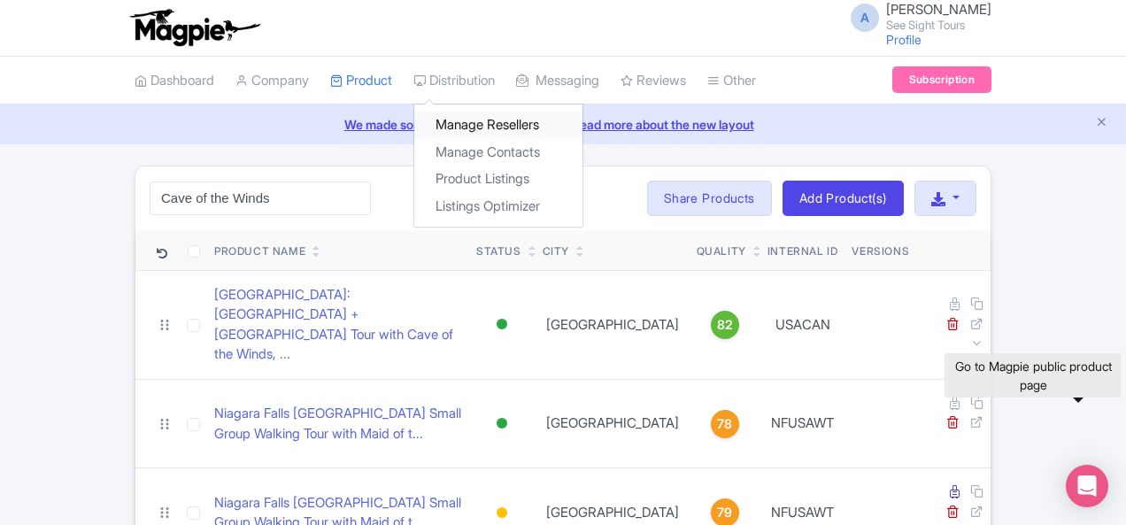
scroll to position [0, 0]
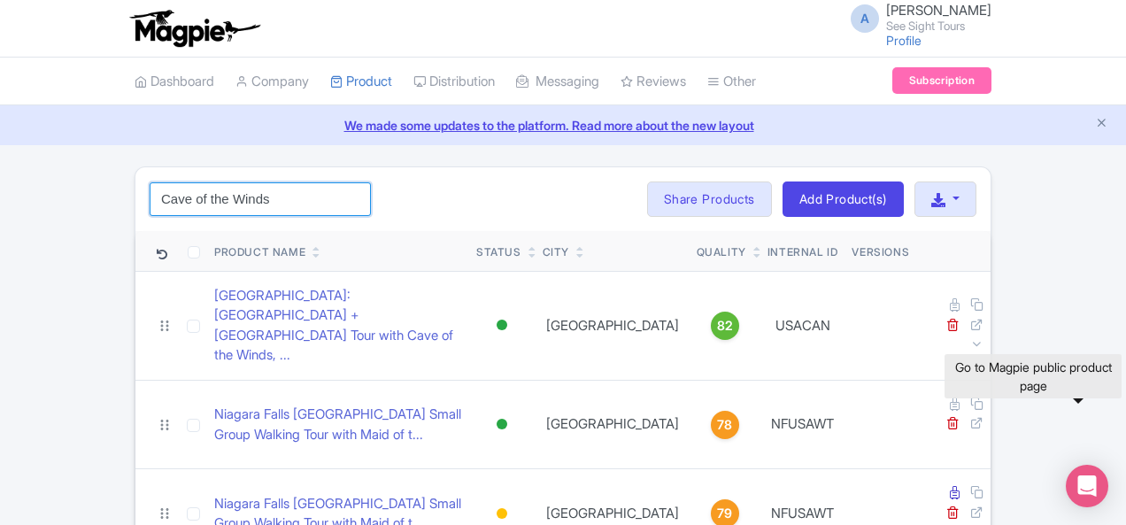
click at [219, 185] on input "Cave of the Winds" at bounding box center [260, 199] width 221 height 34
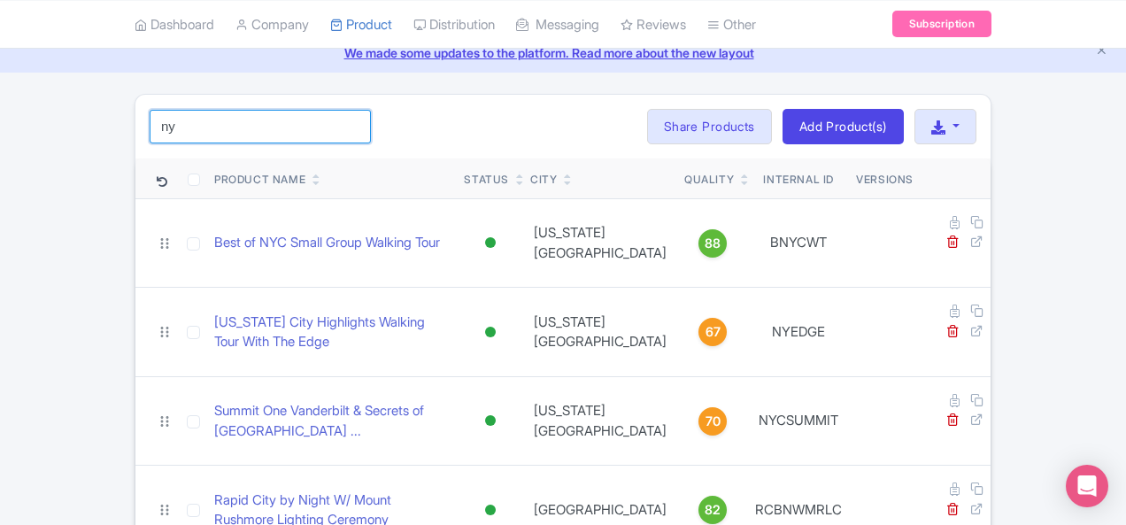
scroll to position [106, 0]
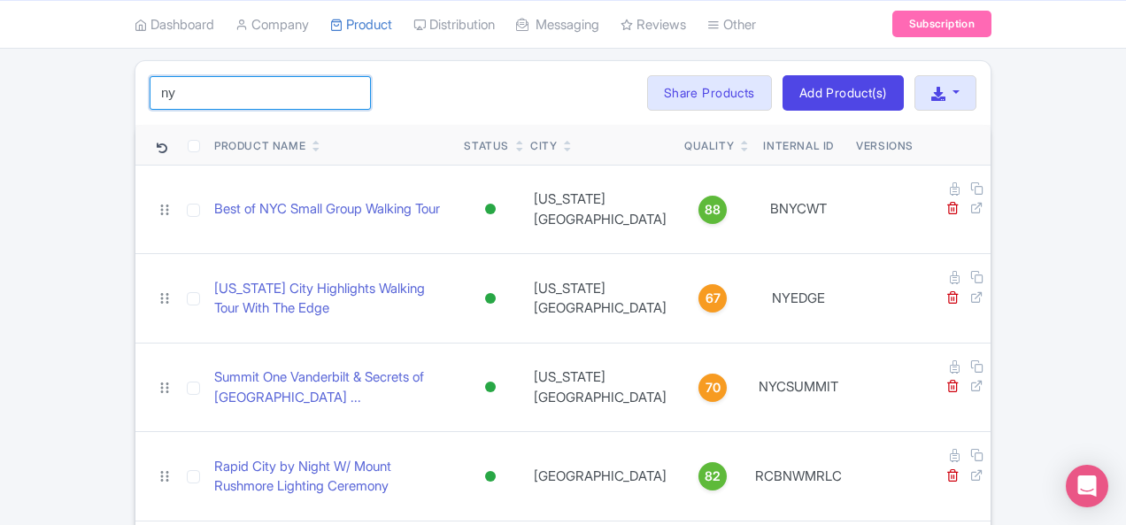
click at [150, 90] on input "ny" at bounding box center [260, 93] width 221 height 34
paste input "[GEOGRAPHIC_DATA]"
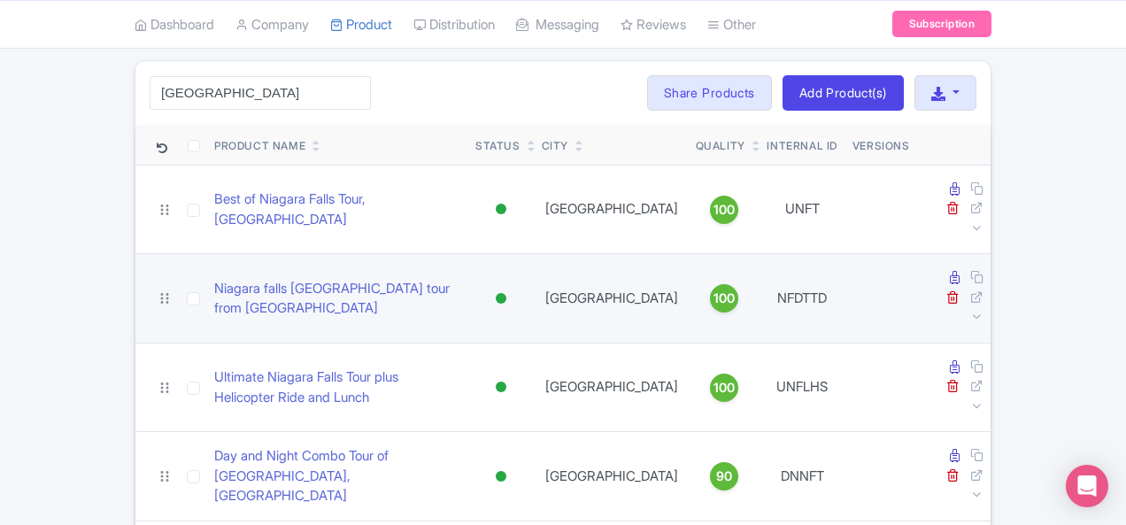
scroll to position [894, 0]
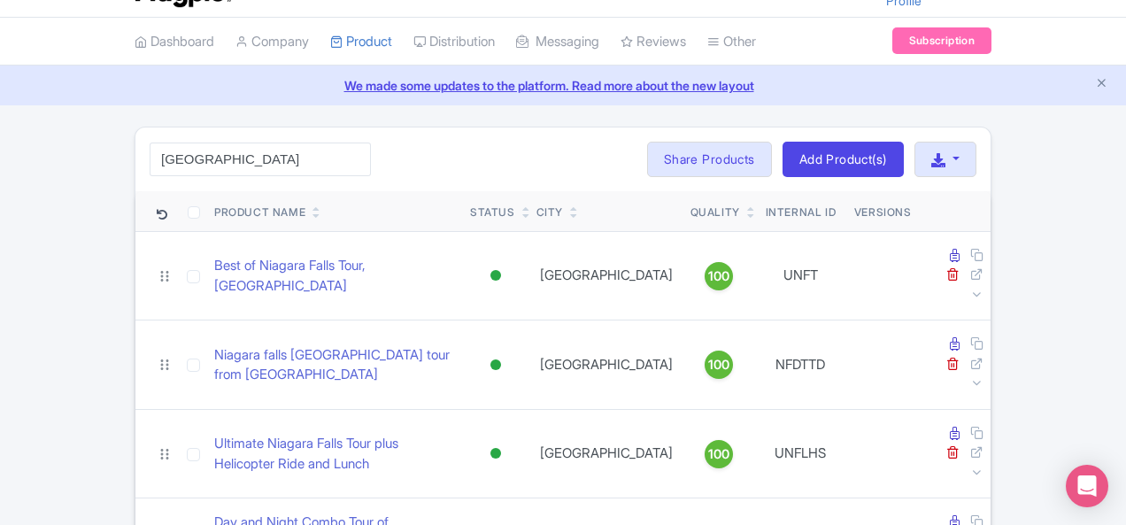
scroll to position [0, 0]
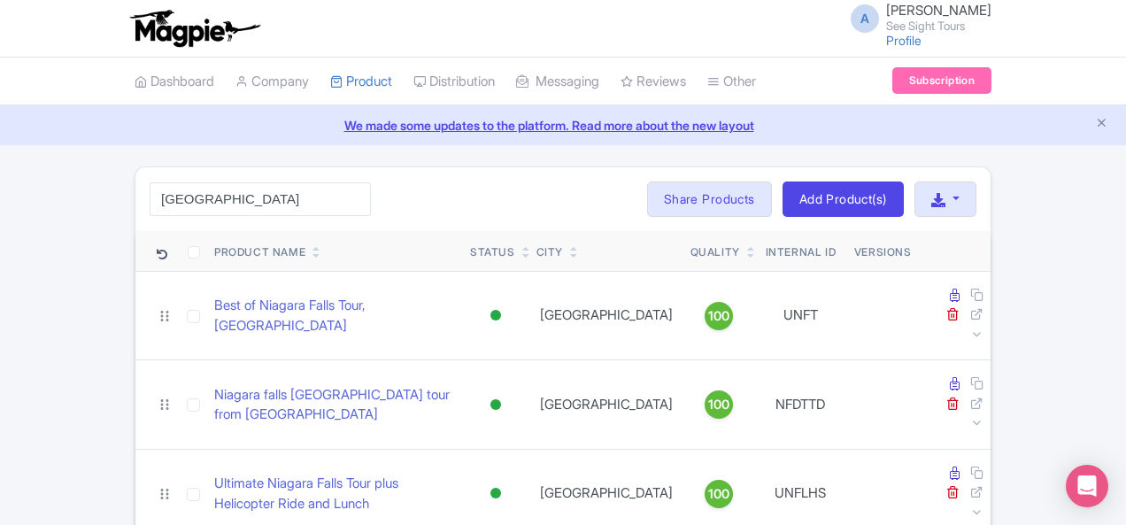
click at [156, 168] on div "Niagara Falls Search Bulk Actions Delete Add to Collection Share Products Add t…" at bounding box center [562, 199] width 855 height 64
click at [161, 187] on input "[GEOGRAPHIC_DATA]" at bounding box center [260, 199] width 221 height 34
paste input "YCSOV"
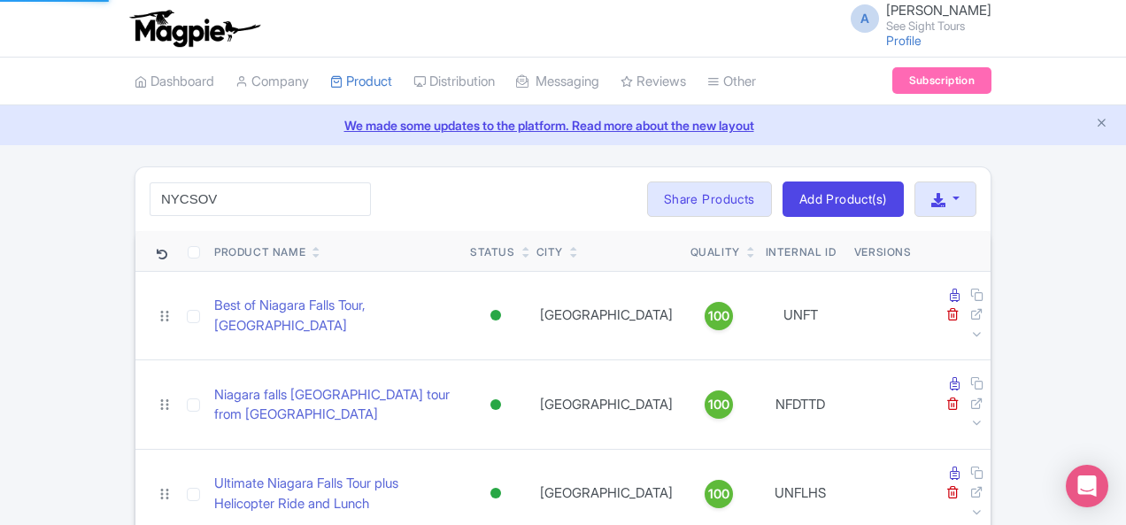
click at [760, 40] on div "A [PERSON_NAME] See Sight Tours Profile Users Settings Sign out" at bounding box center [563, 29] width 857 height 50
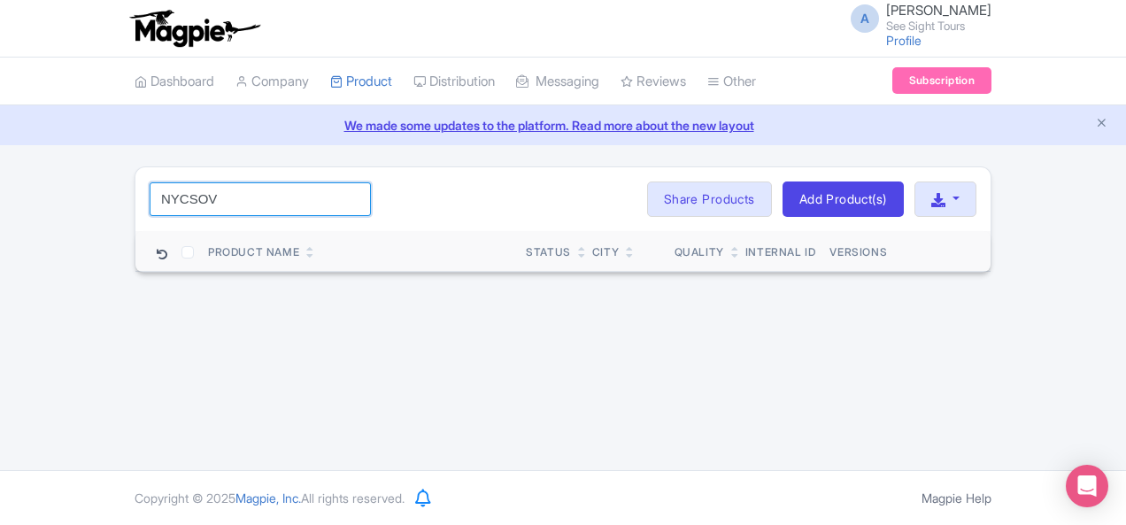
click at [181, 205] on input "NYCSOV" at bounding box center [260, 199] width 221 height 34
paste input "Vanderbilt"
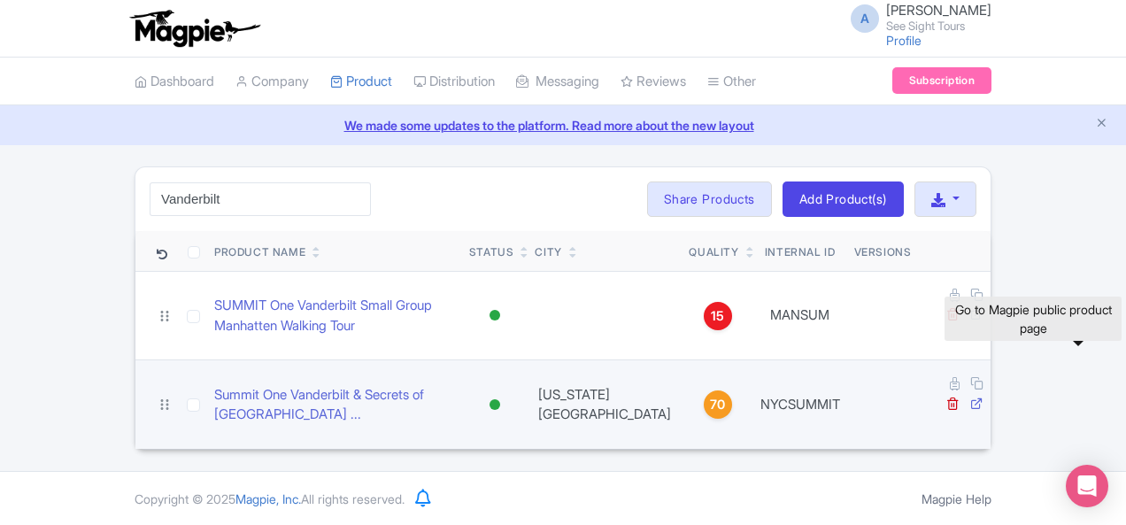
click at [983, 397] on icon at bounding box center [976, 403] width 13 height 13
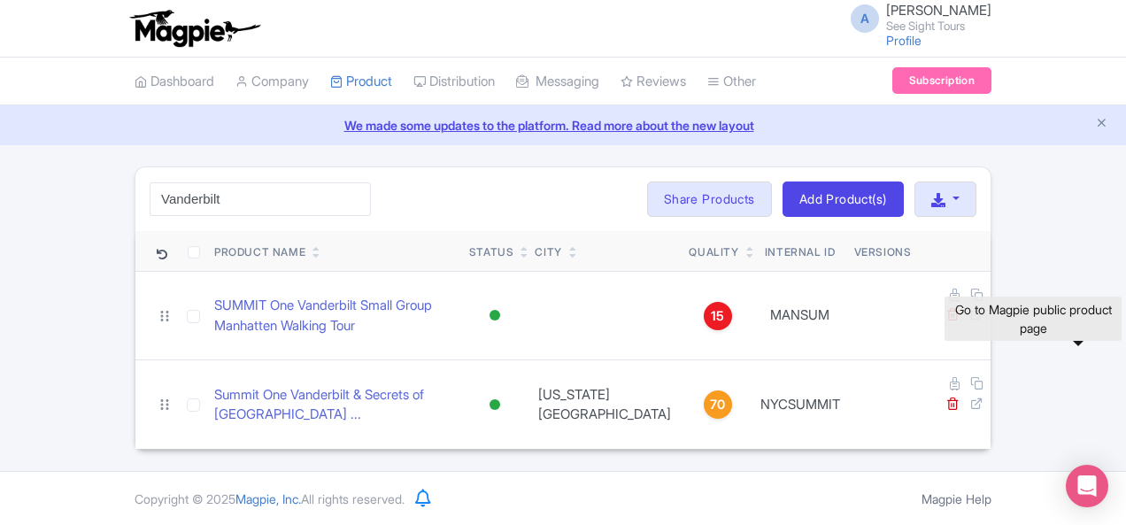
click at [389, 206] on div "Vanderbilt Search Bulk Actions Delete Add to Collection Share Products Add to C…" at bounding box center [562, 199] width 855 height 64
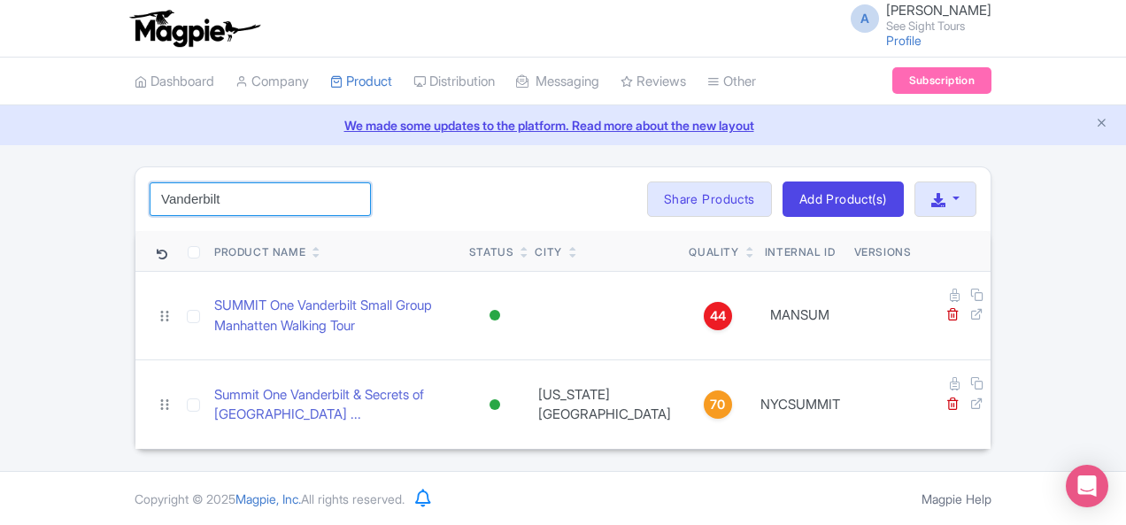
click at [150, 210] on input "Vanderbilt" at bounding box center [260, 199] width 221 height 34
paste input "PAZ90L"
click at [746, 38] on div "A [PERSON_NAME] See Sight Tours Profile Users Settings Sign out" at bounding box center [563, 29] width 857 height 50
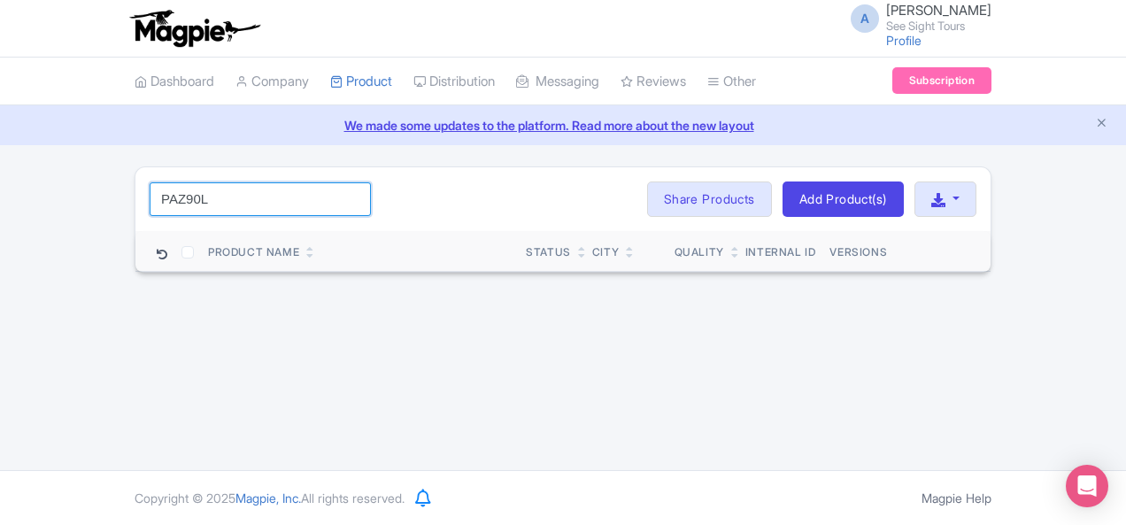
click at [180, 201] on input "PAZ90L" at bounding box center [260, 199] width 221 height 34
paste input "Maid of the Mist"
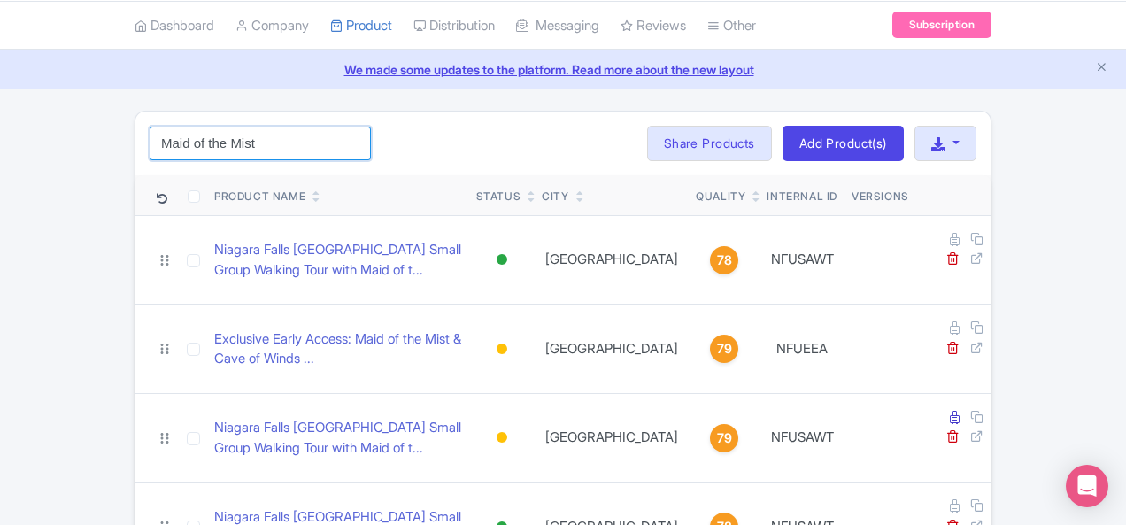
scroll to position [106, 0]
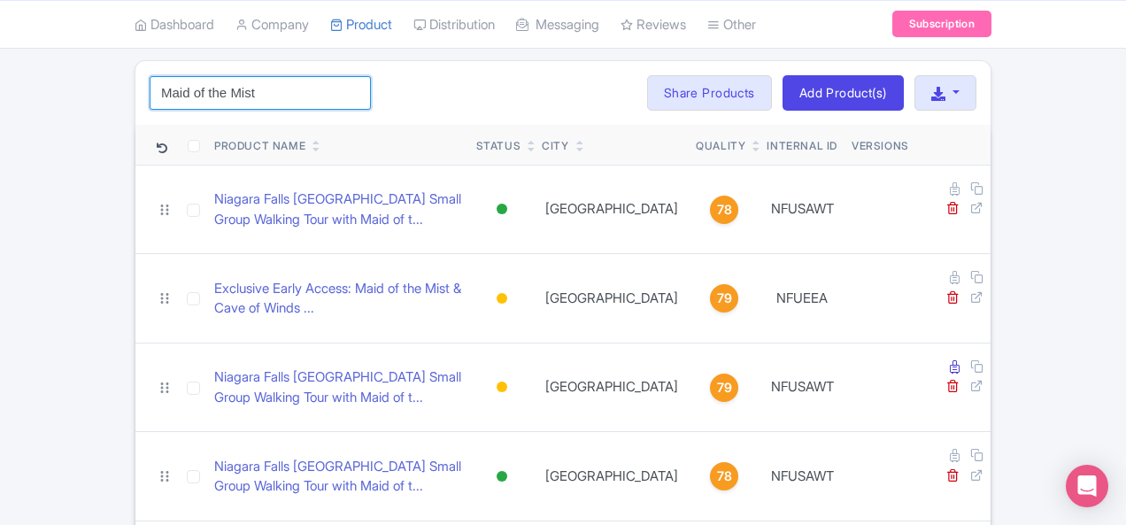
click at [188, 101] on input "Maid of the Mist" at bounding box center [260, 93] width 221 height 34
paste input "Niagara Falls NY"
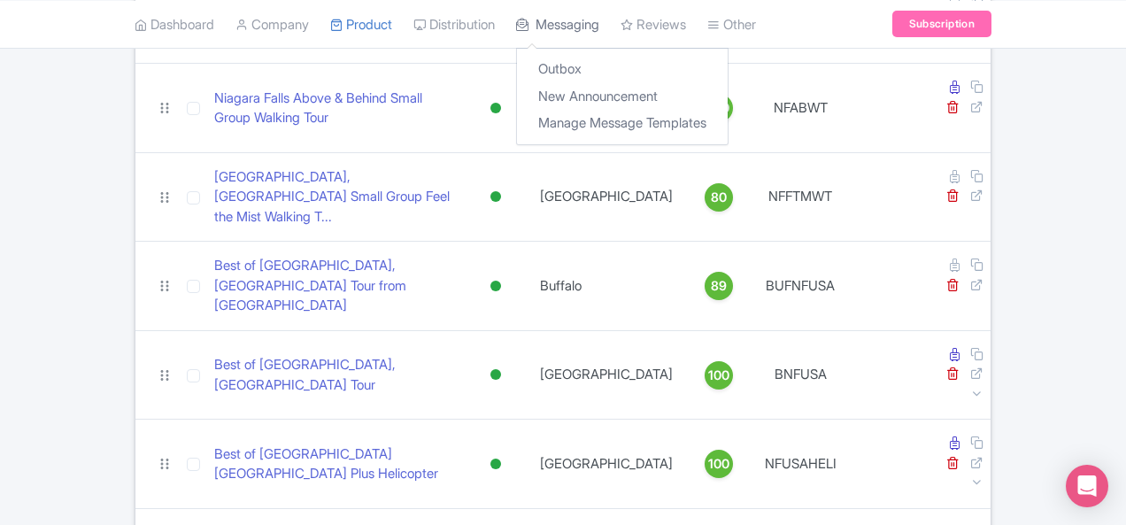
scroll to position [1995, 0]
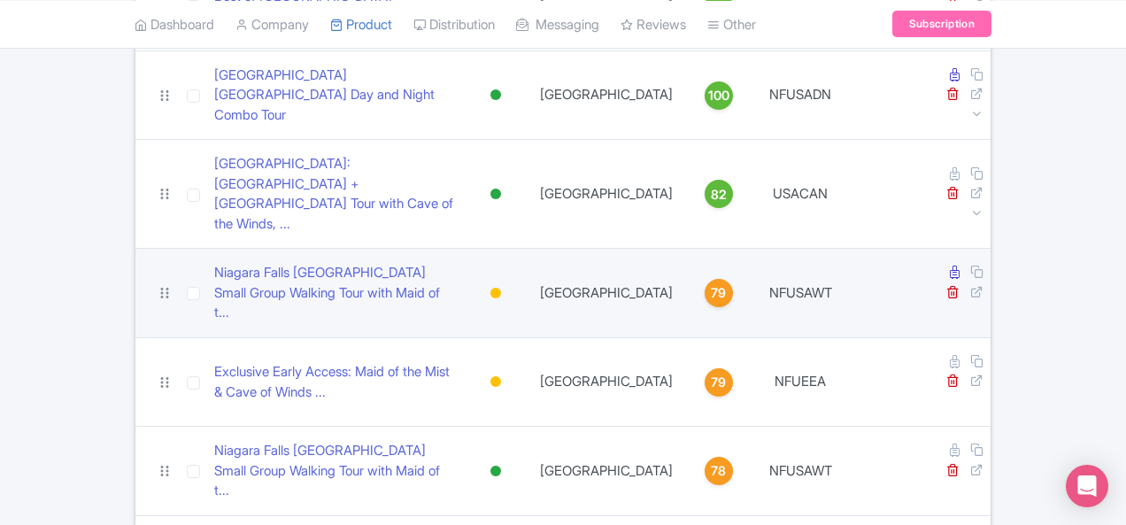
scroll to position [1180, 0]
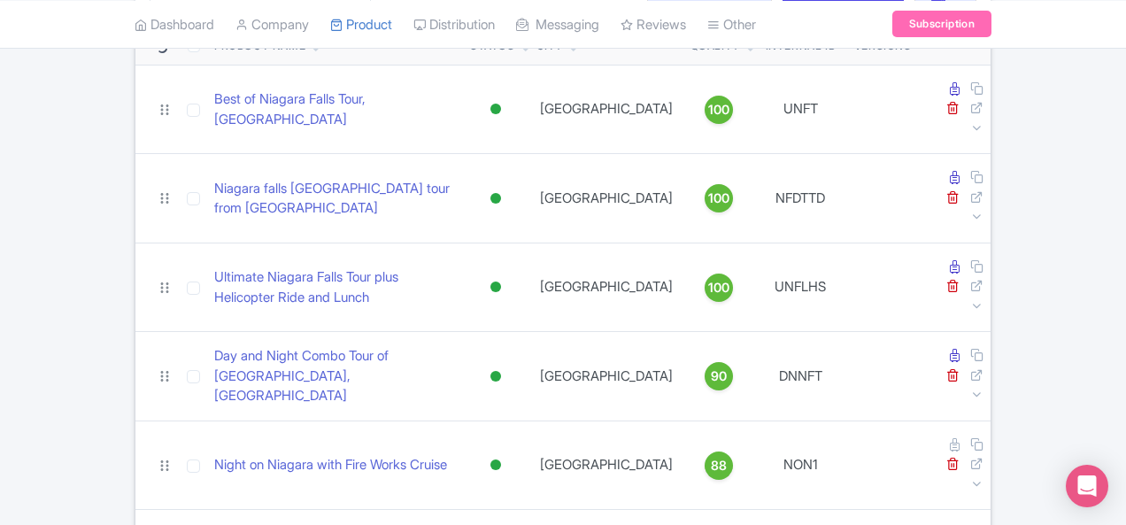
scroll to position [0, 0]
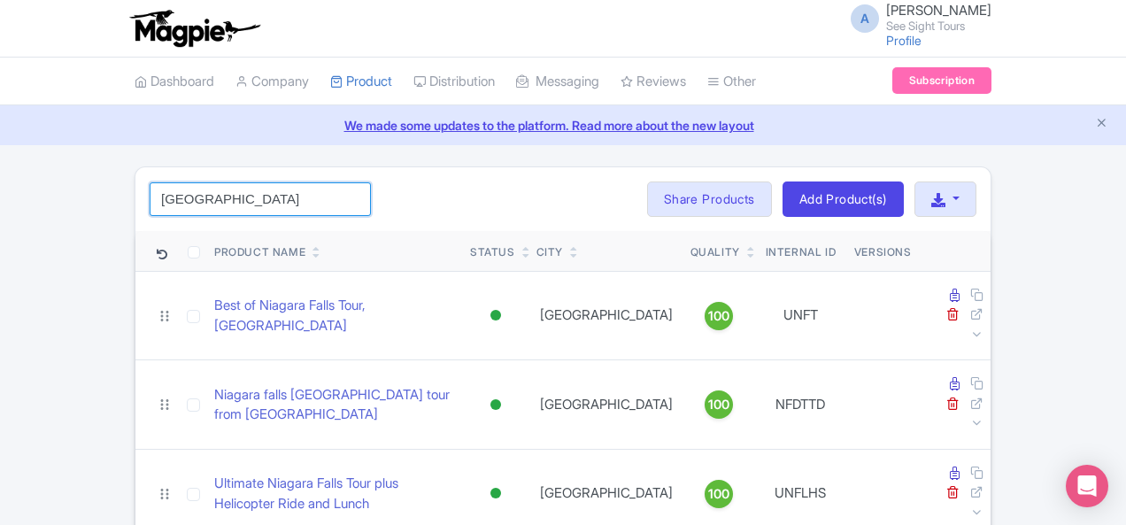
click at [150, 203] on input "[GEOGRAPHIC_DATA]" at bounding box center [260, 199] width 221 height 34
paste input "Skylon Tower Lunch"
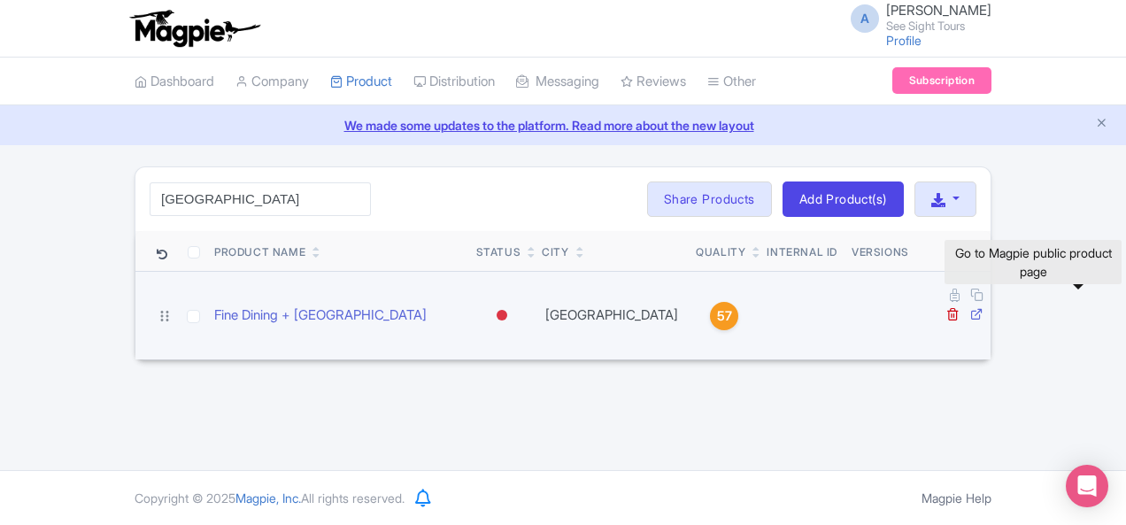
click at [983, 307] on icon at bounding box center [976, 313] width 13 height 13
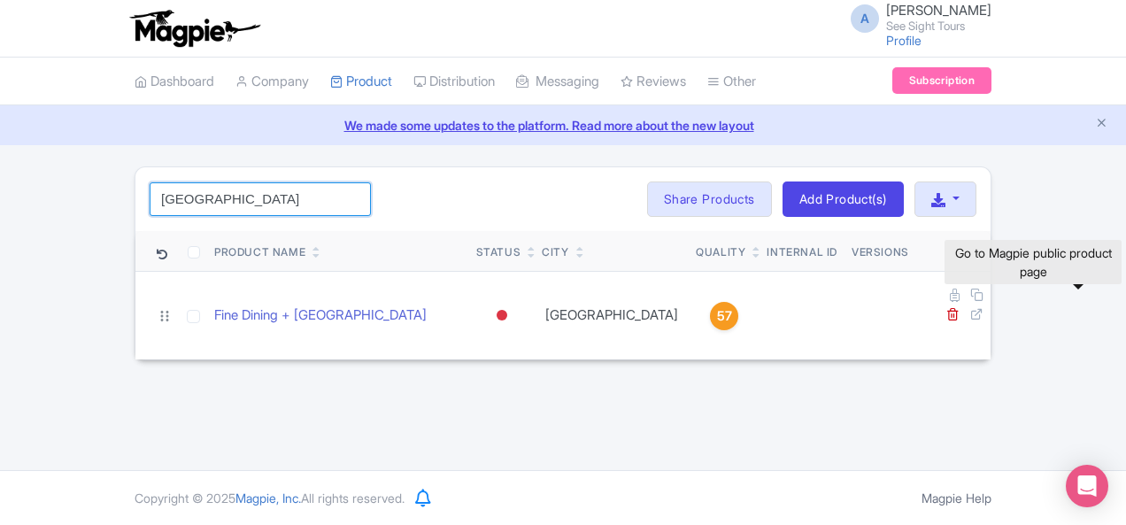
click at [150, 194] on input "Skylon Tower" at bounding box center [260, 199] width 221 height 34
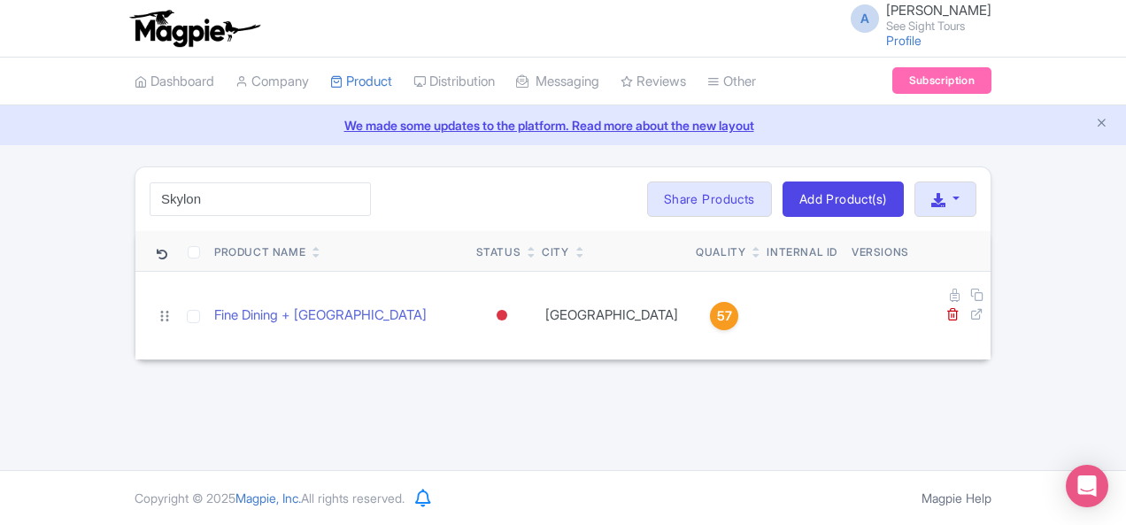
click at [315, 199] on div "Skylon Search Bulk Actions Delete Add to Collection Share Products Add to Colle…" at bounding box center [562, 199] width 855 height 64
click at [195, 196] on input "Skylon" at bounding box center [260, 199] width 221 height 34
paste input "Pike"
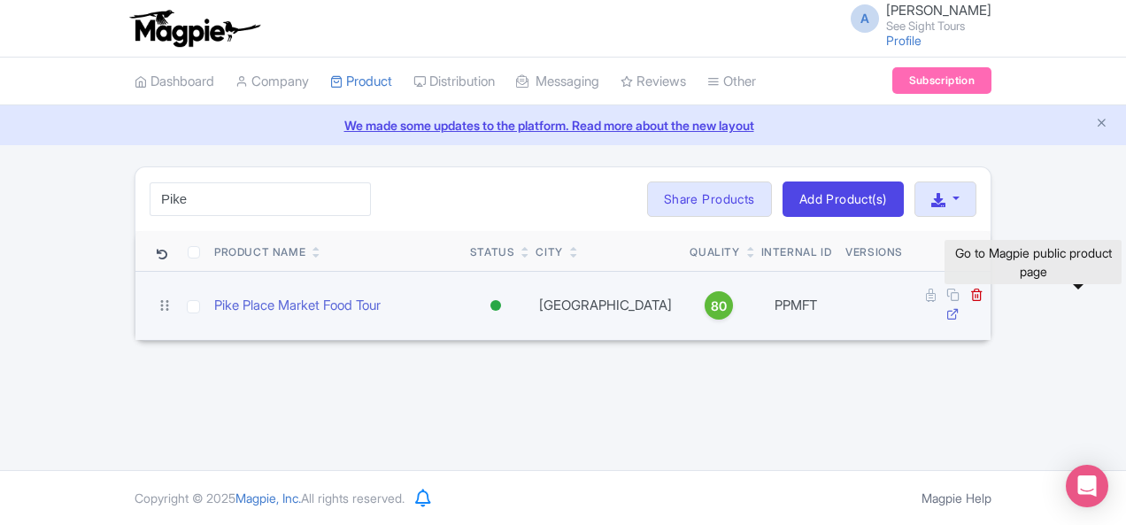
click at [959, 307] on icon at bounding box center [952, 313] width 13 height 13
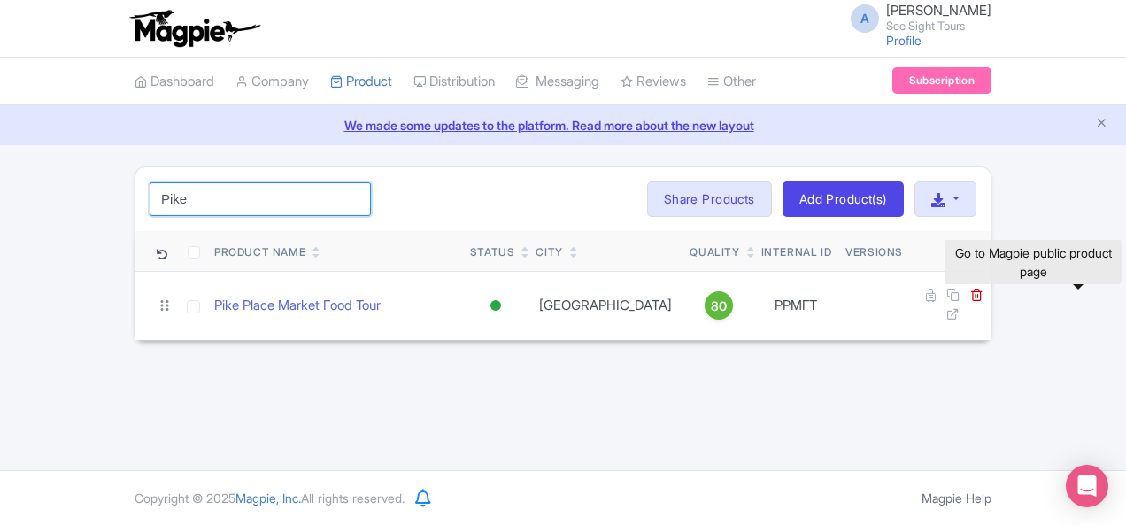
click at [189, 210] on input "Pike" at bounding box center [260, 199] width 221 height 34
paste input "Red River Street"
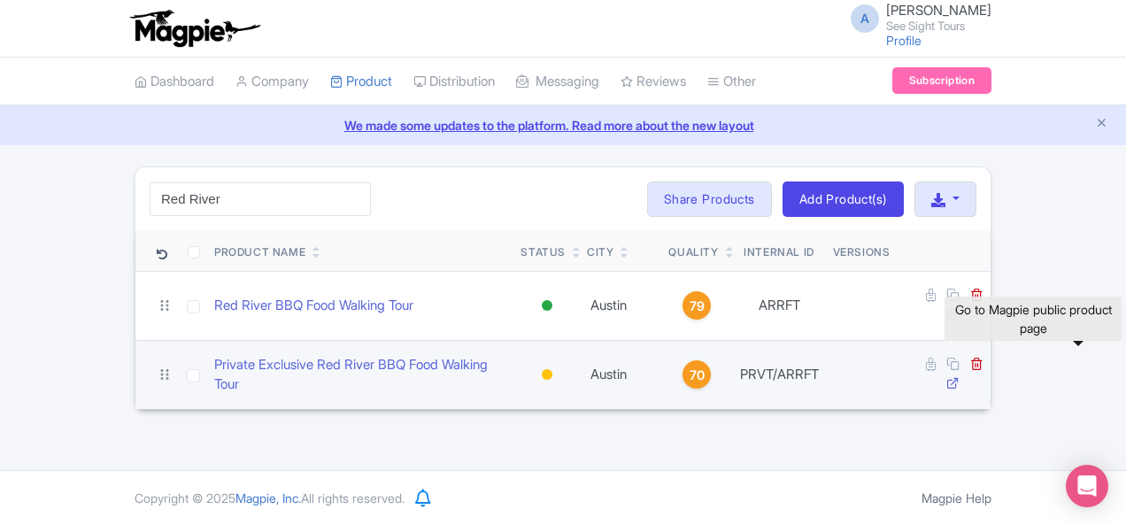
click at [959, 376] on icon at bounding box center [952, 382] width 13 height 13
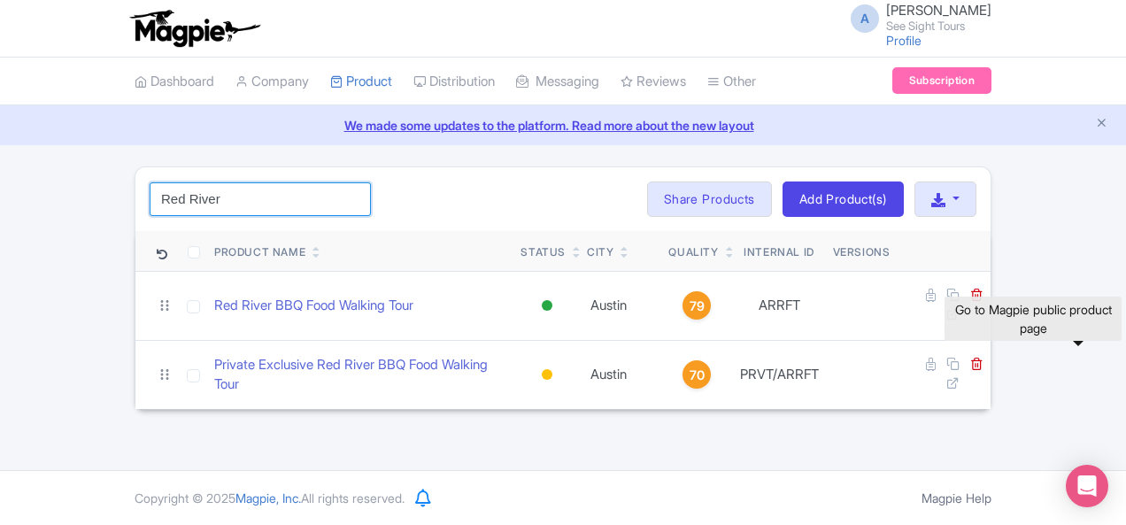
click at [177, 201] on input "Red River" at bounding box center [260, 199] width 221 height 34
paste input "PRVT/ATFWT"
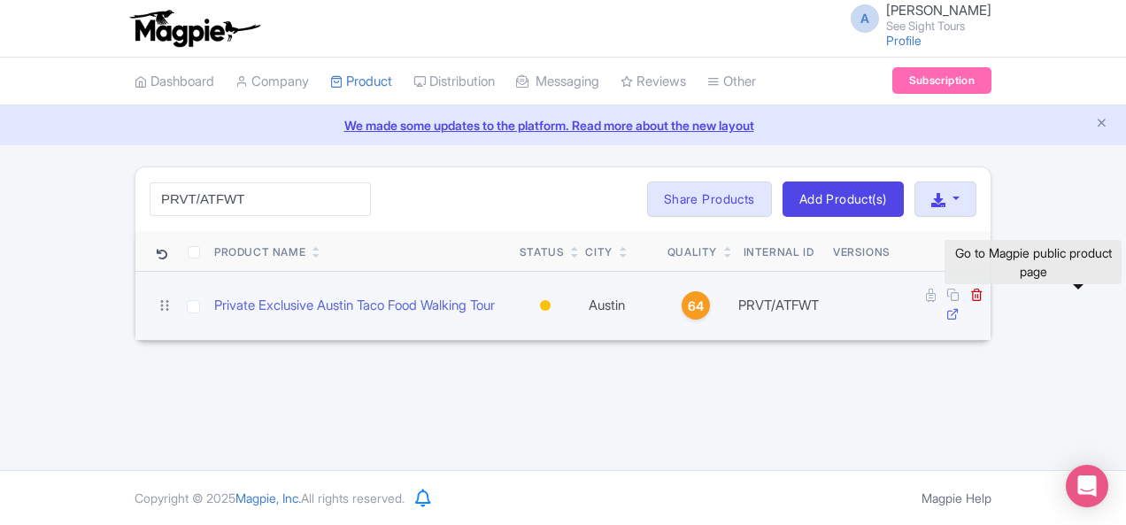
click at [959, 307] on icon at bounding box center [952, 313] width 13 height 13
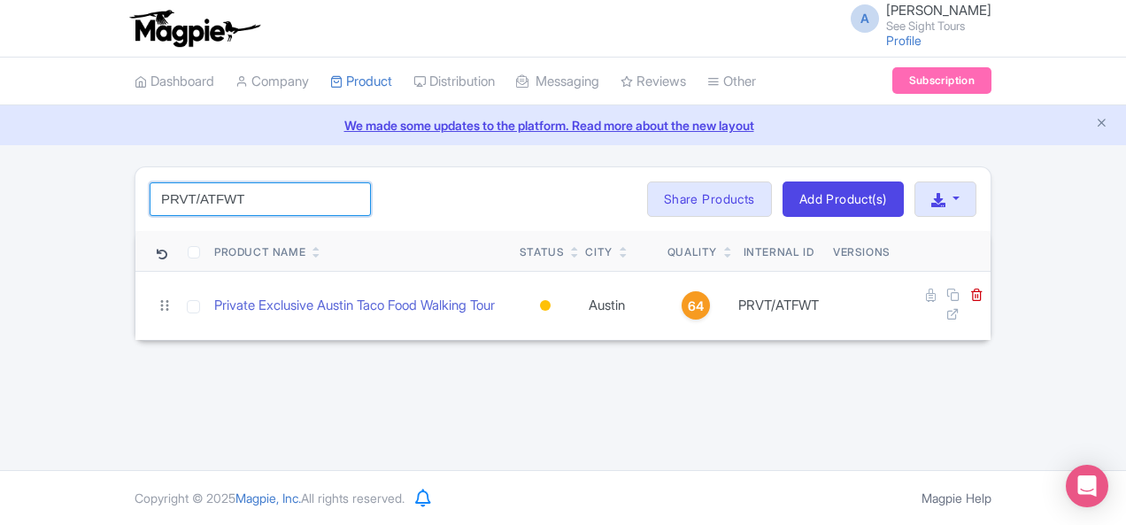
click at [166, 183] on input "PRVT/ATFWT" at bounding box center [260, 199] width 221 height 34
drag, startPoint x: 166, startPoint y: 183, endPoint x: 191, endPoint y: 176, distance: 25.8
click at [166, 182] on input "PRVT/ATFWT" at bounding box center [260, 199] width 221 height 34
paste input "USTXN"
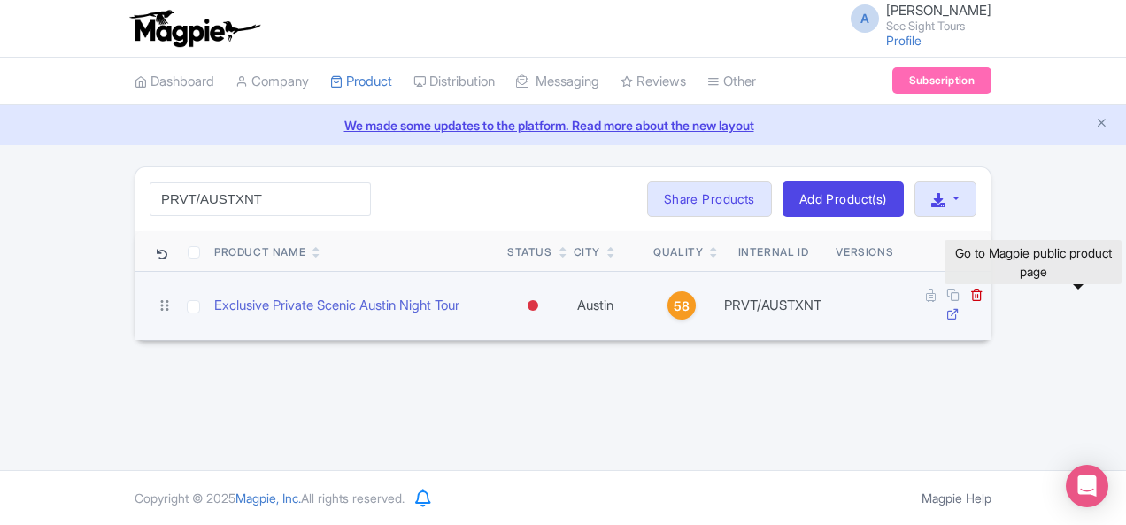
click at [959, 307] on icon at bounding box center [952, 313] width 13 height 13
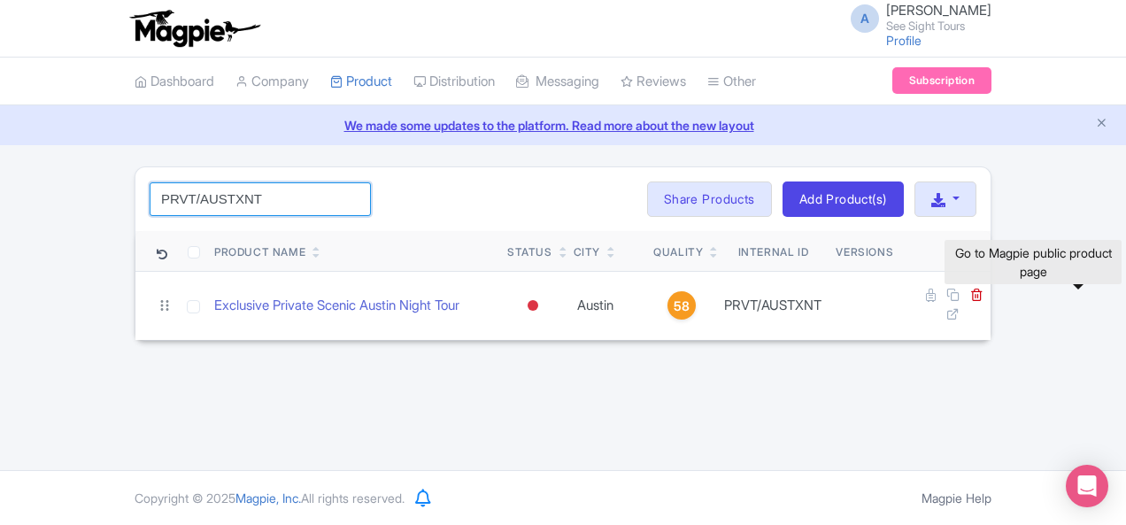
click at [157, 192] on input "PRVT/AUSTXNT" at bounding box center [260, 199] width 221 height 34
paste input "BAUSTX"
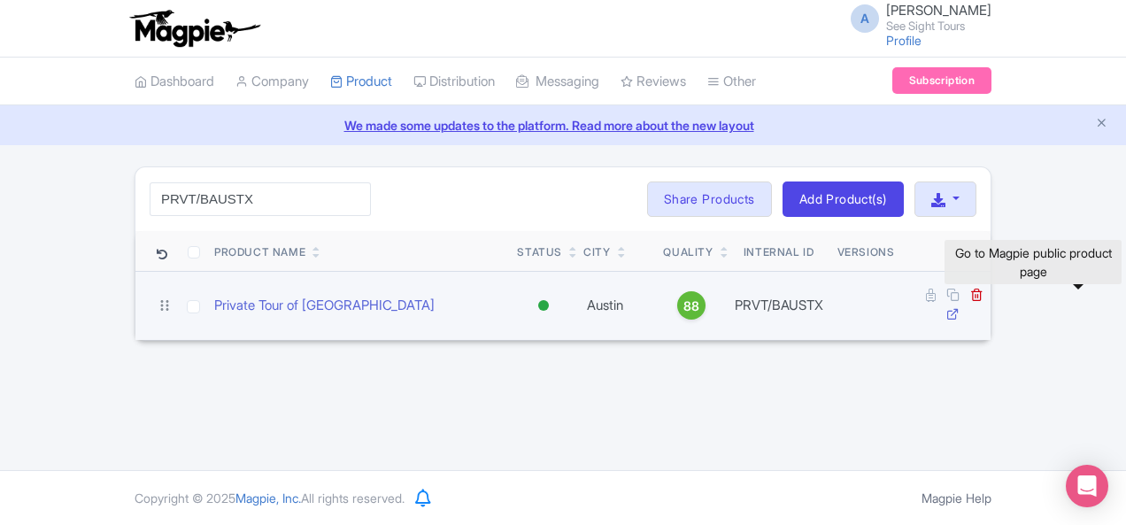
click at [959, 307] on icon at bounding box center [952, 313] width 13 height 13
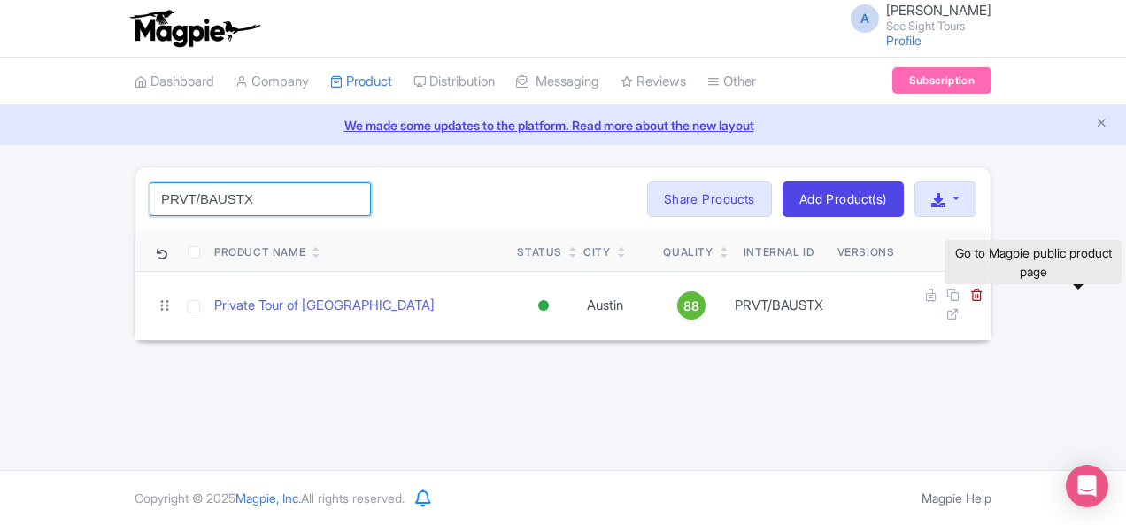
click at [161, 194] on input "PRVT/BAUSTX" at bounding box center [260, 199] width 221 height 34
paste input "CWT"
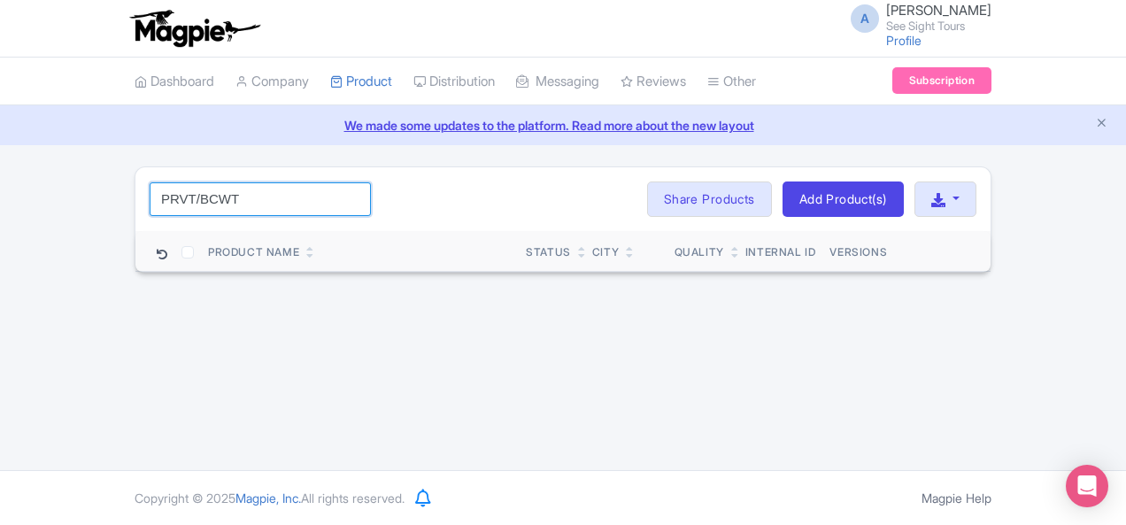
click at [150, 191] on input "PRVT/BCWT" at bounding box center [260, 199] width 221 height 34
paste input "Skydeck"
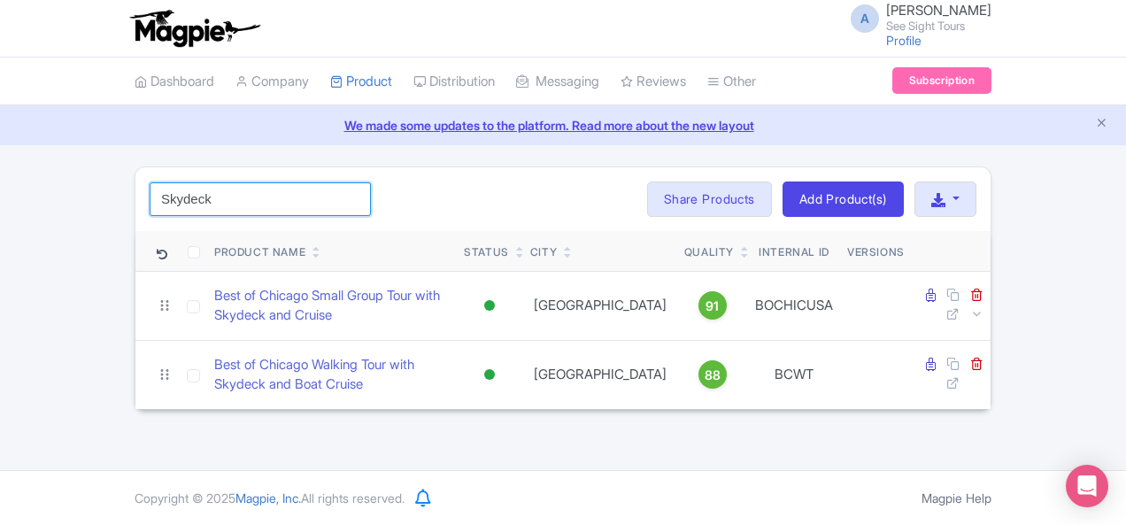
click at [150, 186] on input "Skydeck" at bounding box center [260, 199] width 221 height 34
paste input "BCWT"
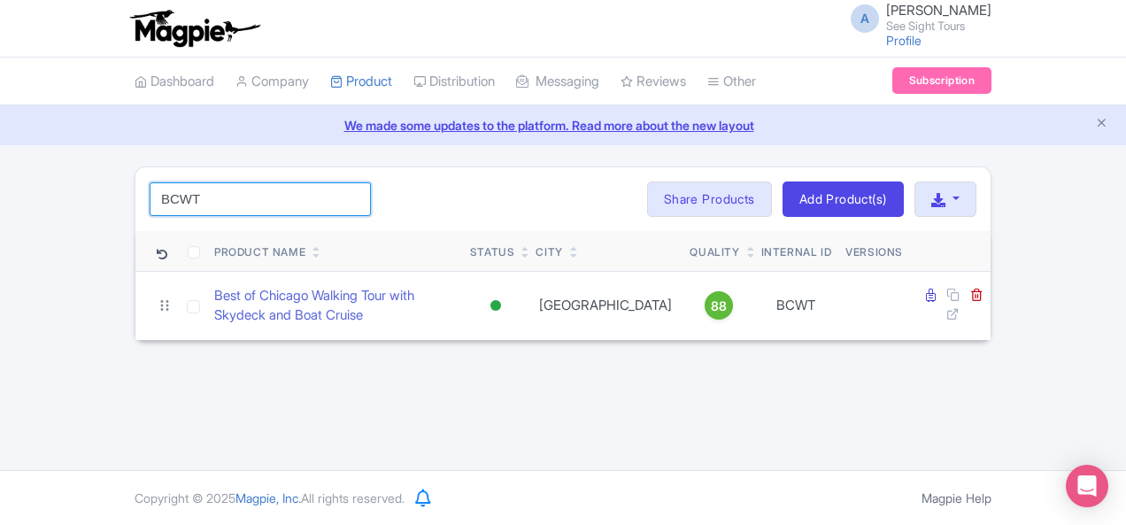
click at [150, 206] on input "BCWT" at bounding box center [260, 199] width 221 height 34
paste input "[GEOGRAPHIC_DATA]"
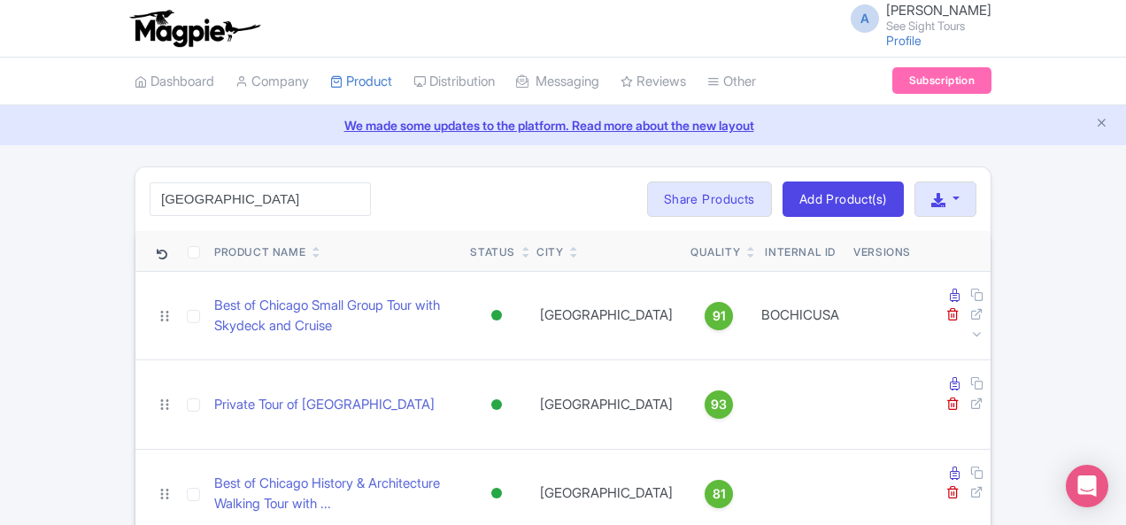
scroll to position [89, 0]
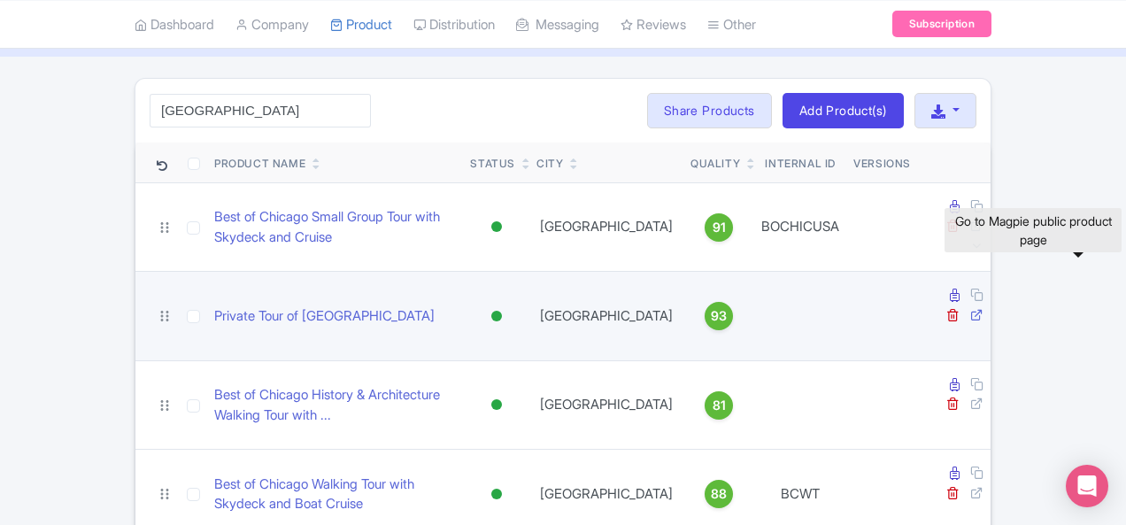
click at [983, 308] on icon at bounding box center [976, 314] width 13 height 13
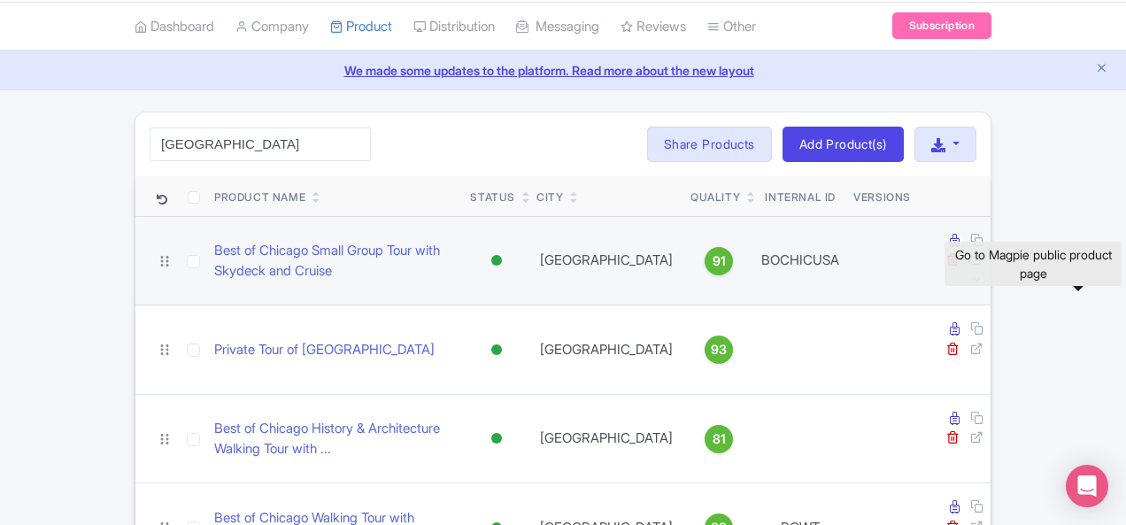
scroll to position [0, 0]
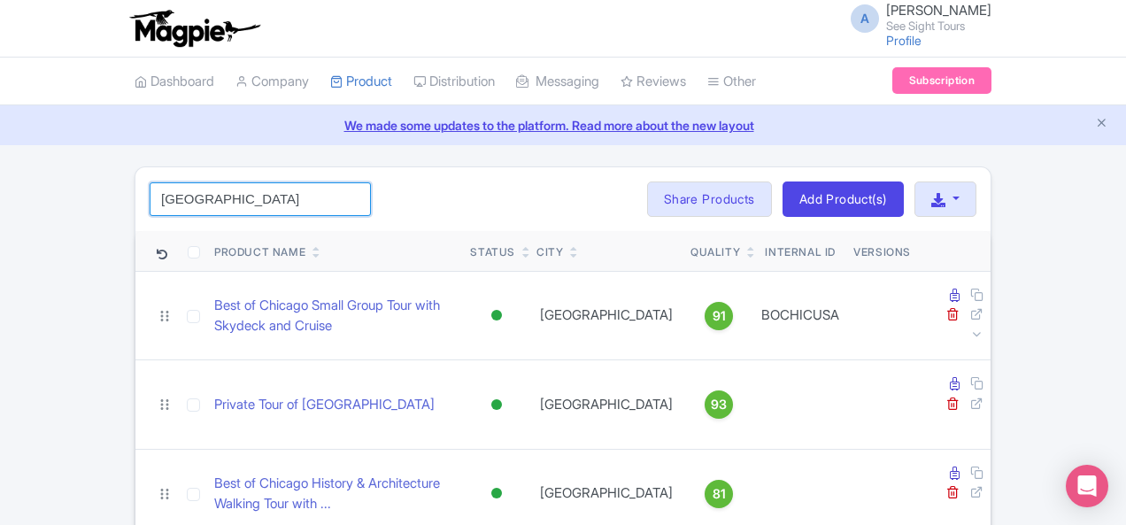
click at [150, 200] on input "[GEOGRAPHIC_DATA]" at bounding box center [260, 199] width 221 height 34
paste input "PRVT/BMIA"
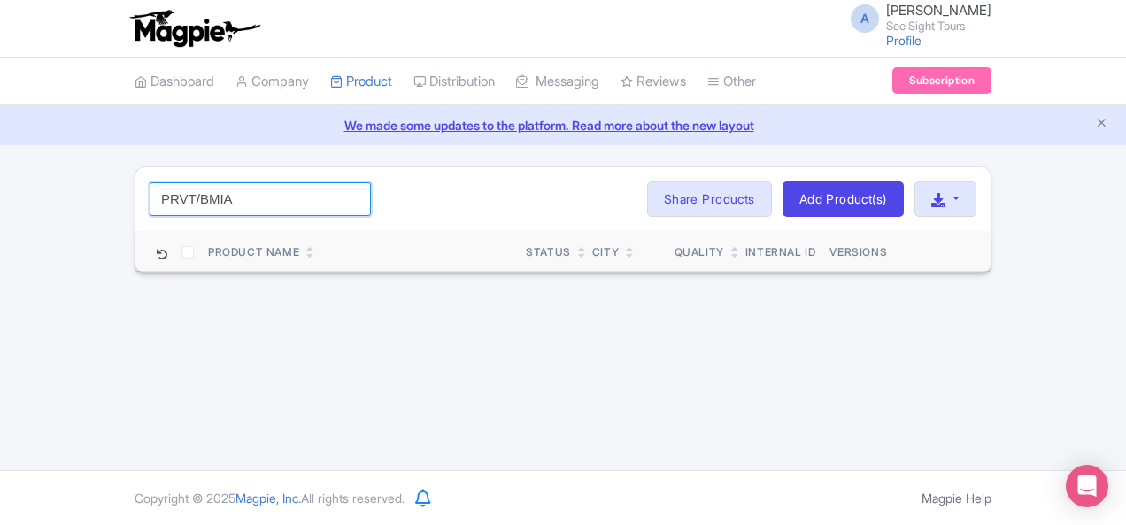
click at [177, 193] on input "PRVT/BMIA" at bounding box center [260, 199] width 221 height 34
paste input "[GEOGRAPHIC_DATA]"
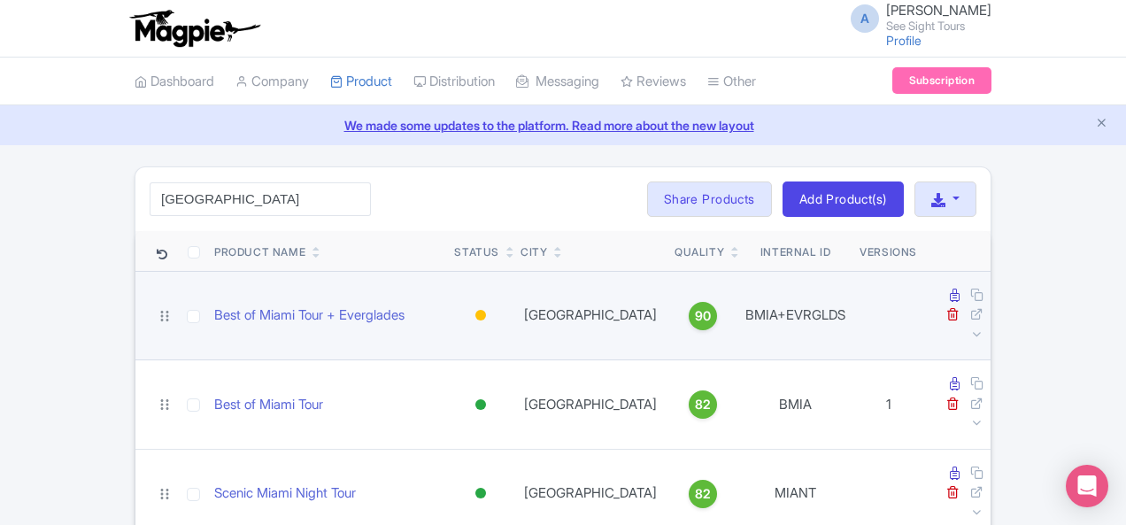
scroll to position [447, 0]
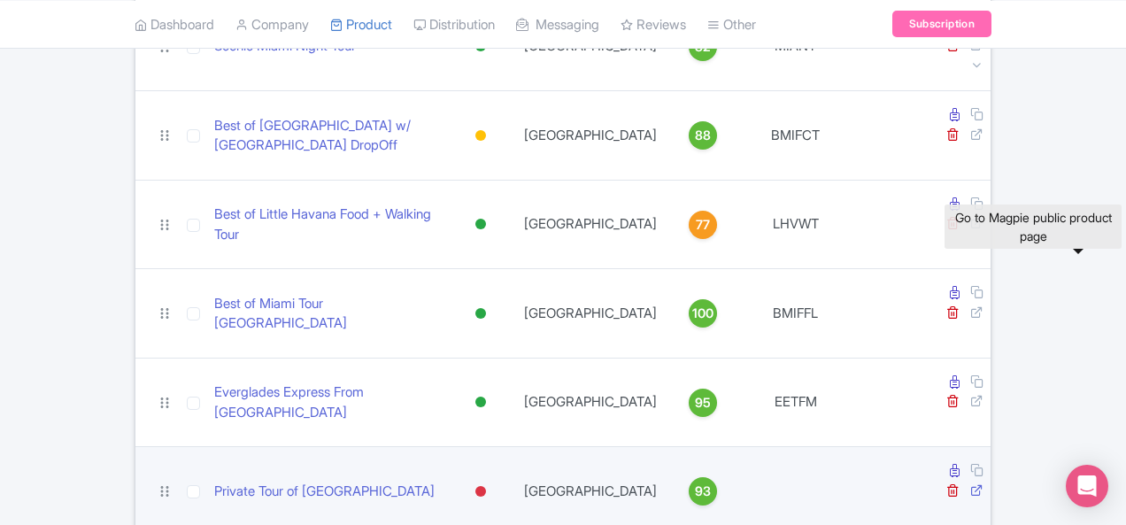
click at [983, 483] on icon at bounding box center [976, 489] width 13 height 13
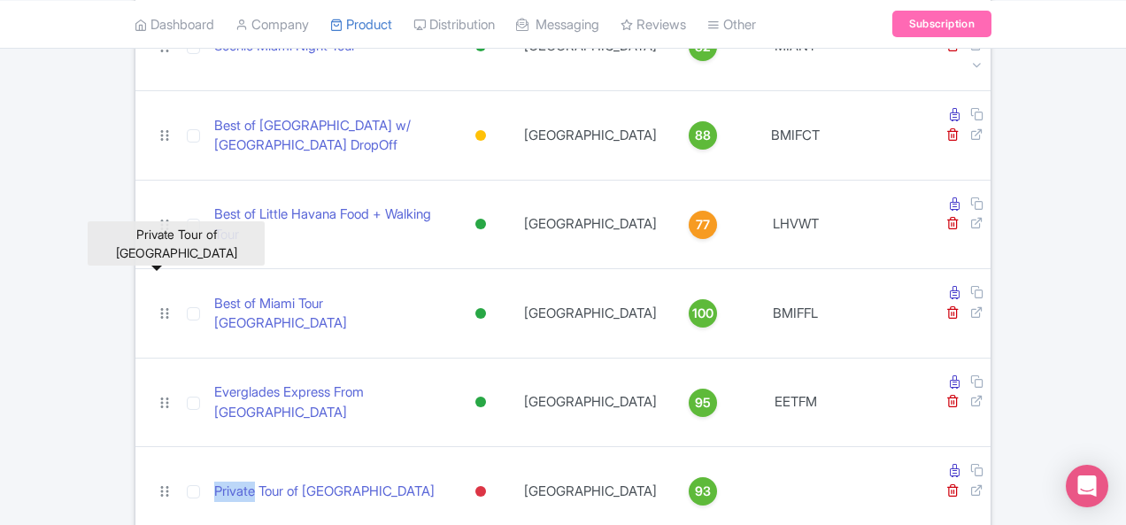
click at [693, 22] on ul "Dashboard Company Product My Products Image Library Rate Sheets Distribution Ma…" at bounding box center [563, 24] width 878 height 48
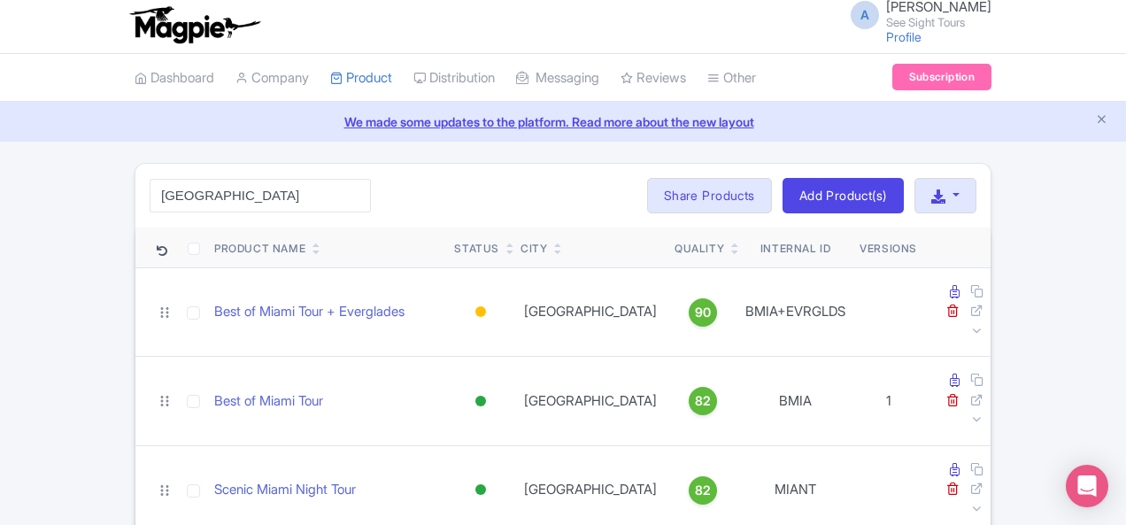
scroll to position [0, 0]
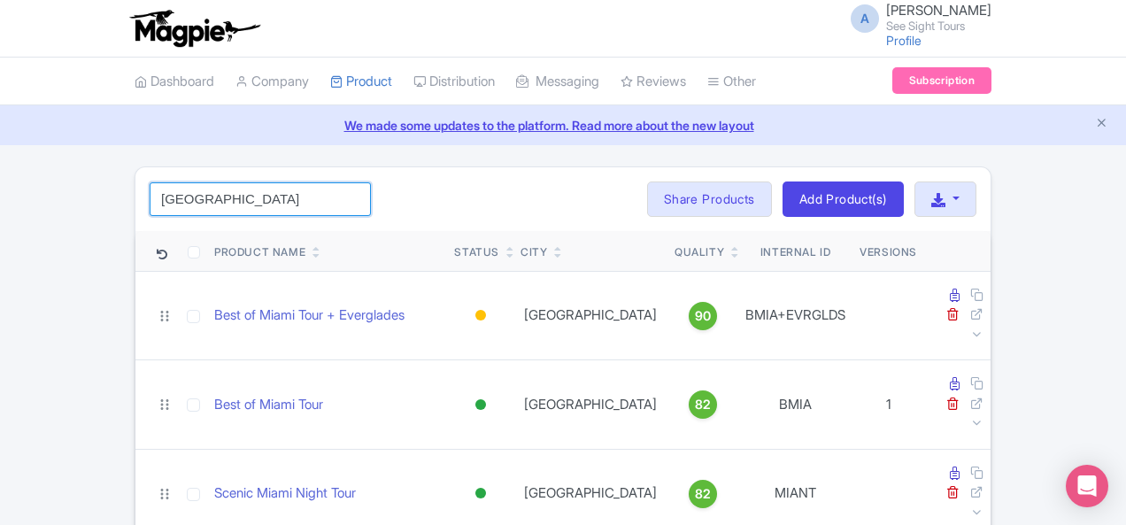
click at [172, 208] on input "[GEOGRAPHIC_DATA]" at bounding box center [260, 199] width 221 height 34
paste input "Everglades"
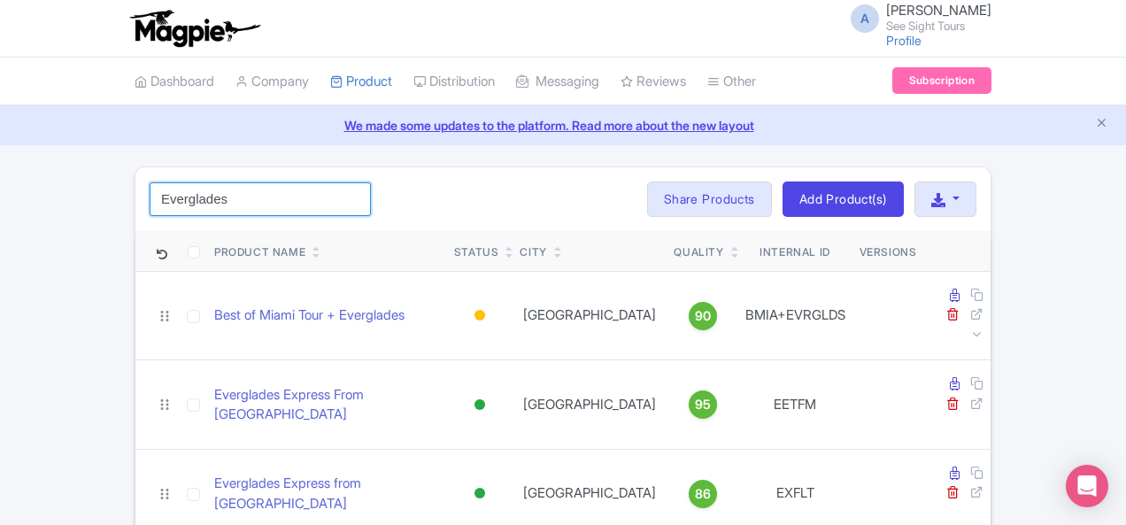
click at [150, 192] on input "Everglades" at bounding box center [260, 199] width 221 height 34
paste input "[GEOGRAPHIC_DATA]"
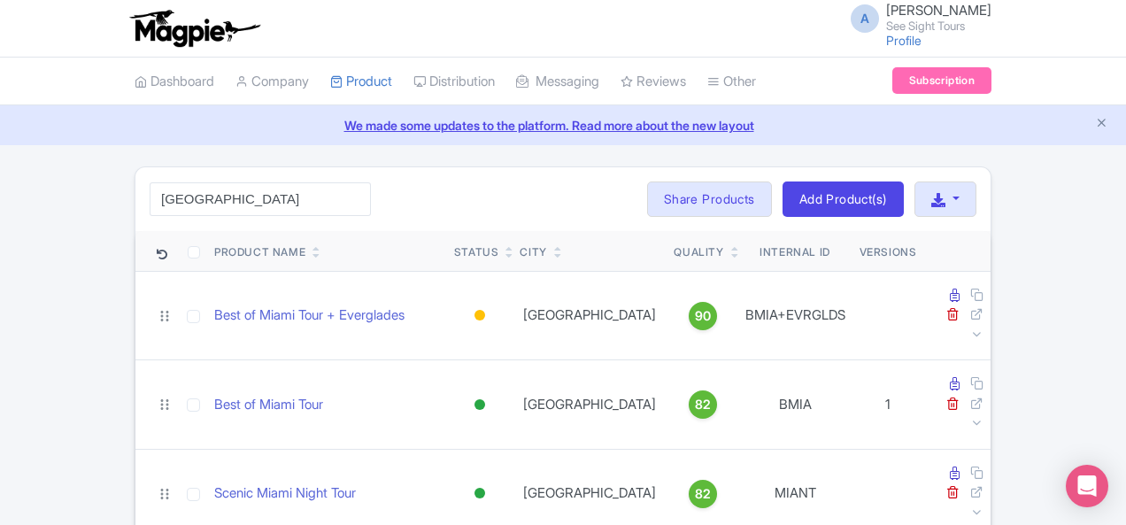
click at [395, 195] on div "Miami Search Bulk Actions Delete Add to Collection Share Products Add to Collec…" at bounding box center [562, 199] width 855 height 64
click at [221, 192] on input "[GEOGRAPHIC_DATA]" at bounding box center [260, 199] width 221 height 34
paste input "Everglades"
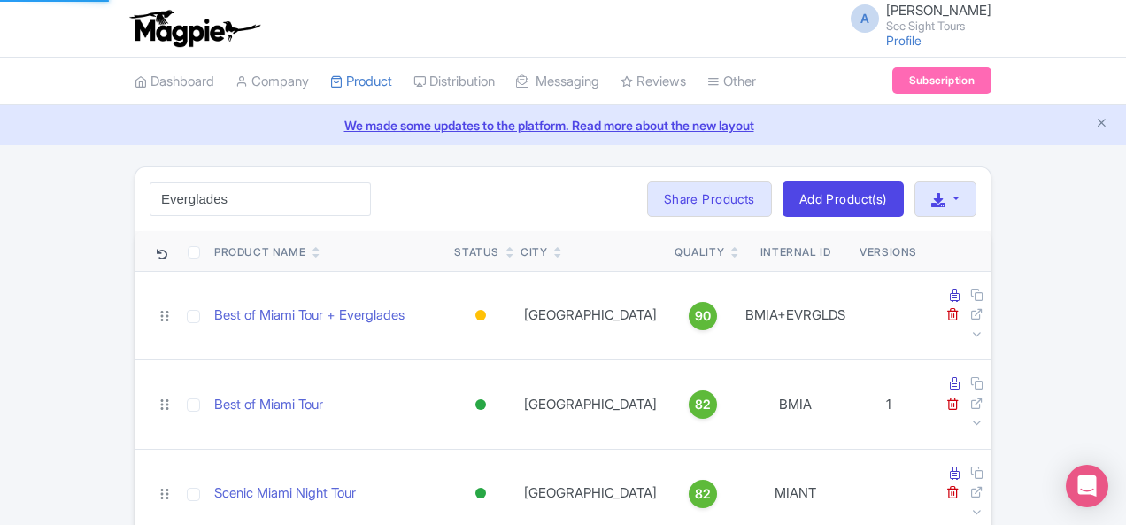
click at [839, 35] on div "A [PERSON_NAME] See Sight Tours Profile Users Settings Sign out" at bounding box center [563, 29] width 857 height 50
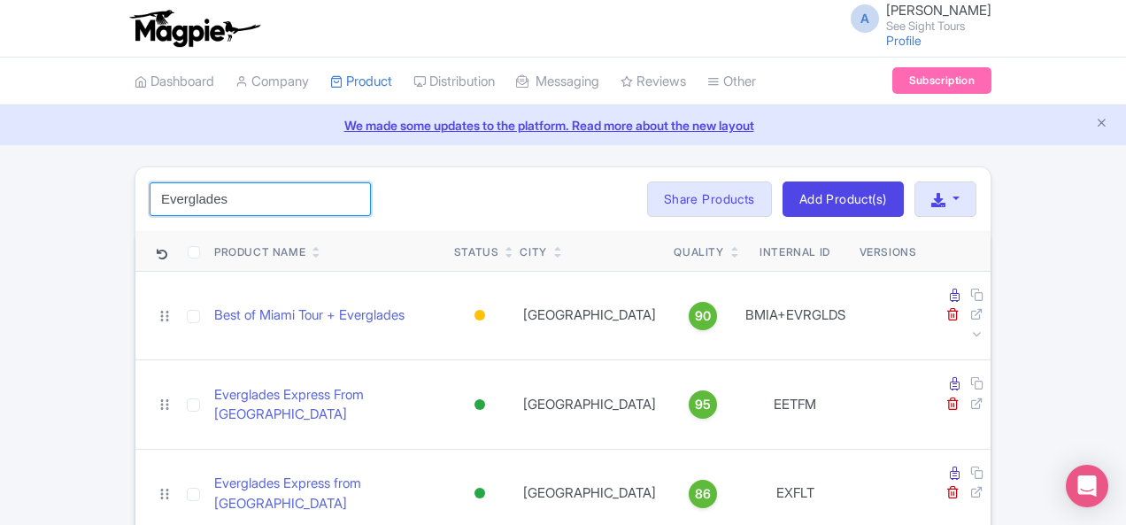
click at [150, 189] on input "Everglades" at bounding box center [260, 199] width 221 height 34
paste input "Lauderdale"
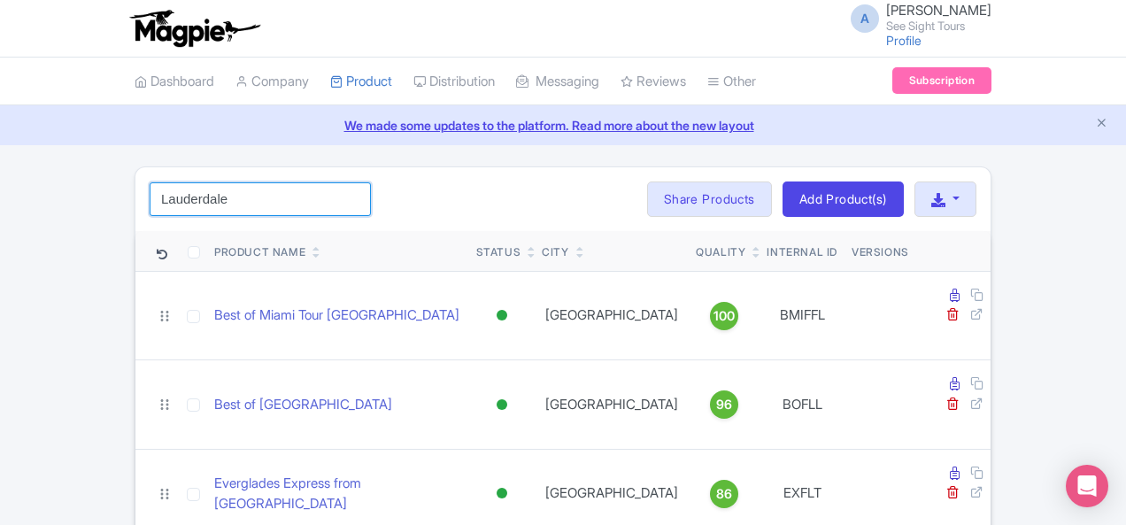
click at [150, 203] on input "Lauderdale" at bounding box center [260, 199] width 221 height 34
click at [150, 202] on input "Lauderdale" at bounding box center [260, 199] width 221 height 34
paste input "Private"
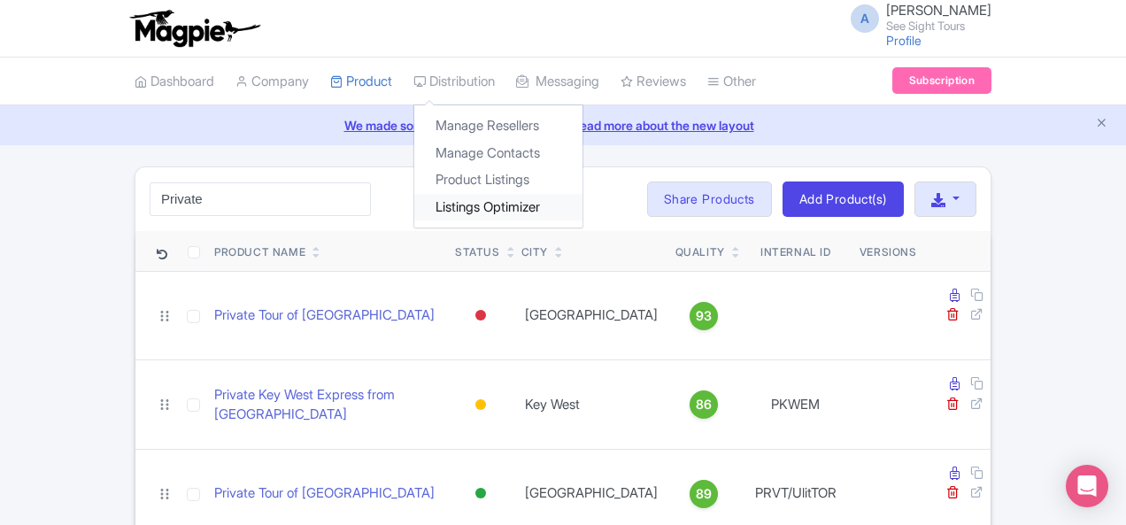
scroll to position [379, 0]
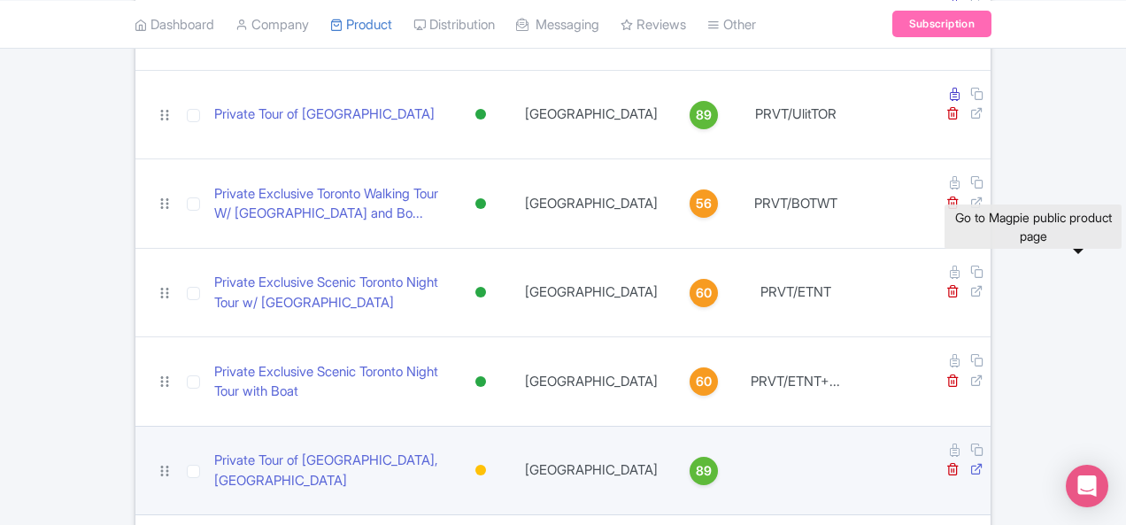
click at [983, 462] on icon at bounding box center [976, 468] width 13 height 13
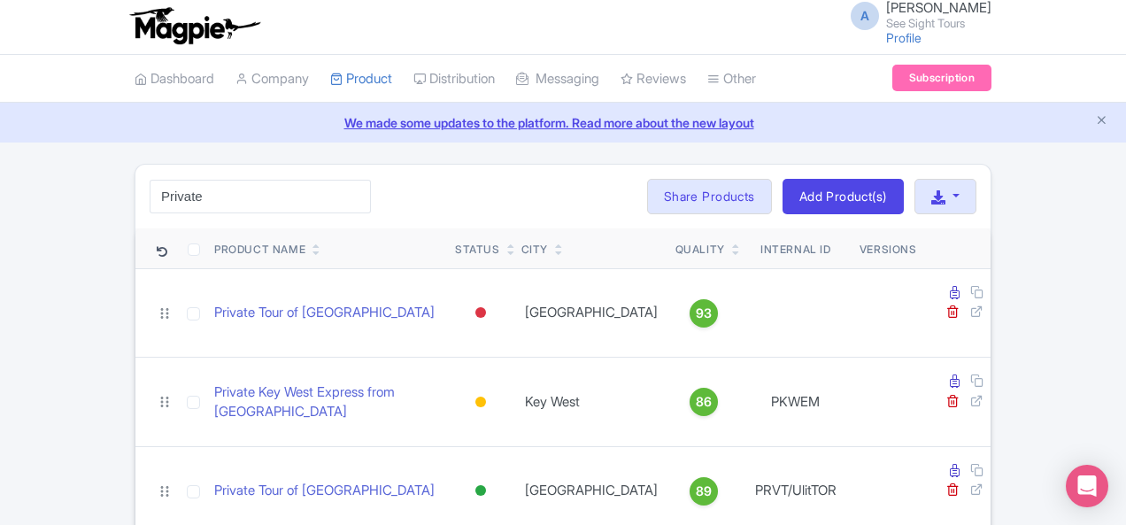
scroll to position [0, 0]
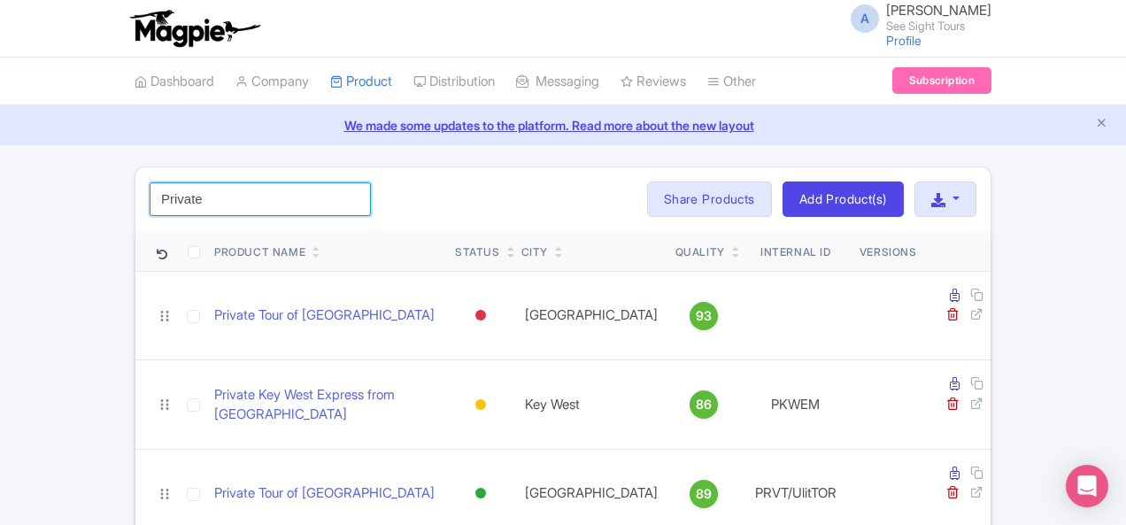
click at [163, 197] on input "Private" at bounding box center [260, 199] width 221 height 34
paste input "[GEOGRAPHIC_DATA]"
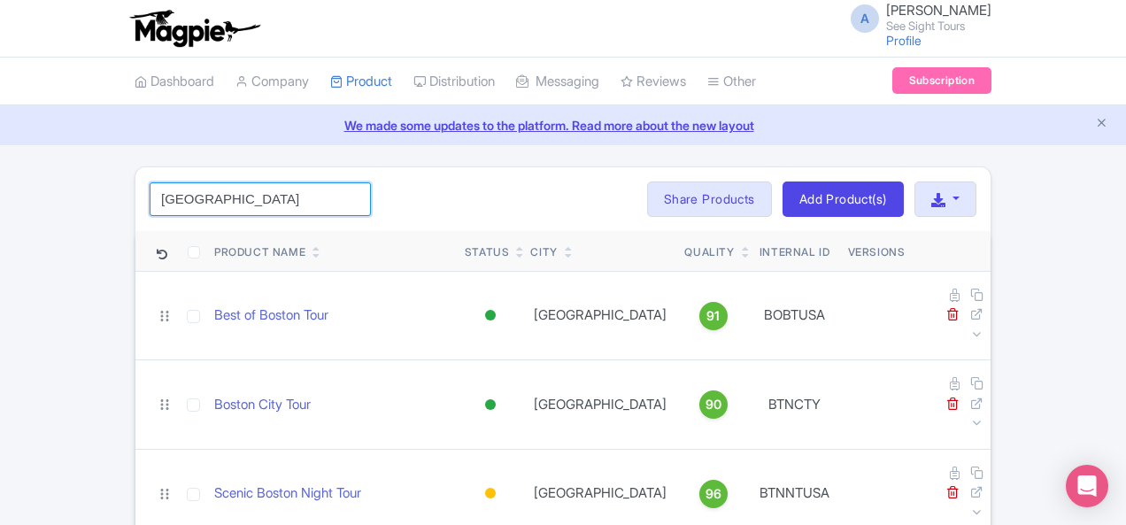
click at [155, 201] on input "[GEOGRAPHIC_DATA]" at bounding box center [260, 199] width 221 height 34
paste input "Private"
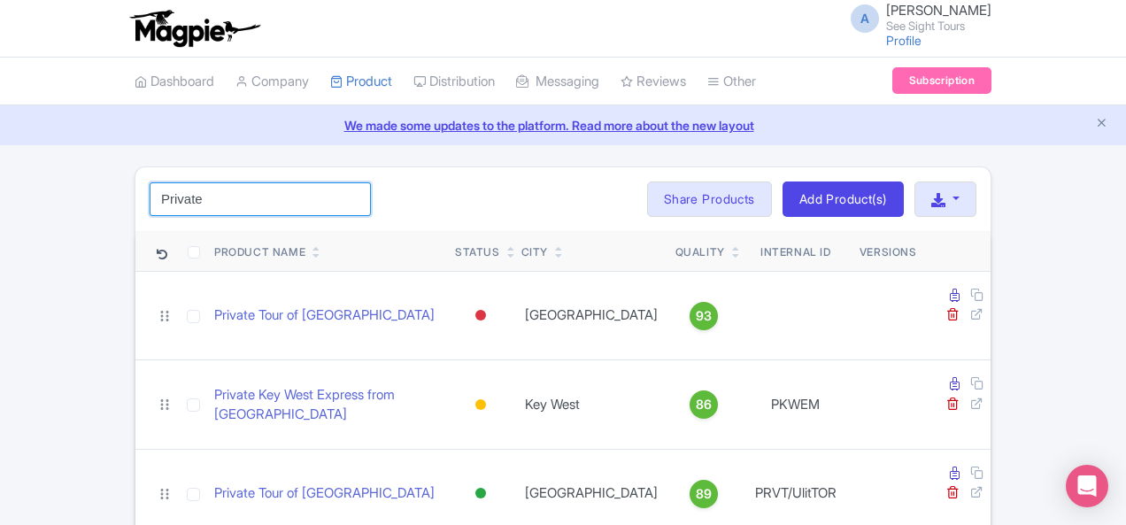
type input "Private"
click at [876, 21] on div "A [PERSON_NAME] See Sight Tours Profile Users Settings Sign out" at bounding box center [563, 29] width 857 height 50
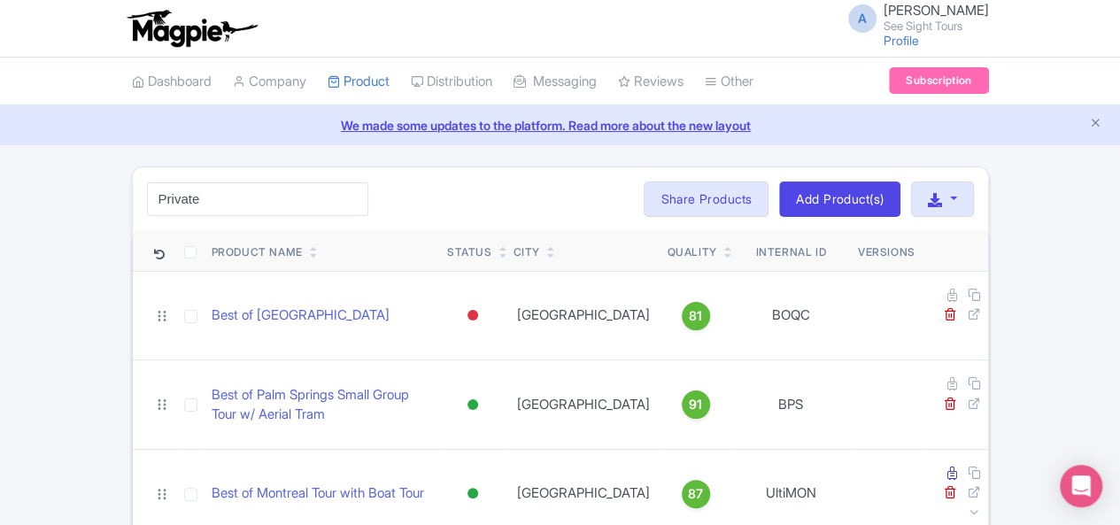
click at [123, 28] on img at bounding box center [191, 28] width 137 height 39
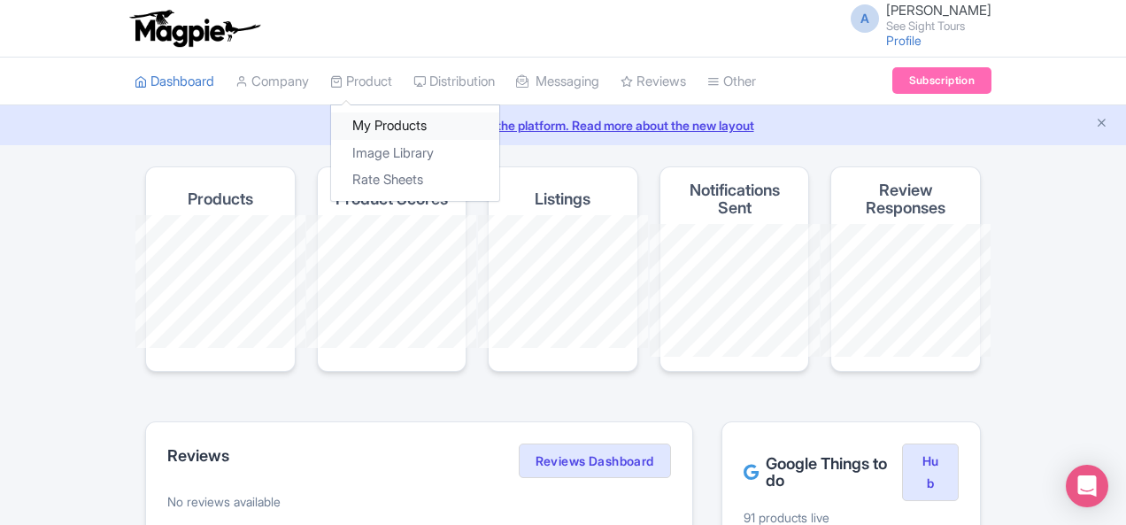
click at [331, 126] on link "My Products" at bounding box center [415, 125] width 168 height 27
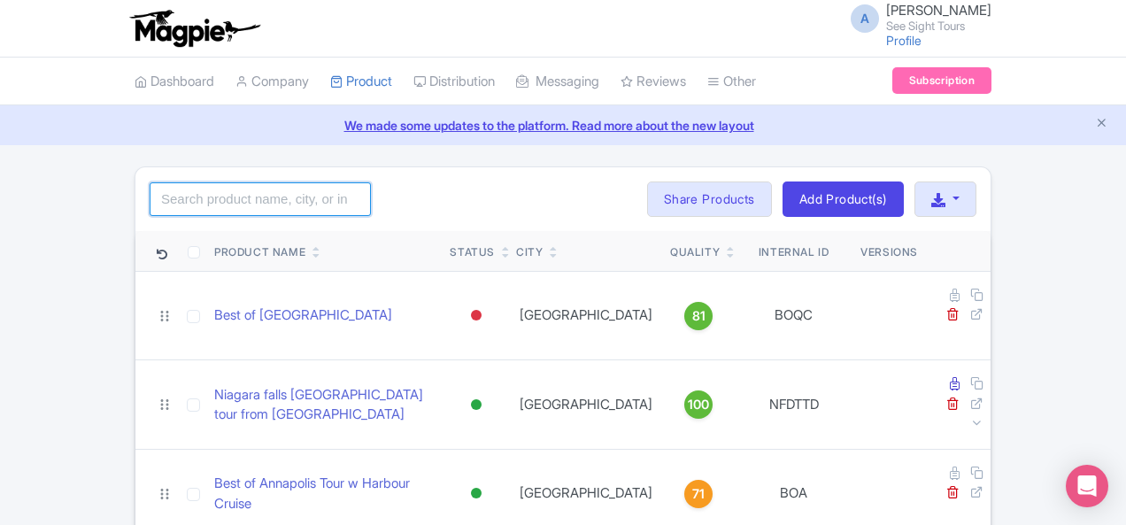
click at [150, 197] on input "search" at bounding box center [260, 199] width 221 height 34
paste input "Private"
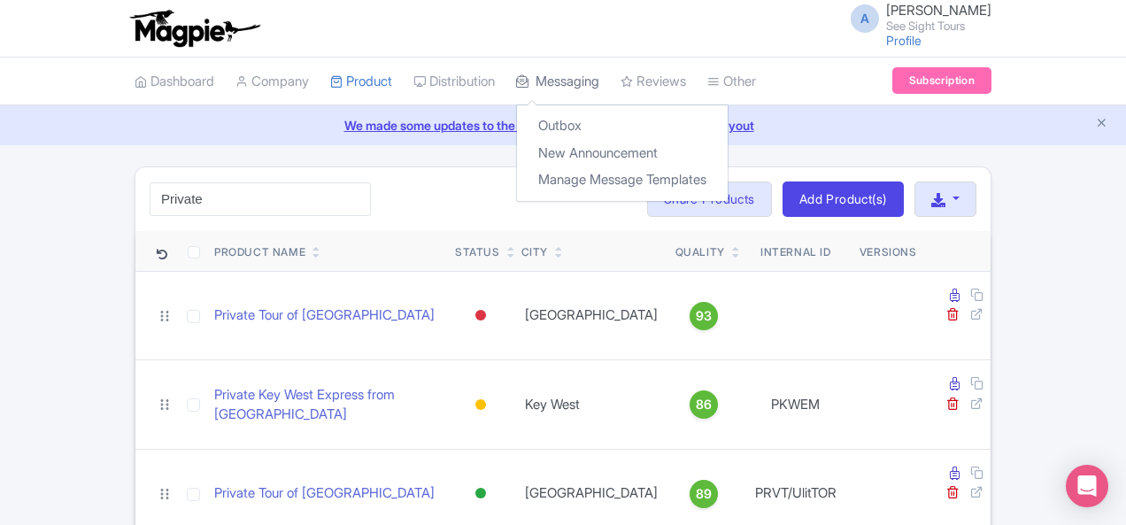
scroll to position [493, 0]
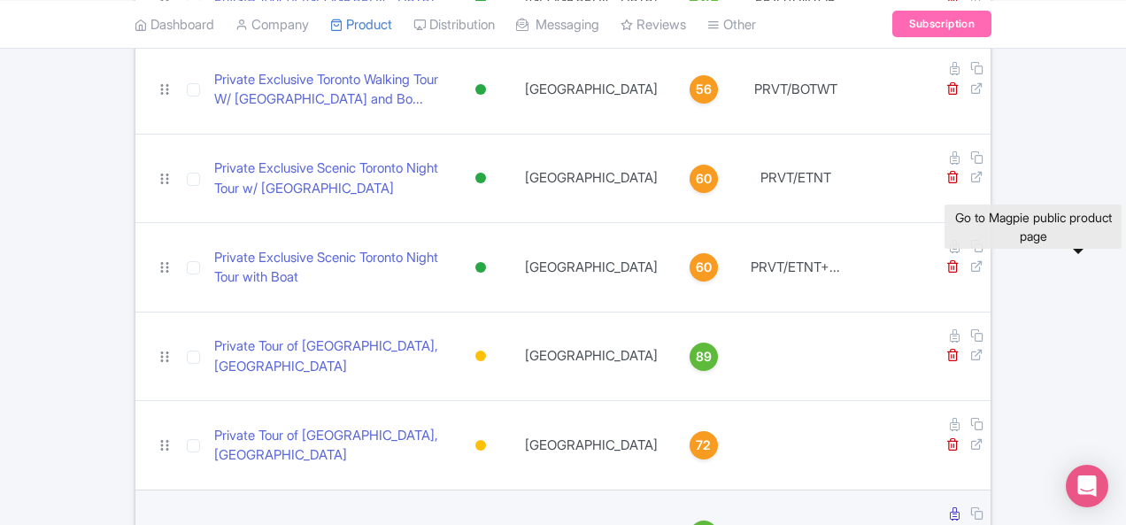
click at [983, 524] on icon at bounding box center [976, 532] width 13 height 13
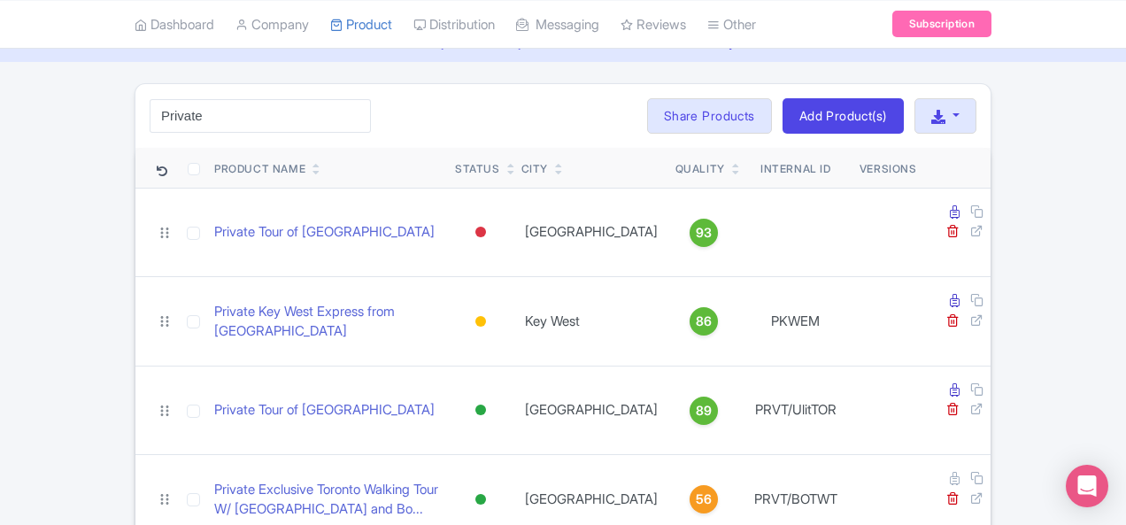
scroll to position [71, 0]
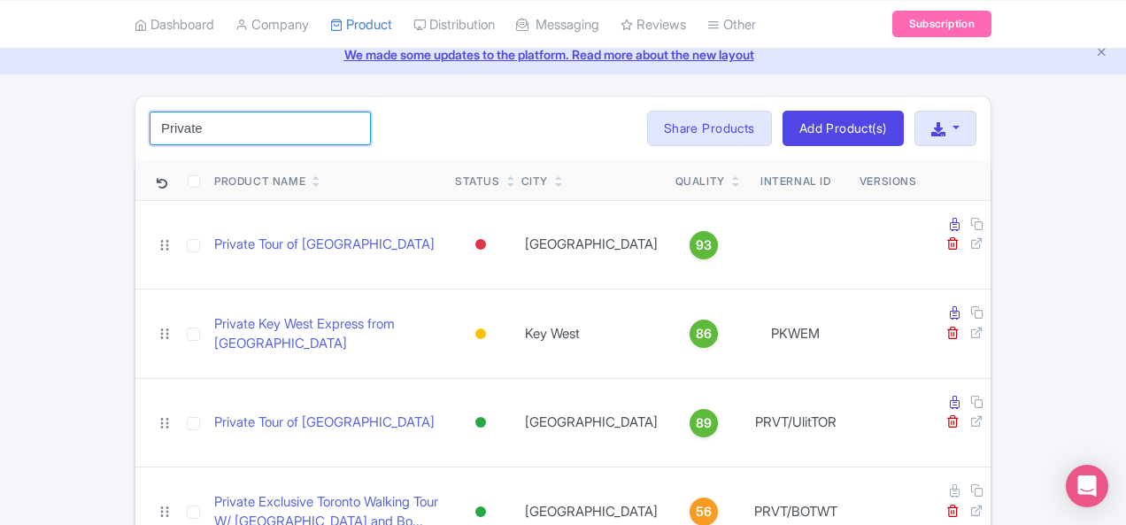
click at [150, 127] on input "Private" at bounding box center [260, 129] width 221 height 34
paste input "San Antonio"
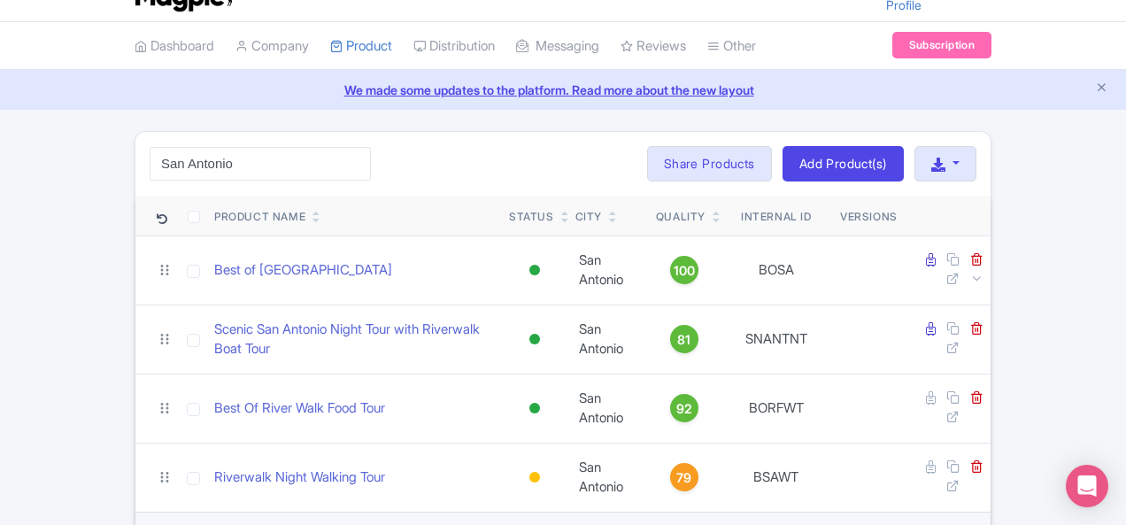
scroll to position [379, 0]
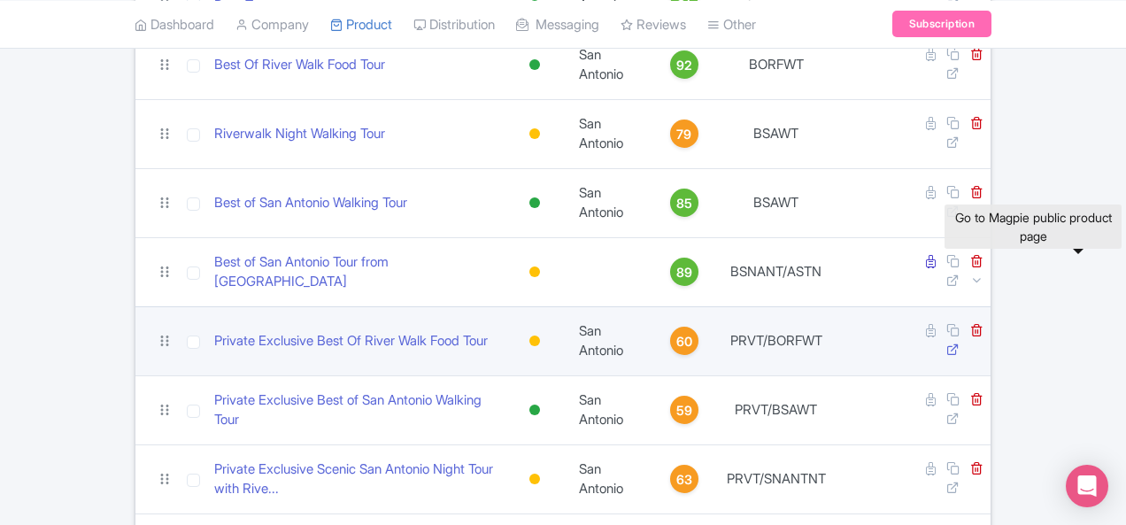
click at [959, 343] on icon at bounding box center [952, 349] width 13 height 13
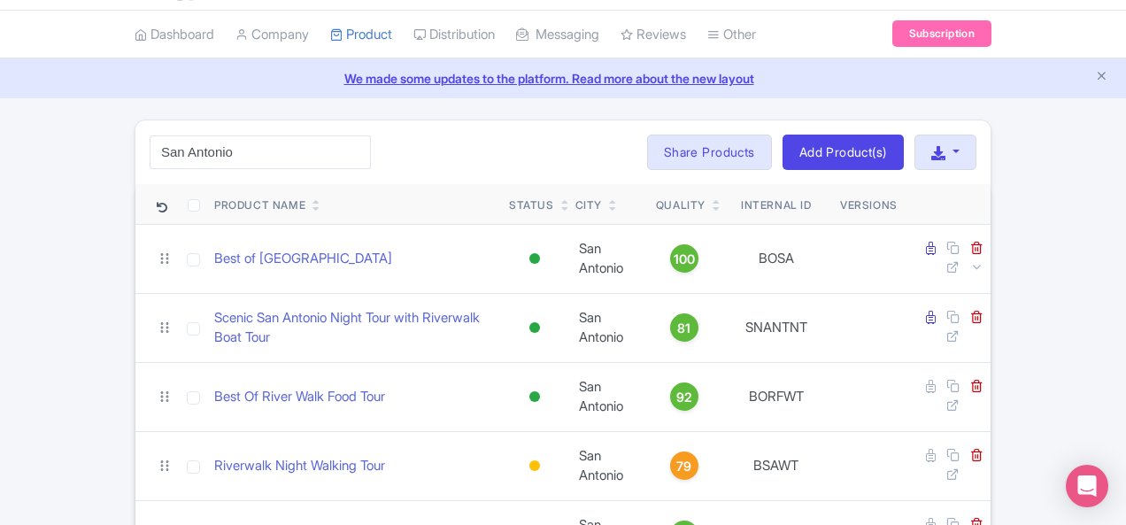
scroll to position [0, 0]
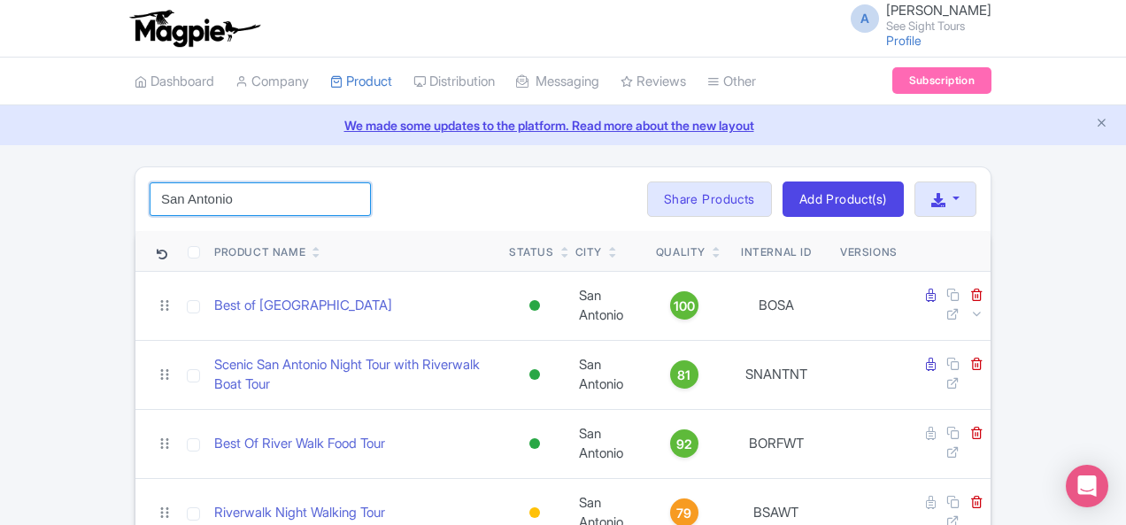
click at [205, 182] on input "San Antonio" at bounding box center [260, 199] width 221 height 34
paste input "PRVT/BSAWT"
click at [189, 187] on input "San PRVT/BSAWT" at bounding box center [260, 199] width 221 height 34
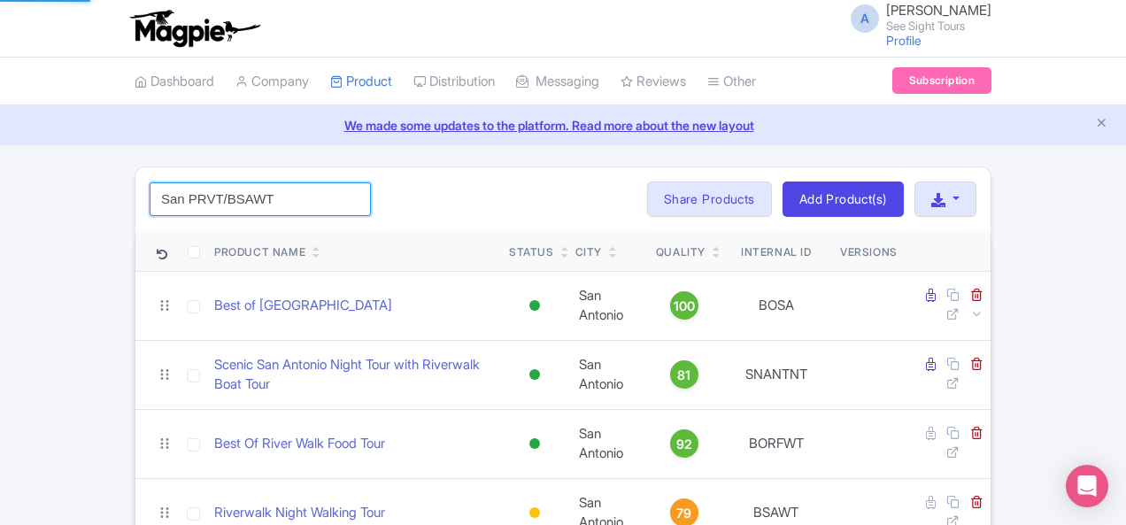
click at [189, 187] on input "San PRVT/BSAWT" at bounding box center [260, 199] width 221 height 34
paste input "search"
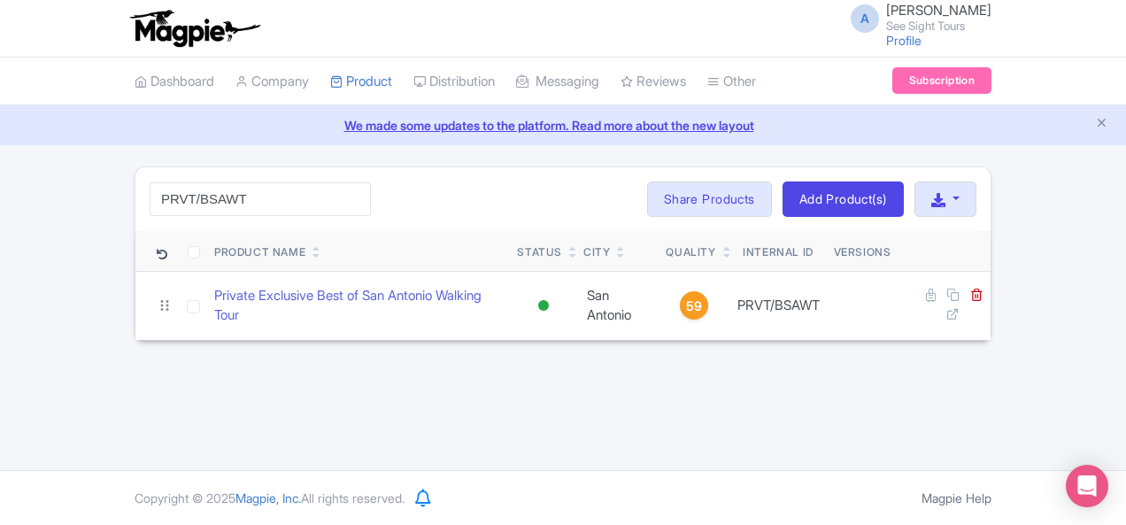
click at [726, 42] on div "A [PERSON_NAME] See Sight Tours Profile Users Settings Sign out" at bounding box center [563, 29] width 857 height 50
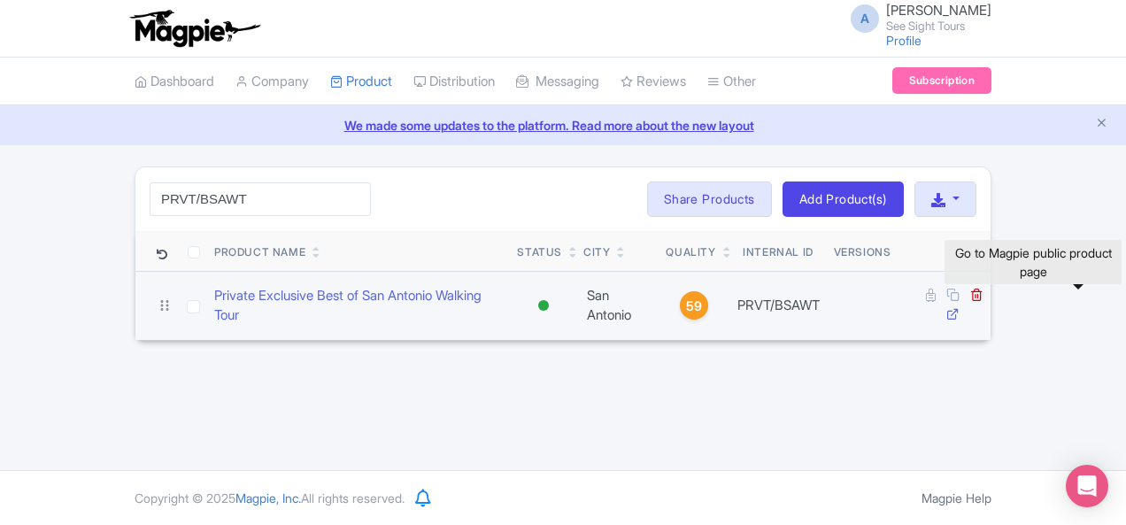
click at [959, 307] on icon at bounding box center [952, 313] width 13 height 13
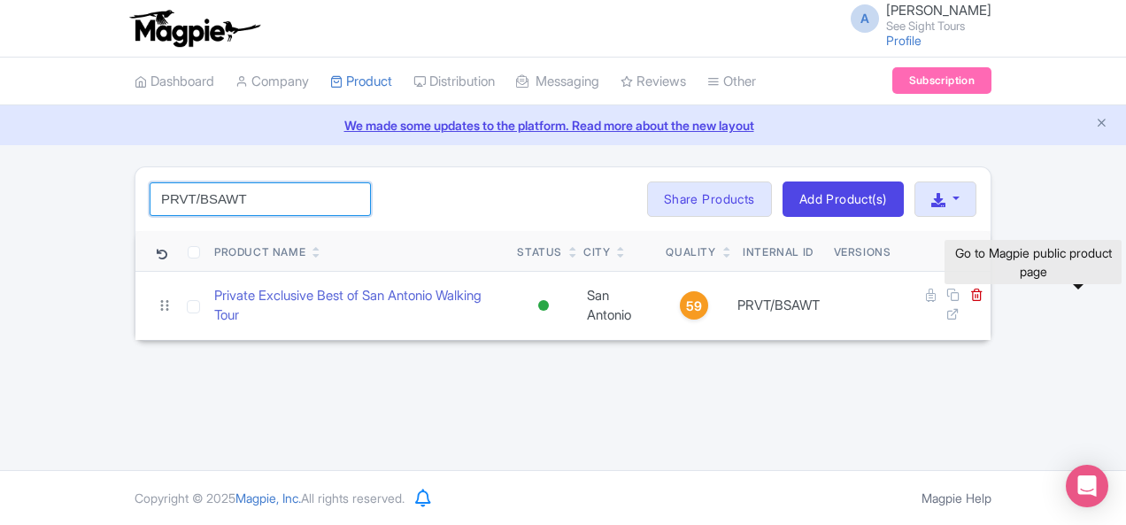
click at [172, 203] on input "PRVT/BSAWT" at bounding box center [260, 199] width 221 height 34
paste input "NAN"
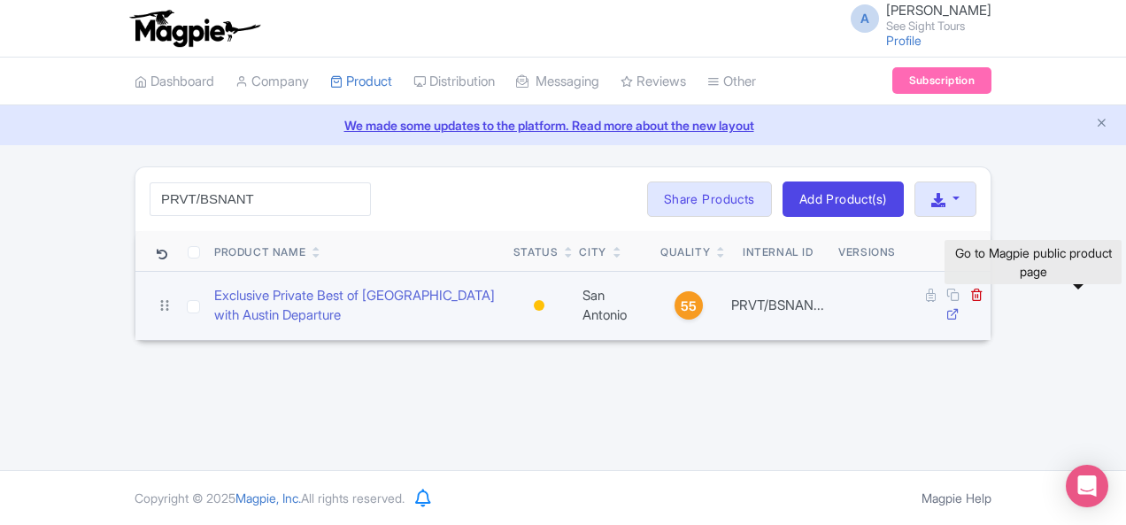
click at [959, 307] on icon at bounding box center [952, 313] width 13 height 13
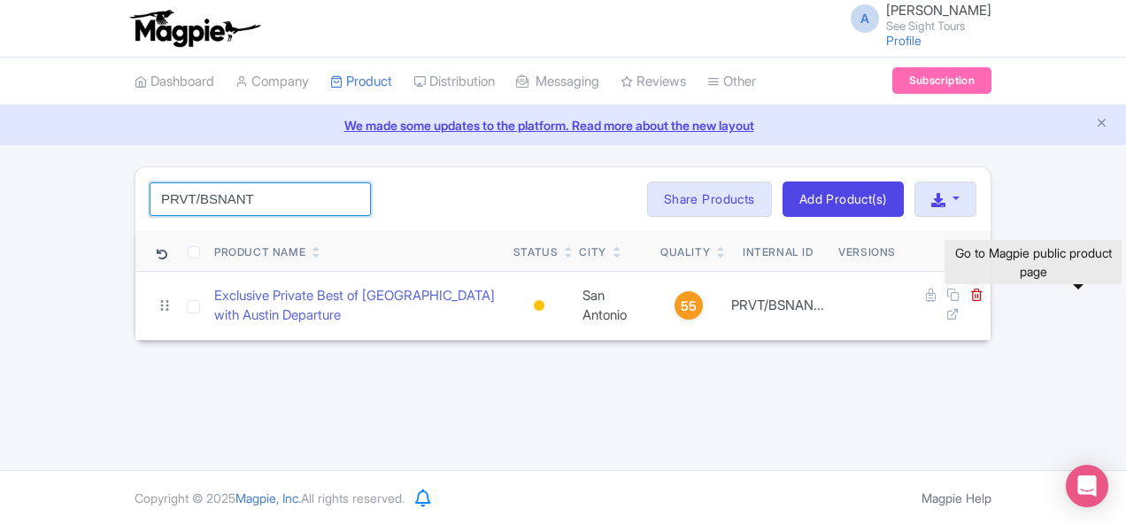
click at [174, 182] on input "PRVT/BSNANT" at bounding box center [260, 199] width 221 height 34
paste input "/ASTN"
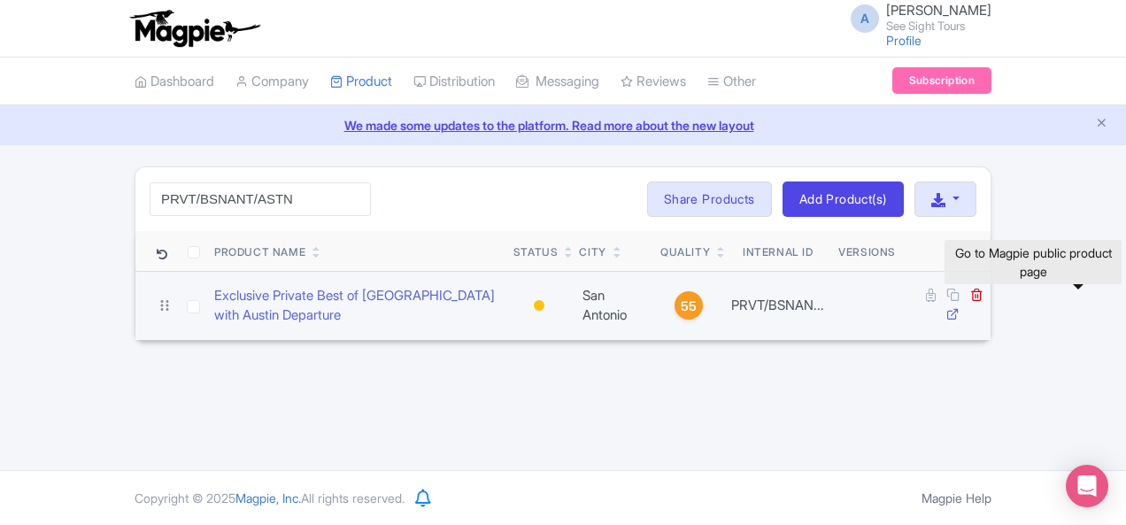
click at [959, 307] on icon at bounding box center [952, 313] width 13 height 13
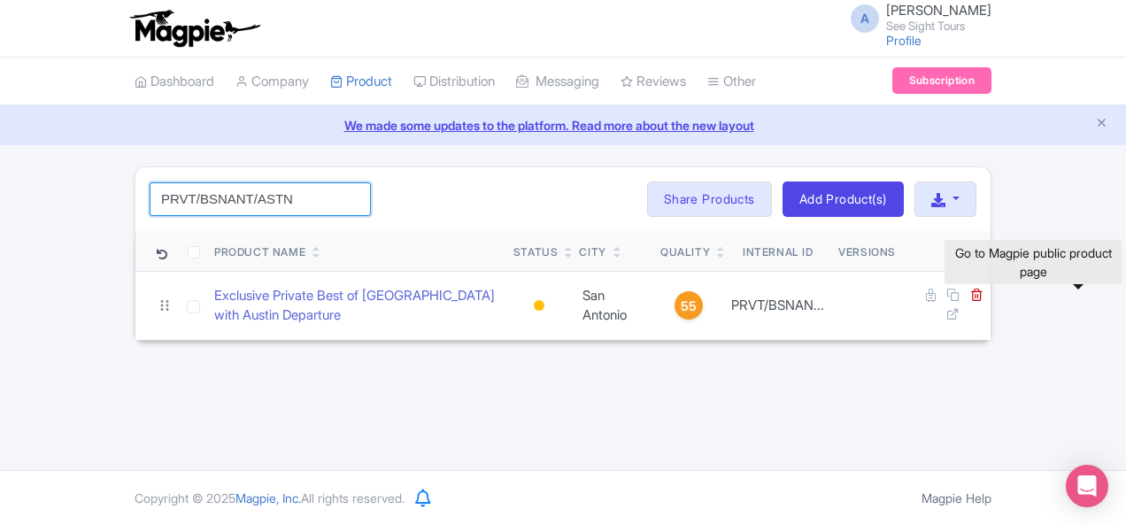
click at [204, 201] on input "PRVT/BSNANT/ASTN" at bounding box center [260, 199] width 221 height 34
paste input "rivate"
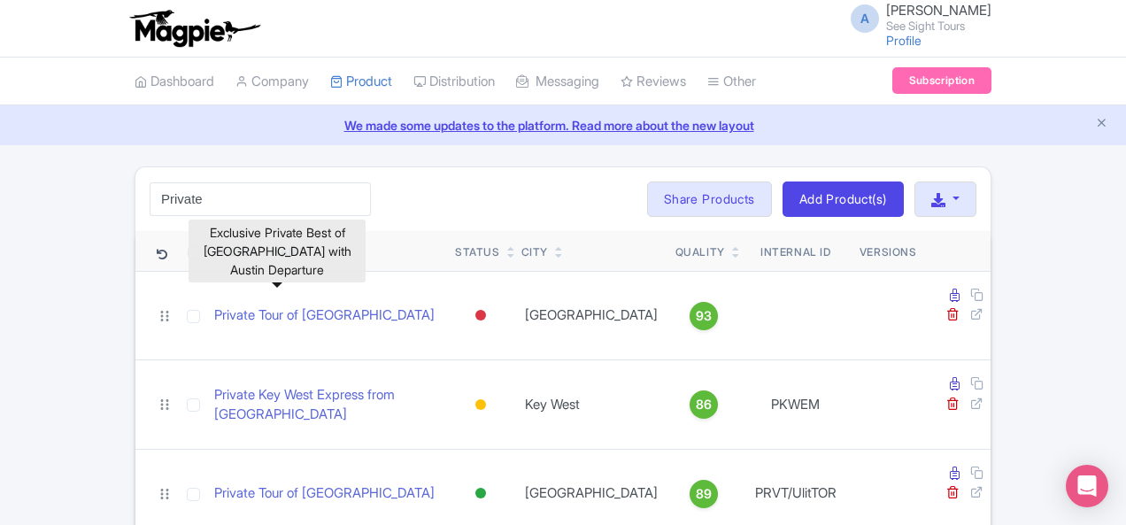
click at [690, 187] on div "Private Search Bulk Actions [GEOGRAPHIC_DATA] Add to Collection Share Products …" at bounding box center [562, 199] width 855 height 64
click at [328, 240] on div "Exclusive Private Best of [GEOGRAPHIC_DATA] with Austin Departure" at bounding box center [277, 250] width 177 height 63
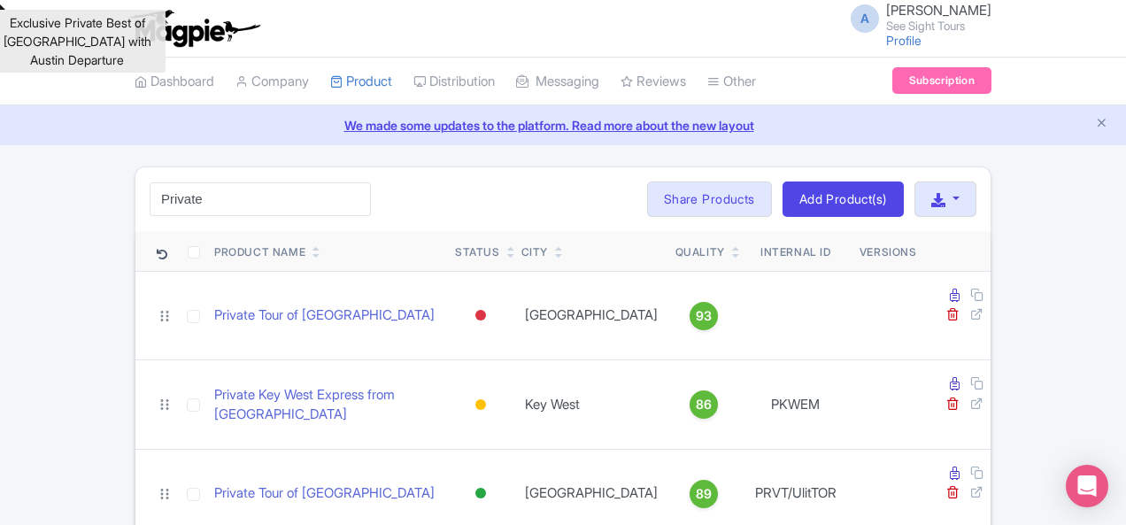
click at [405, 199] on div "Private Search Bulk Actions [GEOGRAPHIC_DATA] Add to Collection Share Products …" at bounding box center [562, 199] width 855 height 64
click at [200, 189] on input "Private" at bounding box center [260, 199] width 221 height 34
paste input "San Antonio"
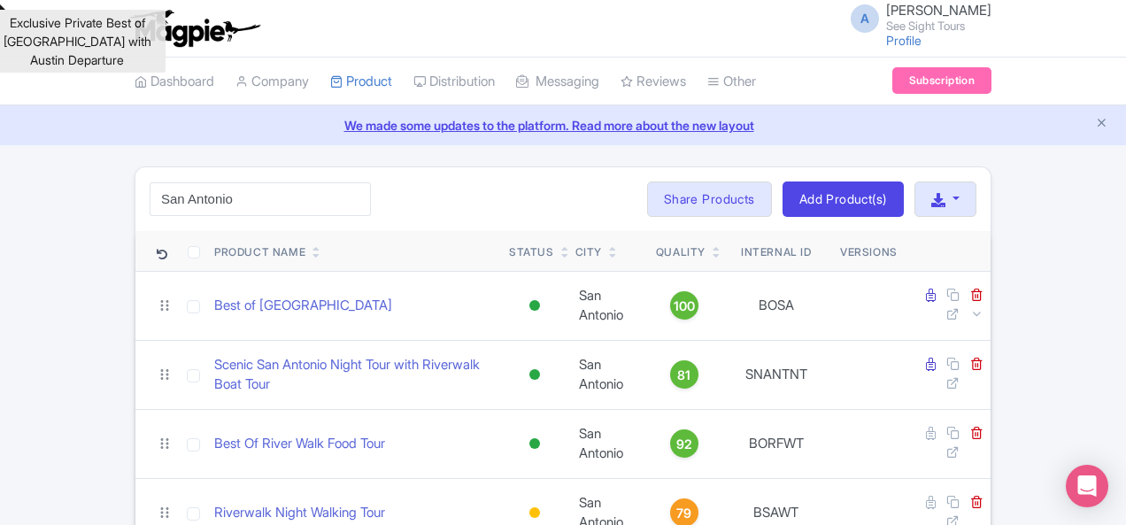
click at [135, 218] on div "San Antonio Search Bulk Actions [GEOGRAPHIC_DATA] Add to Collection Share Produ…" at bounding box center [562, 199] width 855 height 64
click at [150, 204] on input "San Antonio" at bounding box center [260, 199] width 221 height 34
paste input "Private Exclusive Scenic Boston Night Tour"
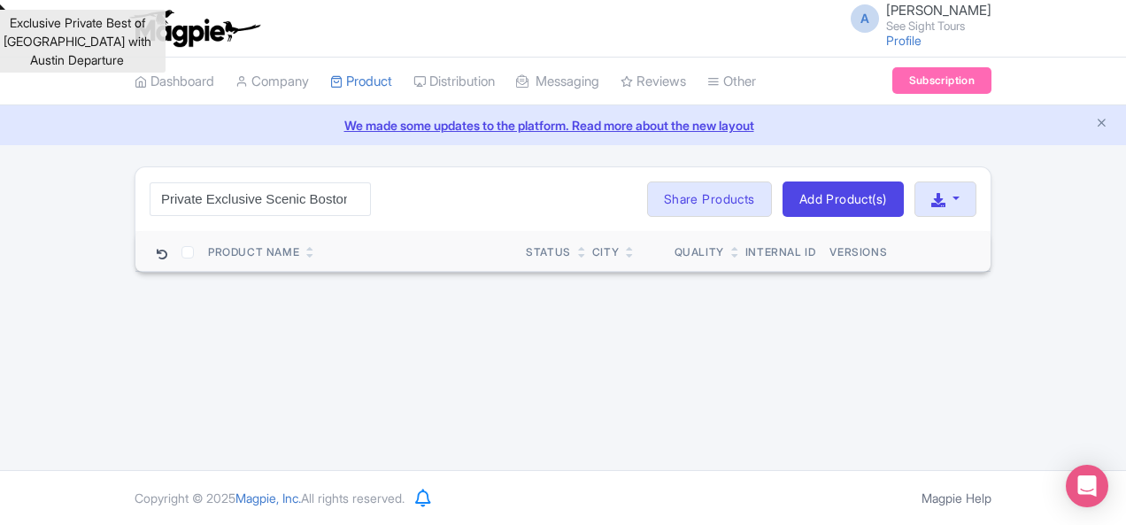
click at [163, 215] on div "Private Exclusive Scenic Boston Night Tour Search Bulk Actions [GEOGRAPHIC_DATA…" at bounding box center [562, 199] width 855 height 64
click at [161, 205] on input "Private Exclusive Scenic Boston Night Tour" at bounding box center [260, 199] width 221 height 34
paste input "BTNNTUSA"
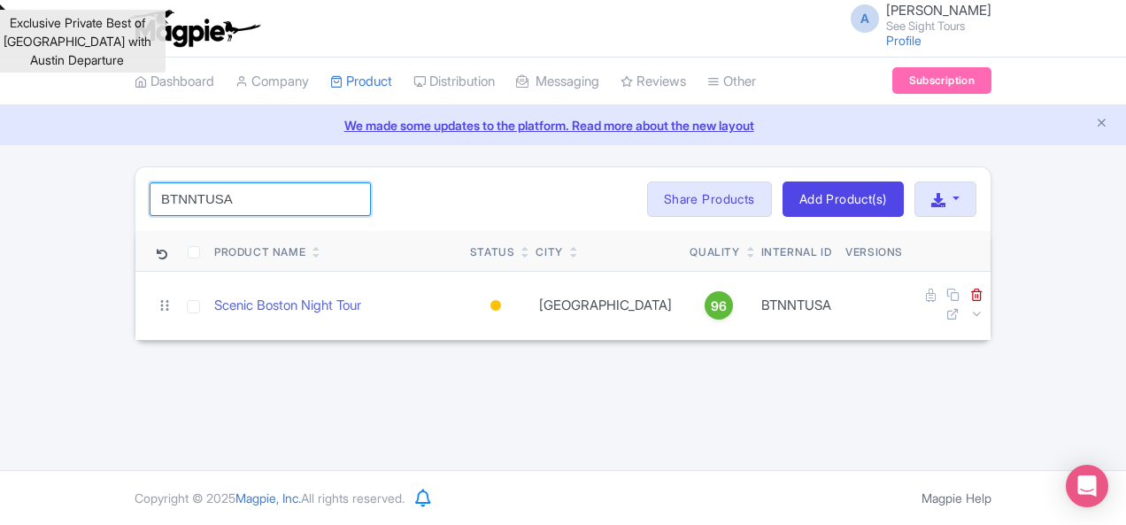
click at [192, 193] on input "BTNNTUSA" at bounding box center [260, 199] width 221 height 34
paste input "oston"
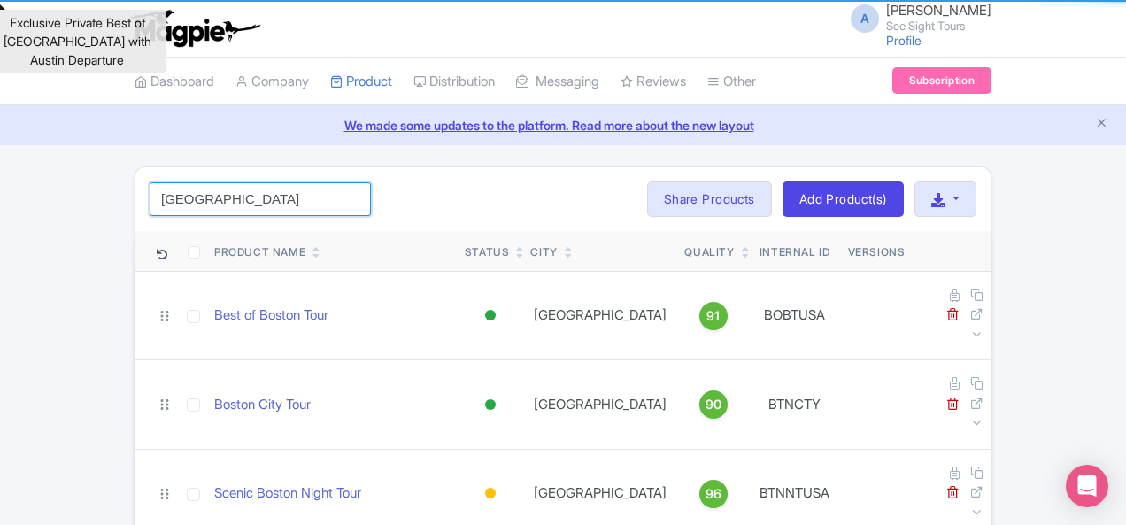
type input "[GEOGRAPHIC_DATA]"
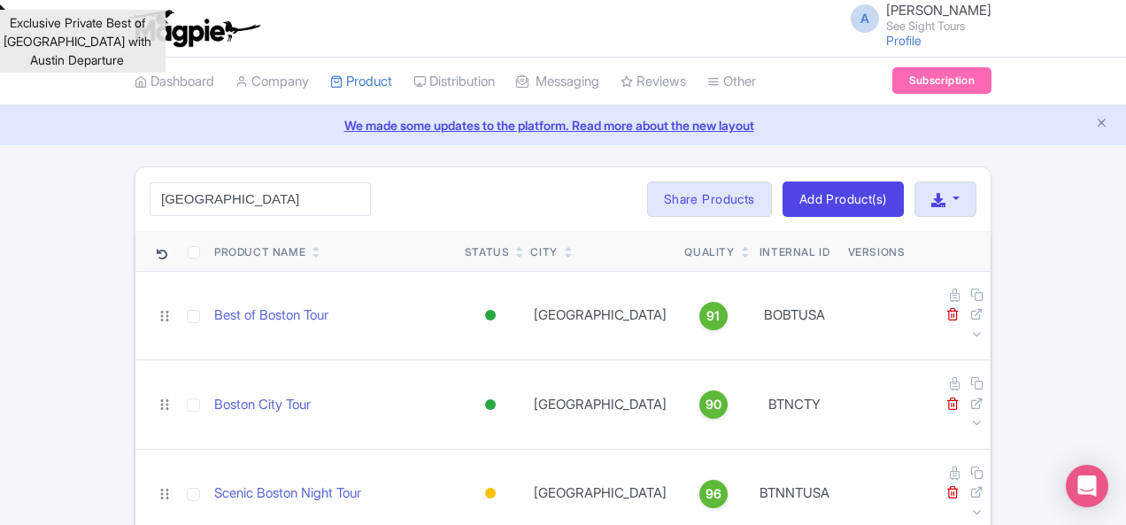
click at [96, 32] on div "Exclusive Private Best of [GEOGRAPHIC_DATA] with Austin Departure" at bounding box center [76, 41] width 177 height 63
click at [226, 16] on div "A [PERSON_NAME] See Sight Tours Profile Users Settings Sign out" at bounding box center [563, 29] width 857 height 50
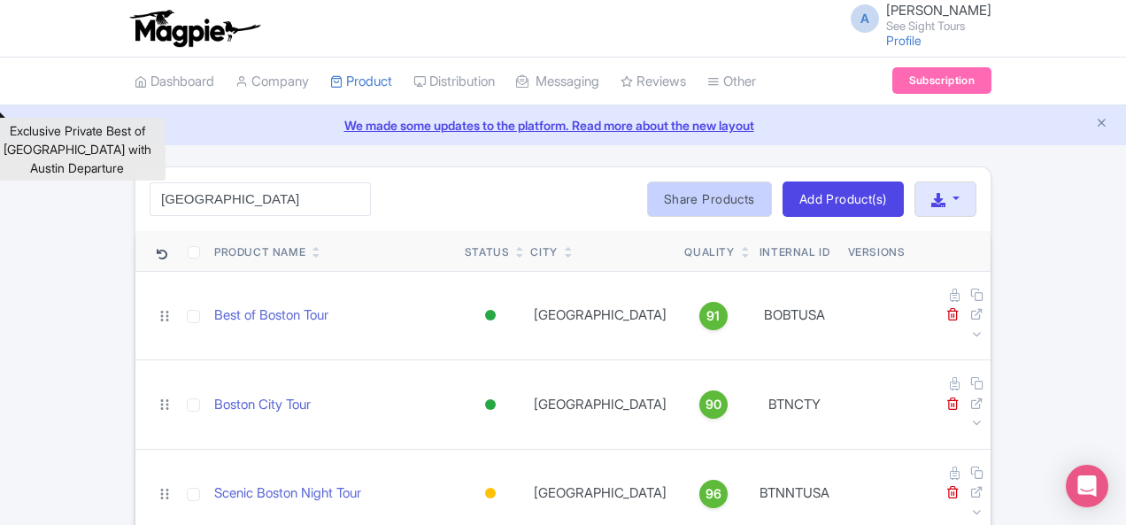
scroll to position [278, 0]
